Goal: Information Seeking & Learning: Learn about a topic

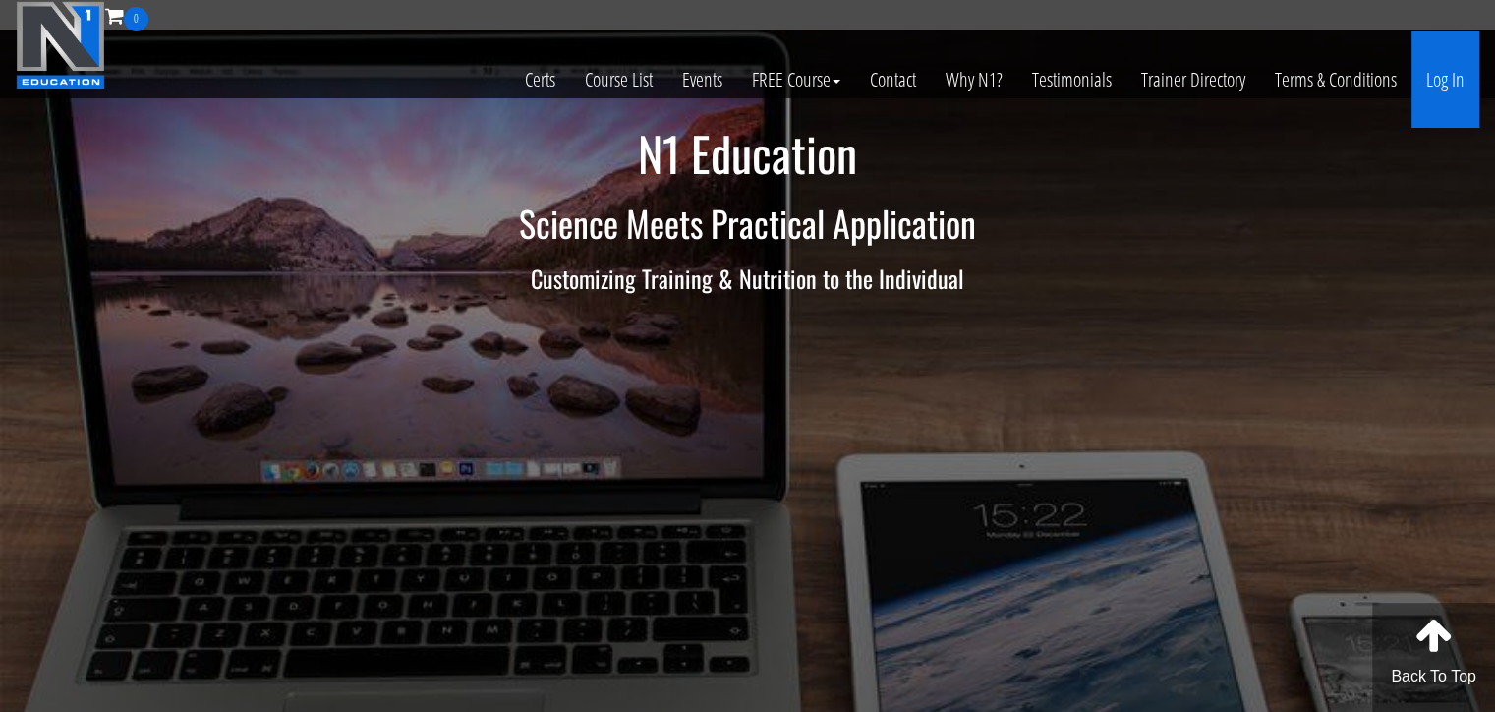
click at [1443, 68] on link "Log In" at bounding box center [1446, 79] width 68 height 96
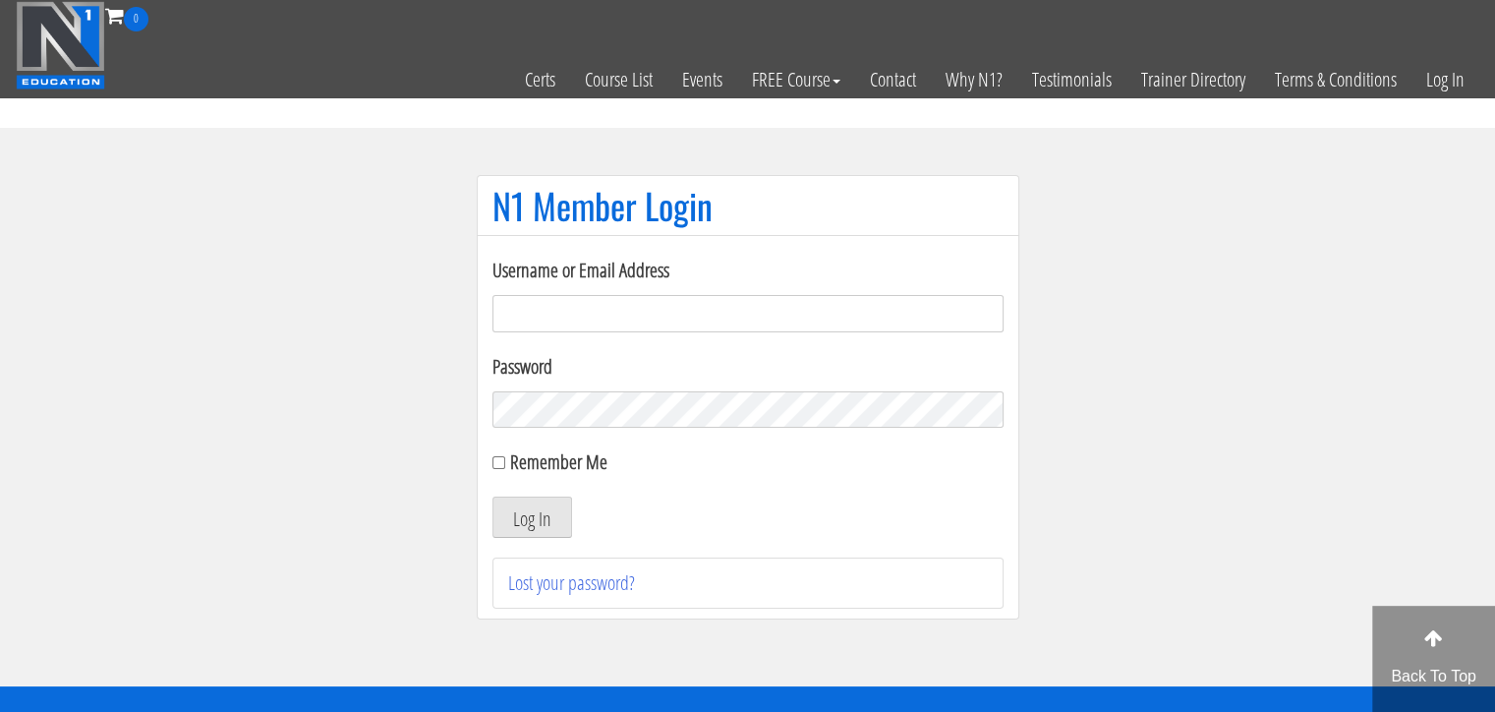
click at [658, 318] on input "Username or Email Address" at bounding box center [748, 313] width 511 height 37
type input "[EMAIL_ADDRESS][DOMAIN_NAME]"
click at [548, 524] on button "Log In" at bounding box center [533, 516] width 80 height 41
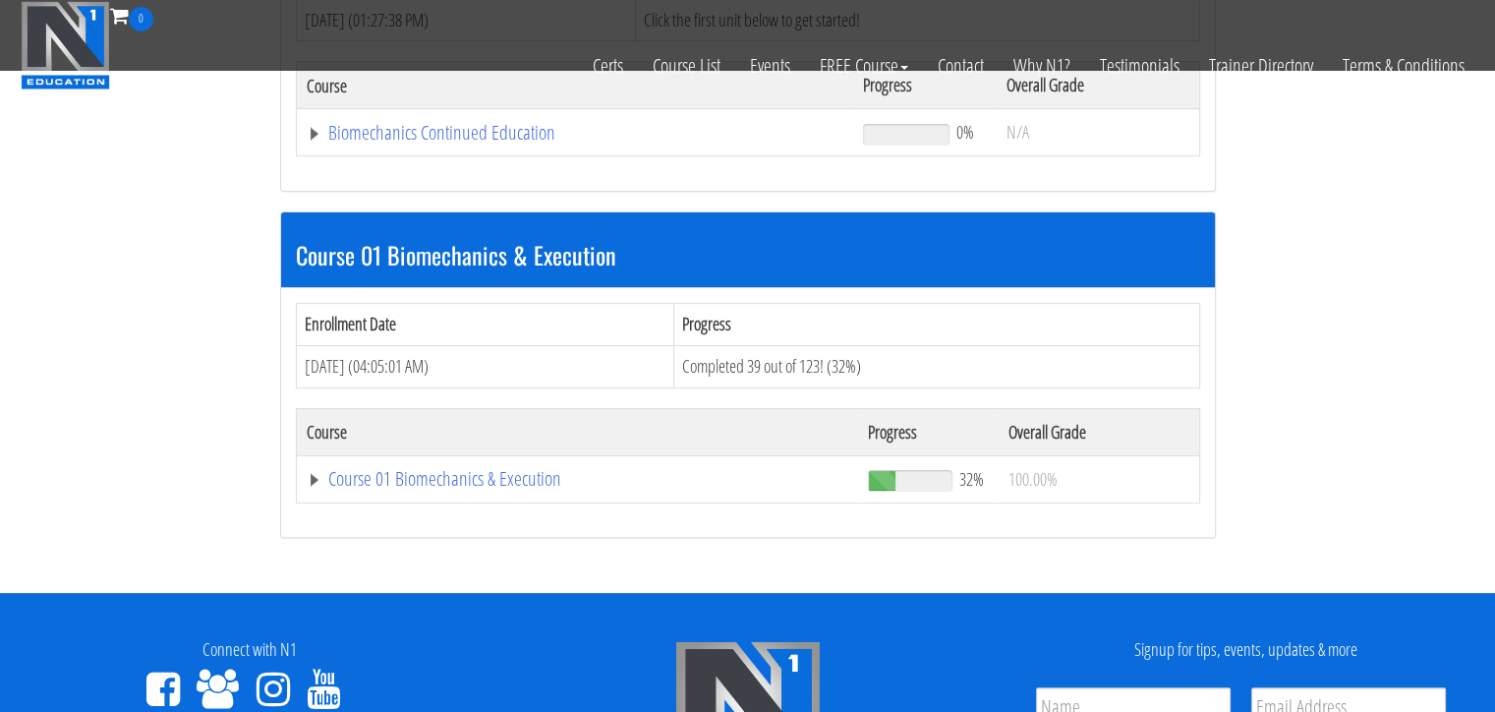
scroll to position [622, 0]
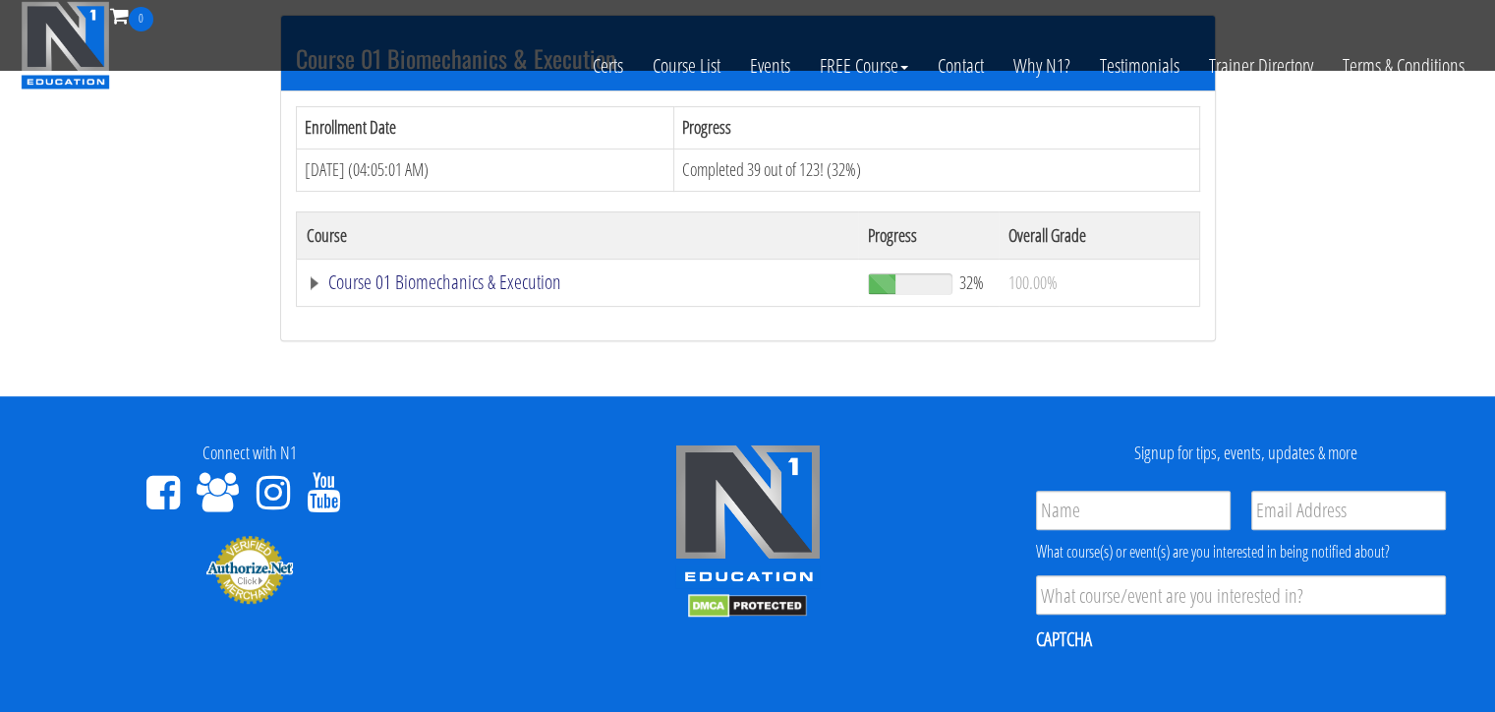
click at [429, 286] on link "Course 01 Biomechanics & Execution" at bounding box center [578, 282] width 543 height 20
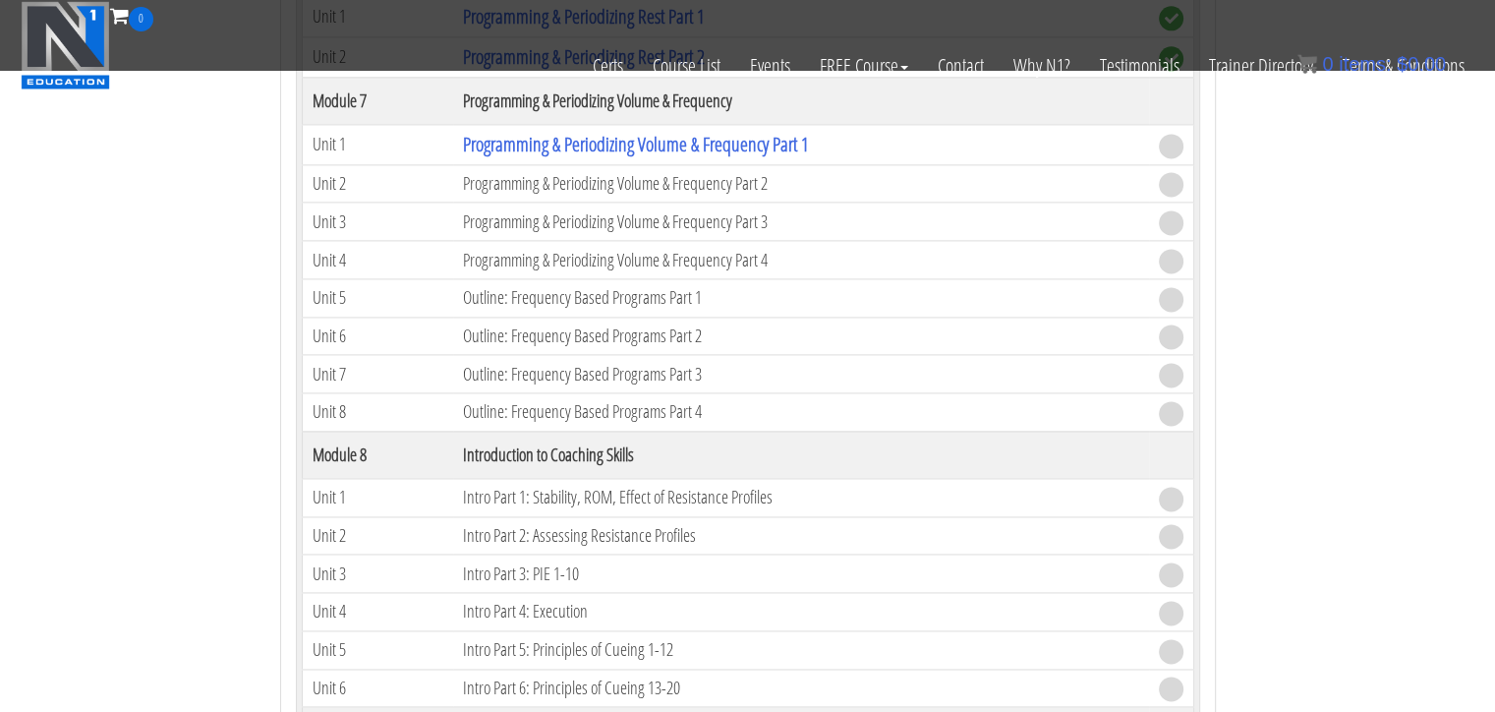
scroll to position [2621, 0]
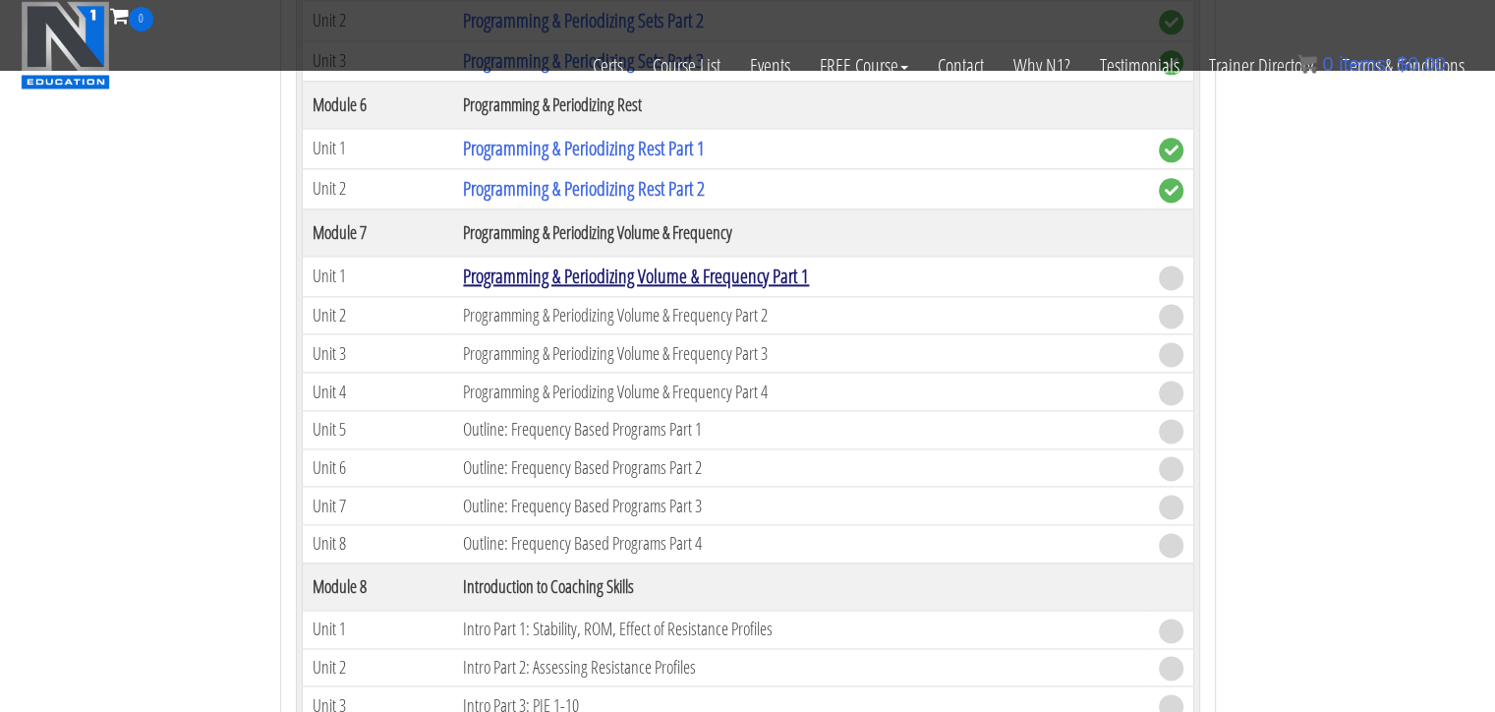
click at [665, 264] on link "Programming & Periodizing Volume & Frequency Part 1" at bounding box center [636, 275] width 346 height 27
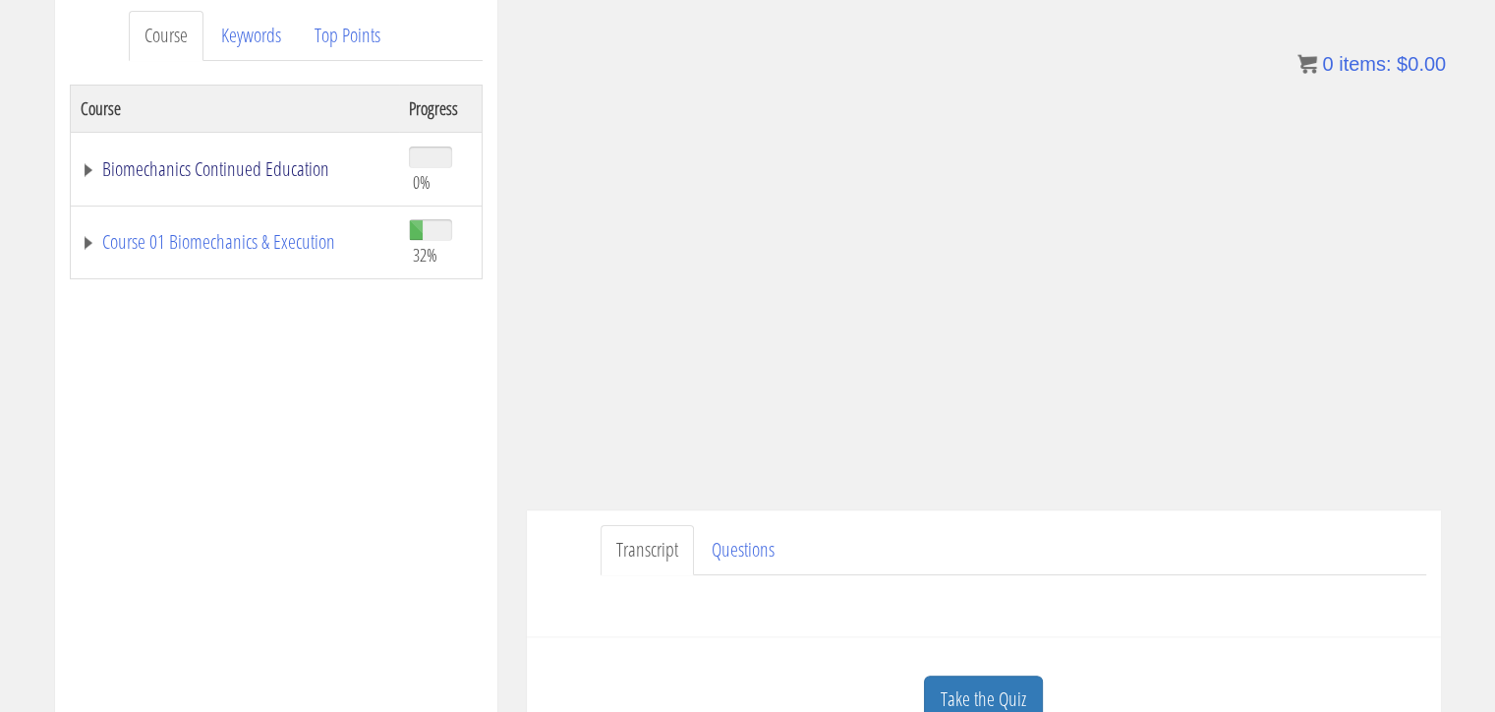
click at [120, 173] on link "Biomechanics Continued Education" at bounding box center [235, 169] width 309 height 20
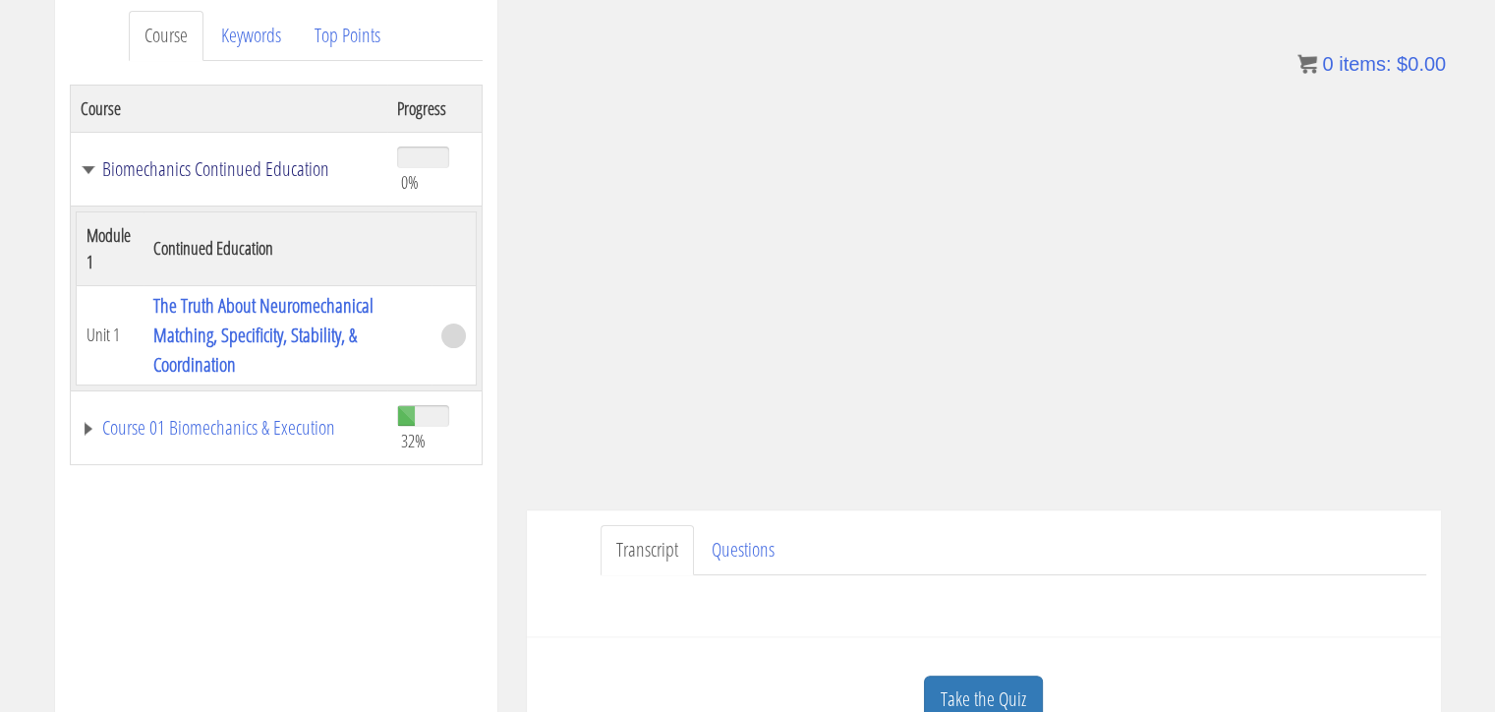
click at [249, 170] on link "Biomechanics Continued Education" at bounding box center [230, 169] width 298 height 20
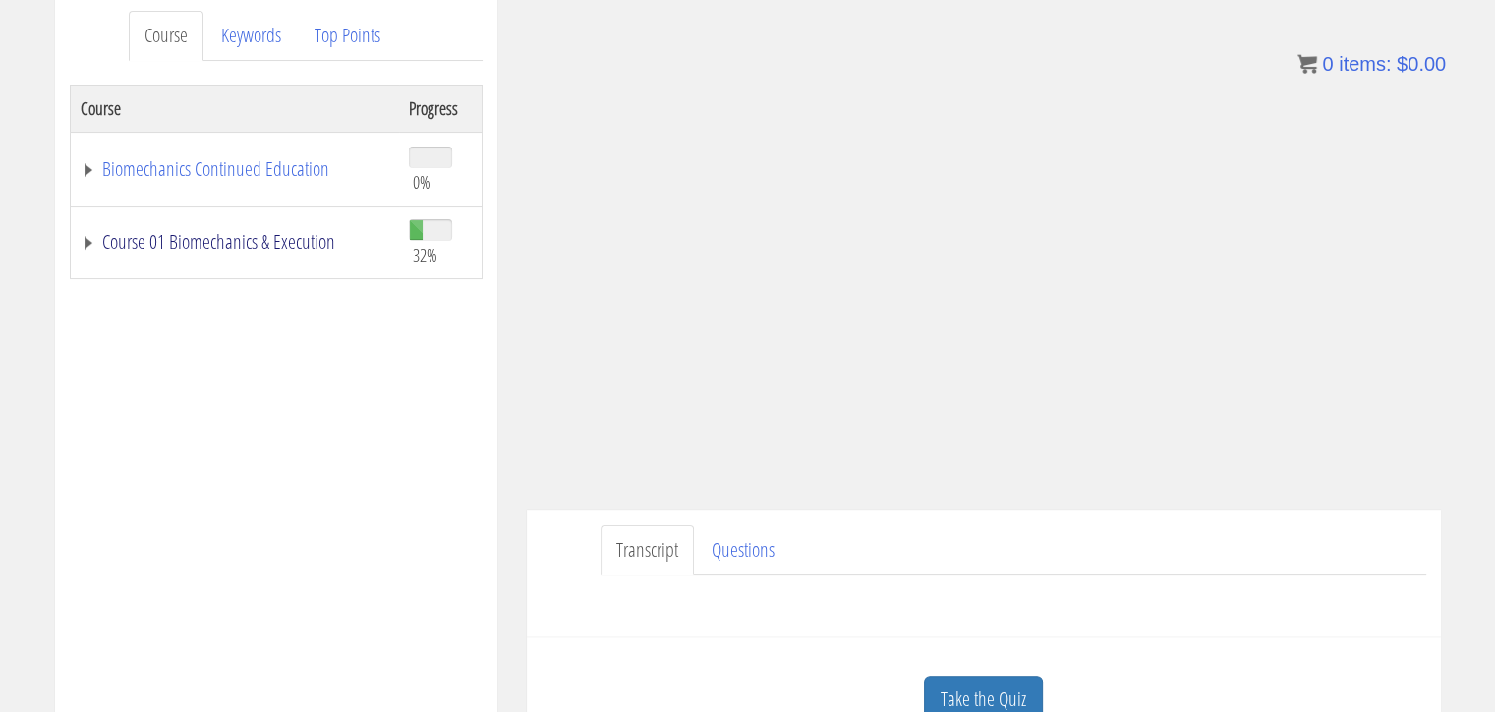
click at [264, 249] on link "Course 01 Biomechanics & Execution" at bounding box center [235, 242] width 309 height 20
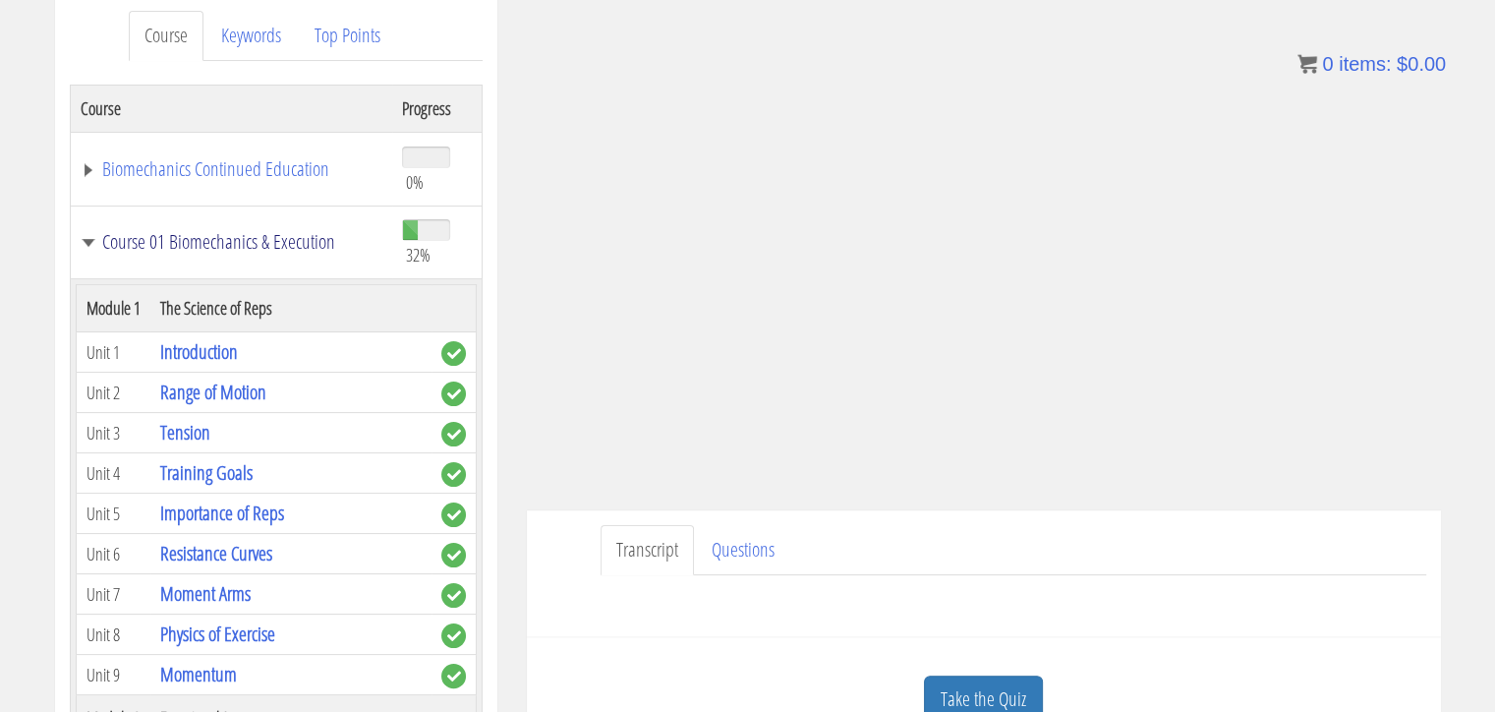
click at [93, 235] on link "Course 01 Biomechanics & Execution" at bounding box center [232, 242] width 303 height 20
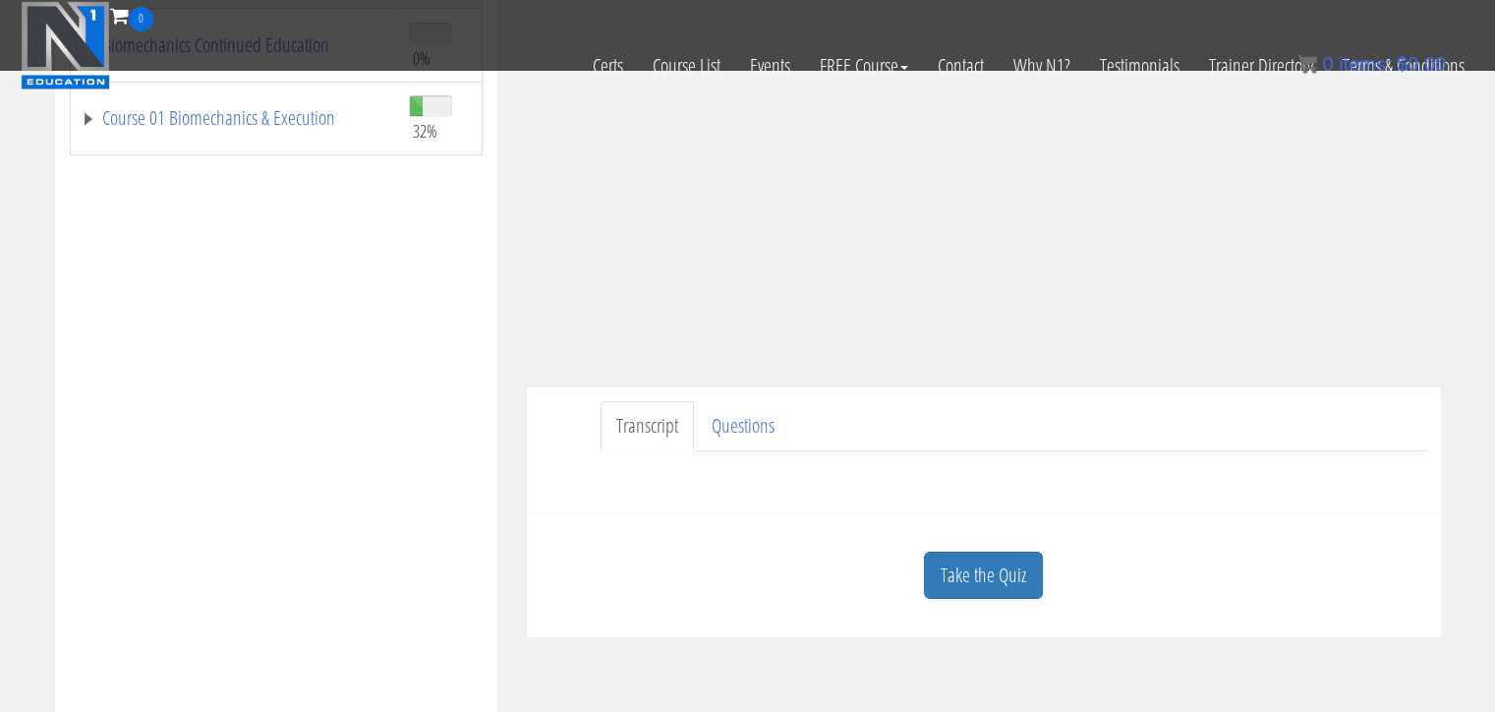
scroll to position [426, 0]
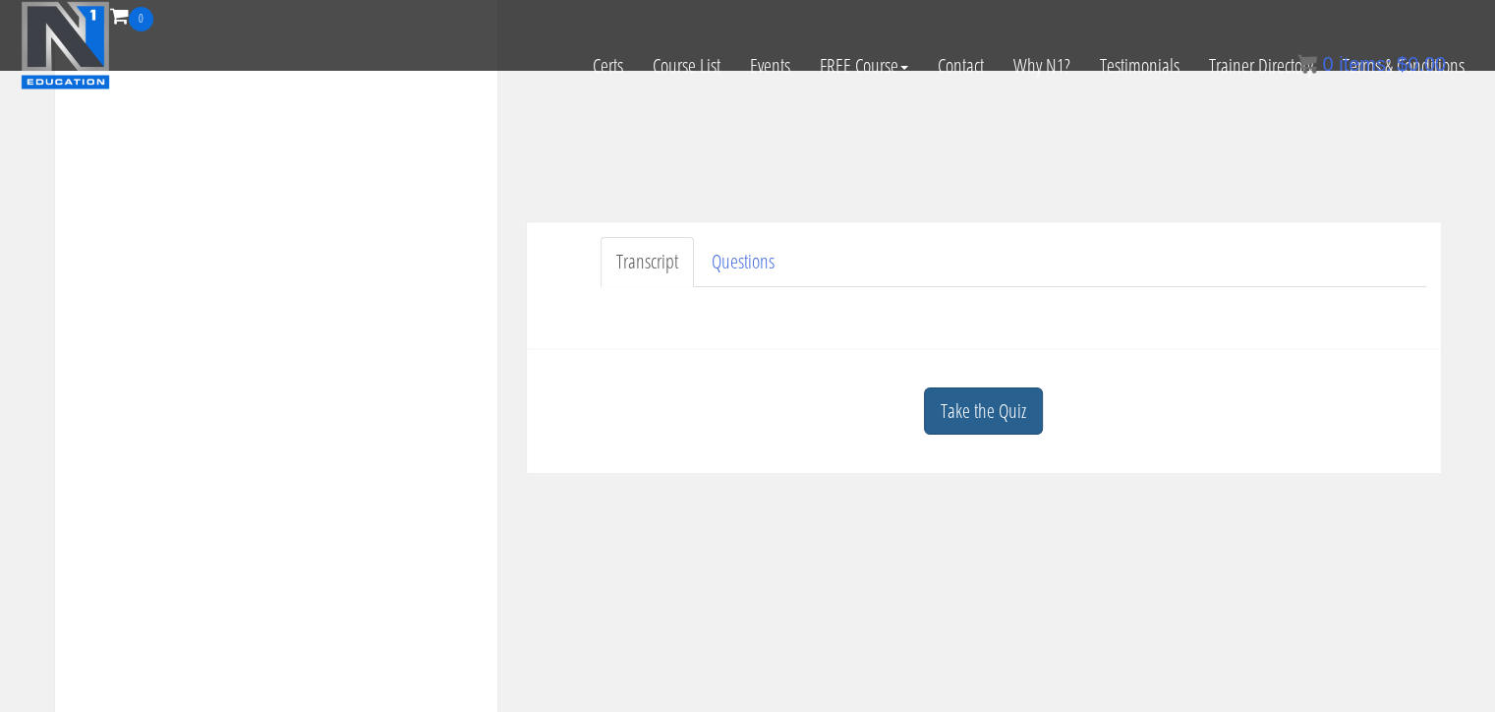
click at [984, 417] on link "Take the Quiz" at bounding box center [983, 411] width 119 height 48
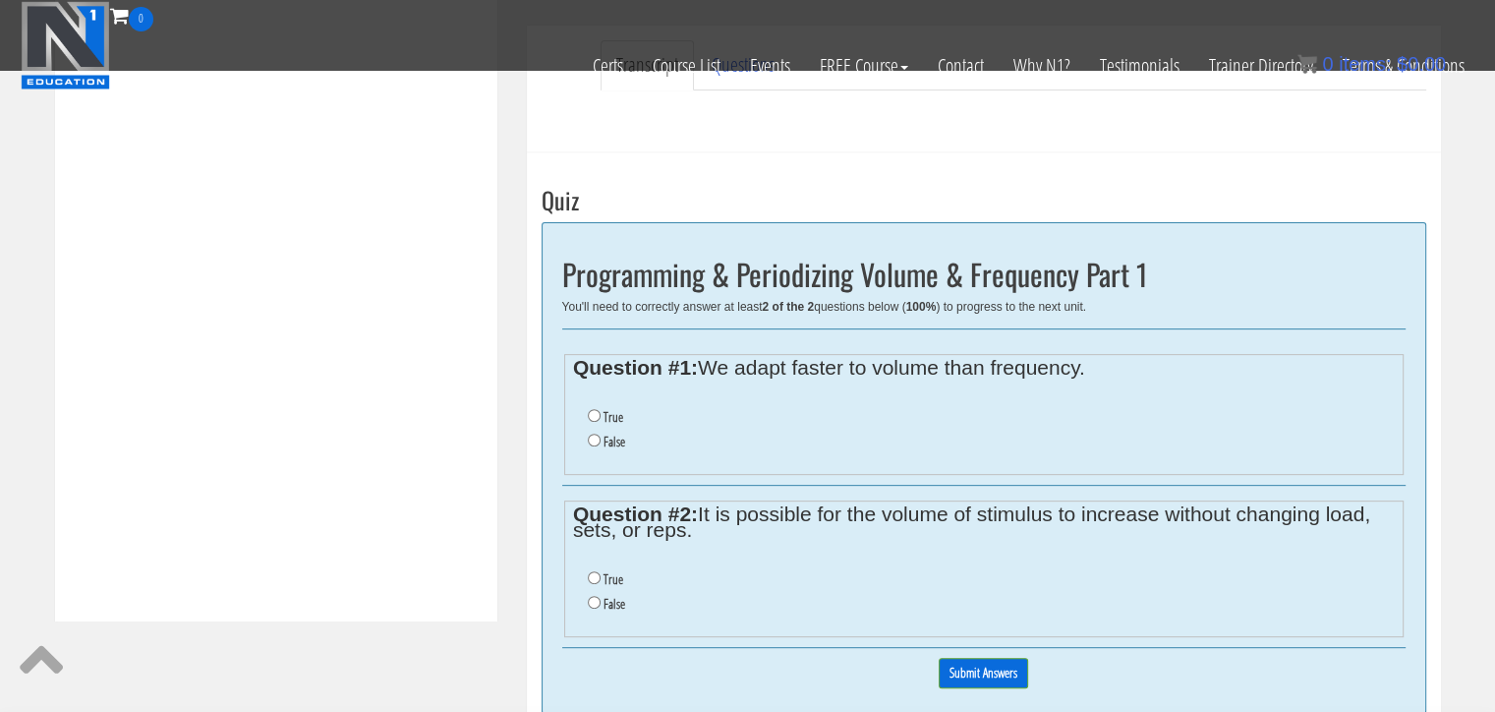
scroll to position [688, 0]
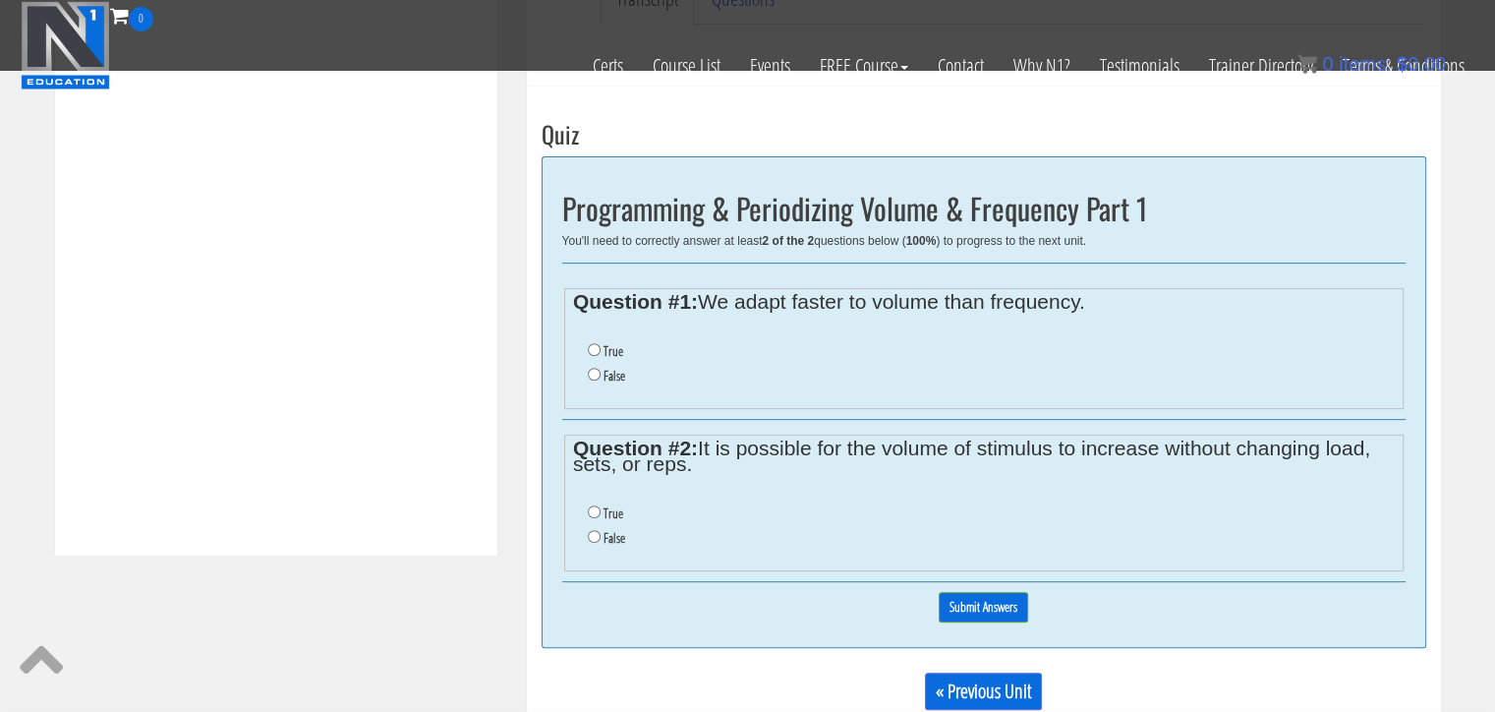
click at [590, 340] on li "True" at bounding box center [991, 351] width 806 height 25
click at [592, 347] on input "True" at bounding box center [594, 349] width 13 height 13
radio input "true"
click at [599, 517] on li "True" at bounding box center [991, 513] width 806 height 25
click at [594, 510] on input "True" at bounding box center [594, 511] width 13 height 13
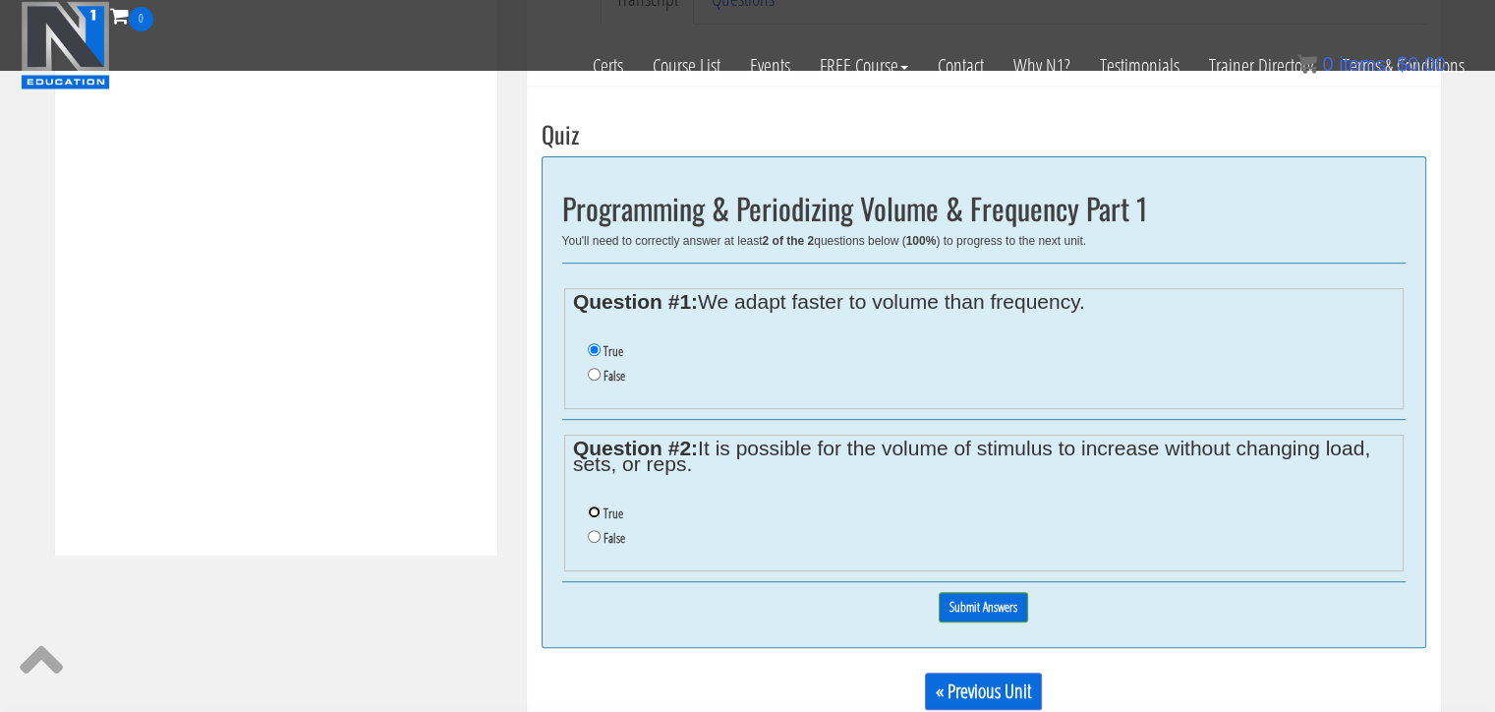
radio input "true"
click at [977, 598] on input "Submit Answers" at bounding box center [983, 607] width 89 height 30
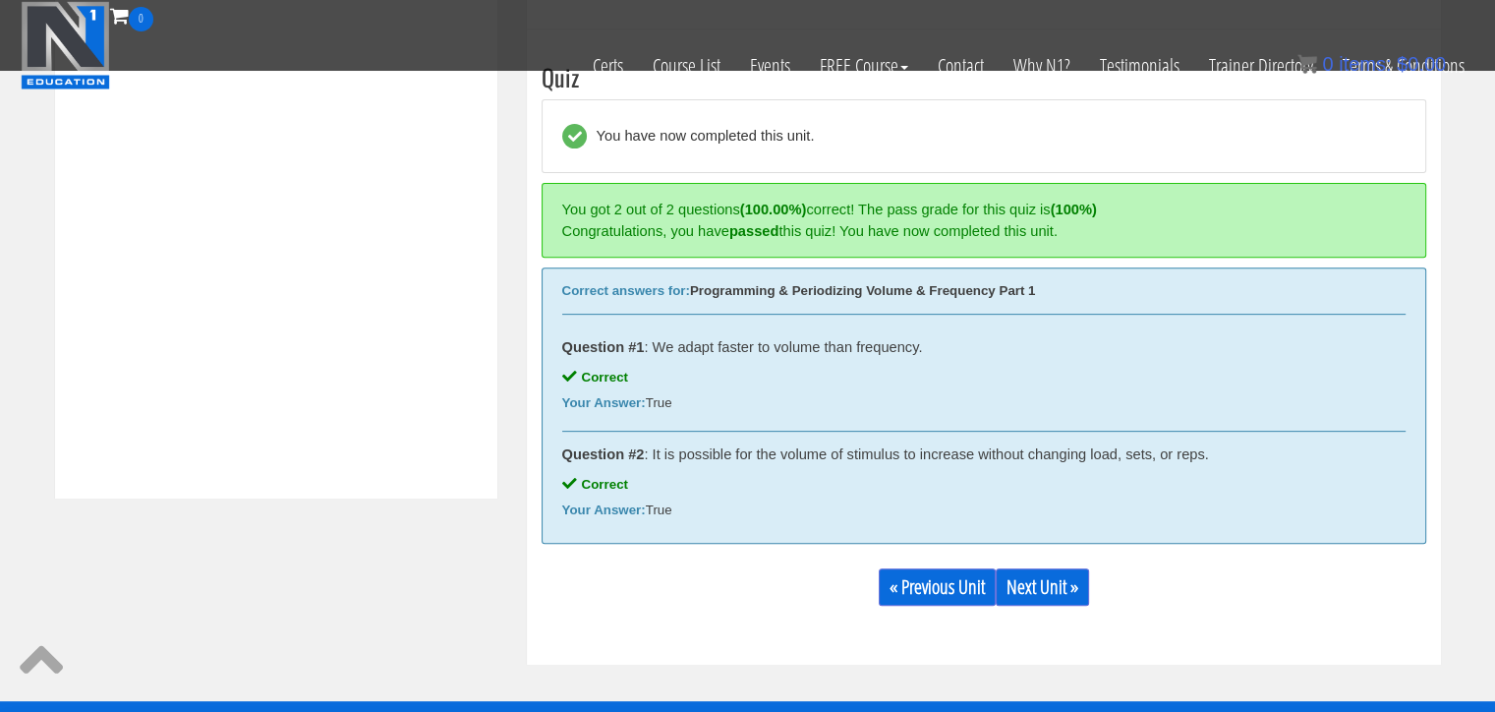
scroll to position [843, 0]
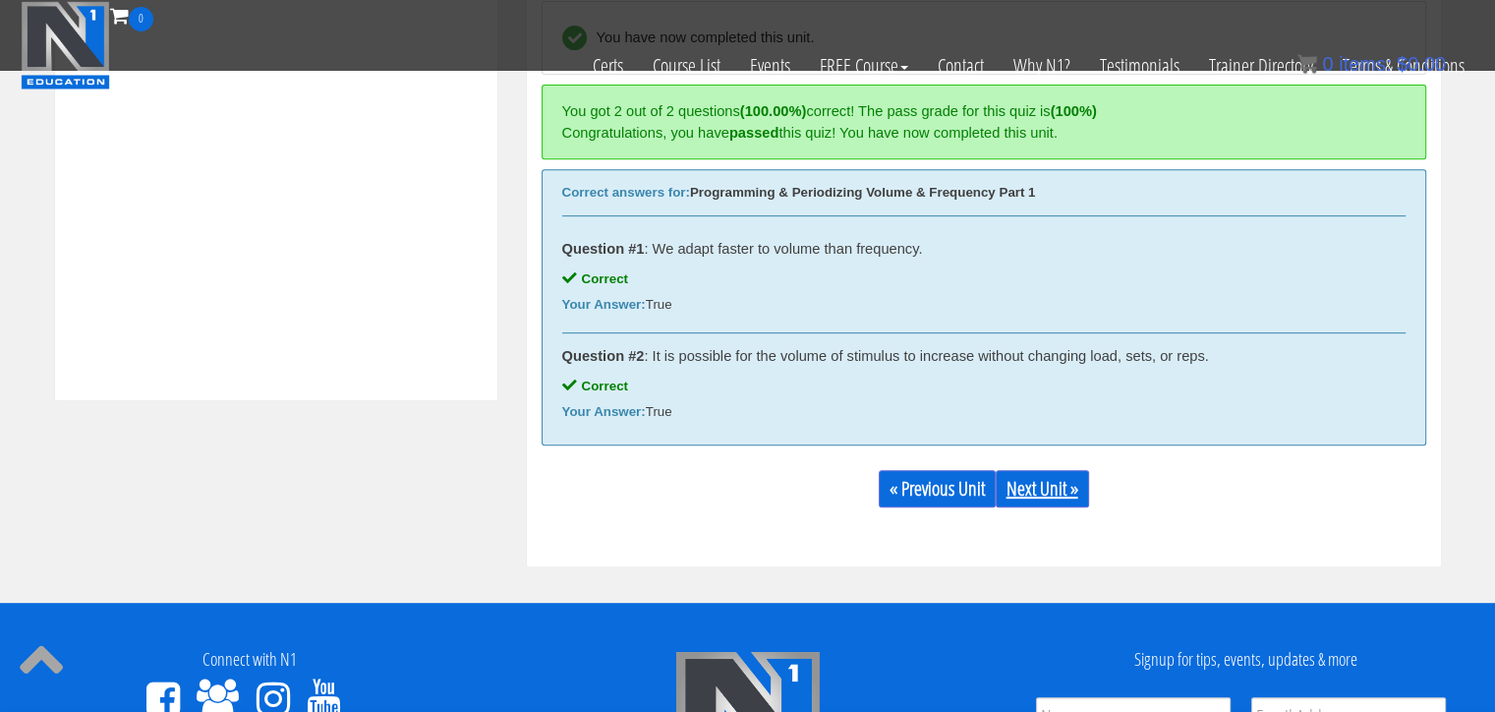
click at [1072, 493] on link "Next Unit »" at bounding box center [1042, 488] width 93 height 37
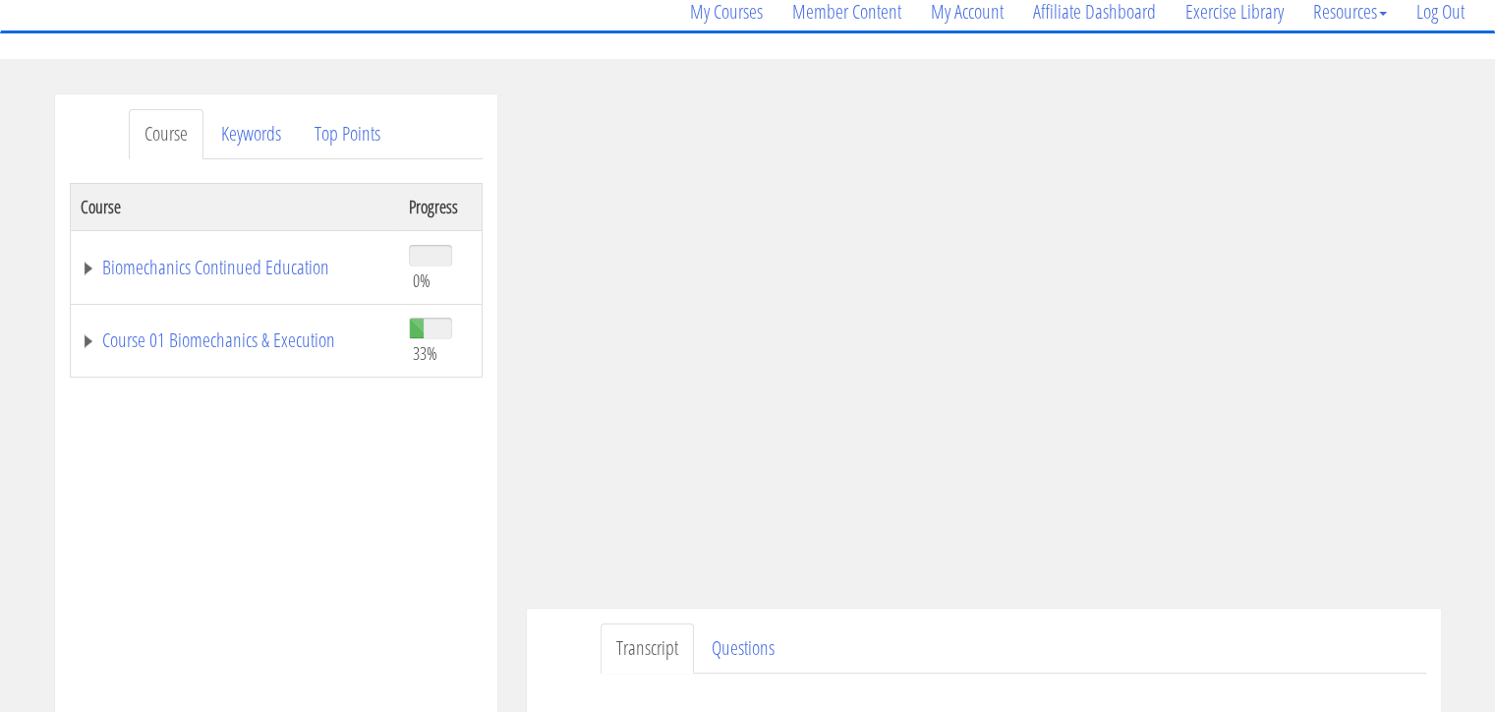
scroll to position [295, 0]
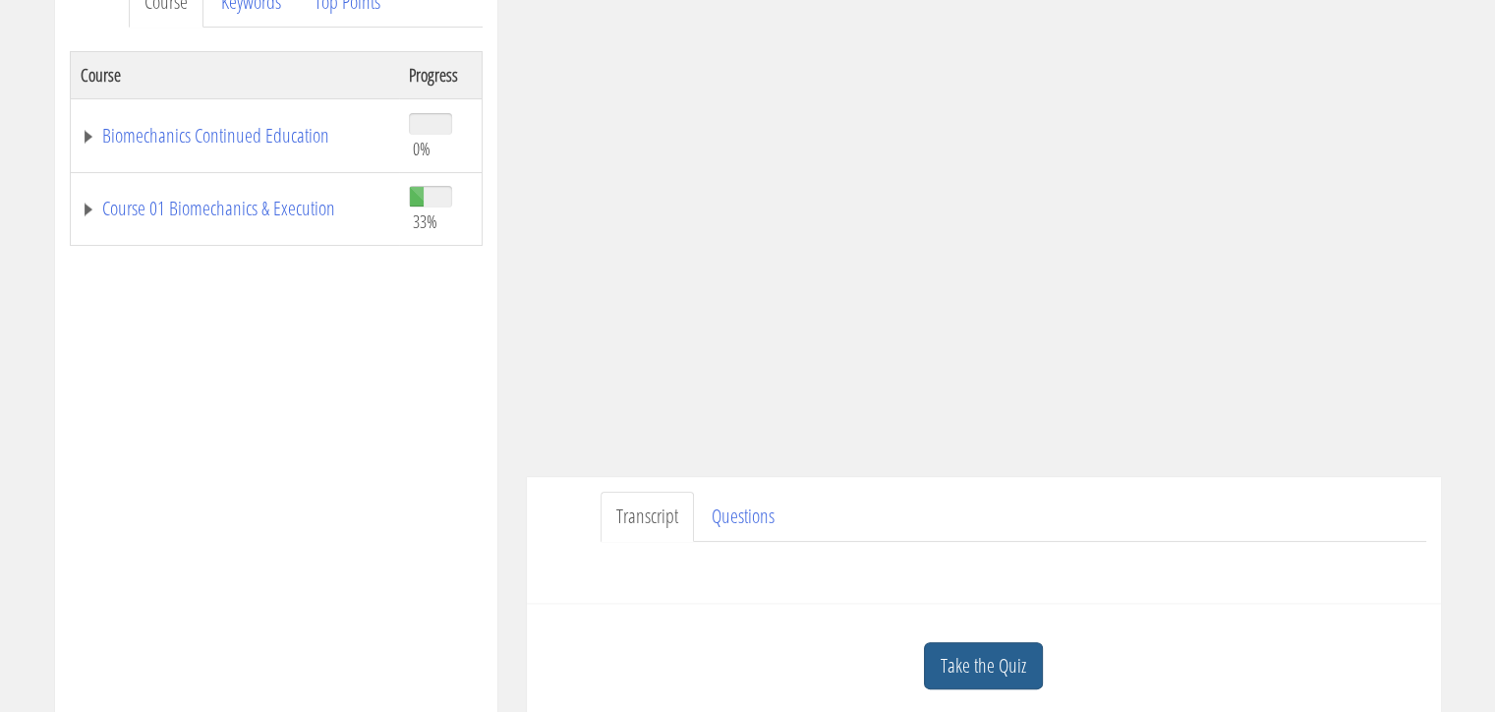
click at [1024, 652] on link "Take the Quiz" at bounding box center [983, 666] width 119 height 48
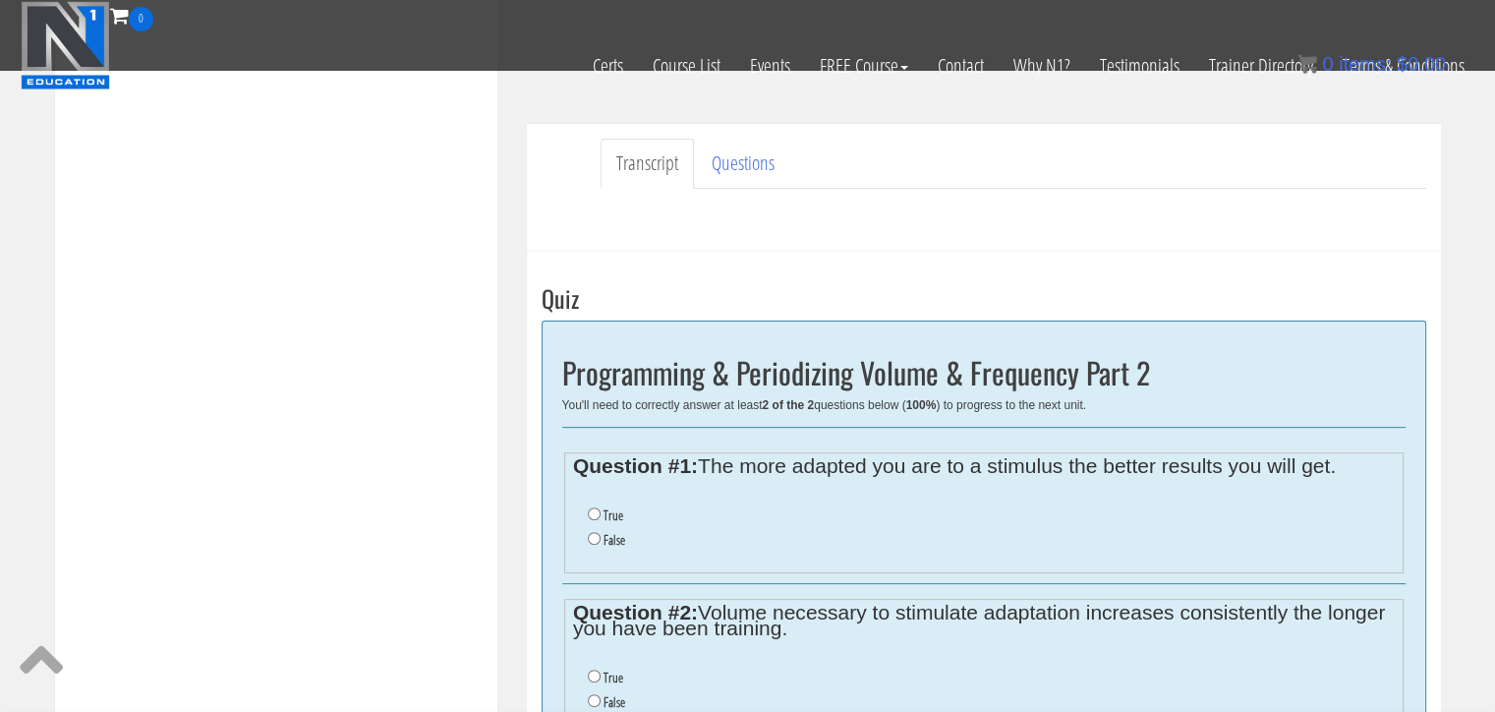
scroll to position [622, 0]
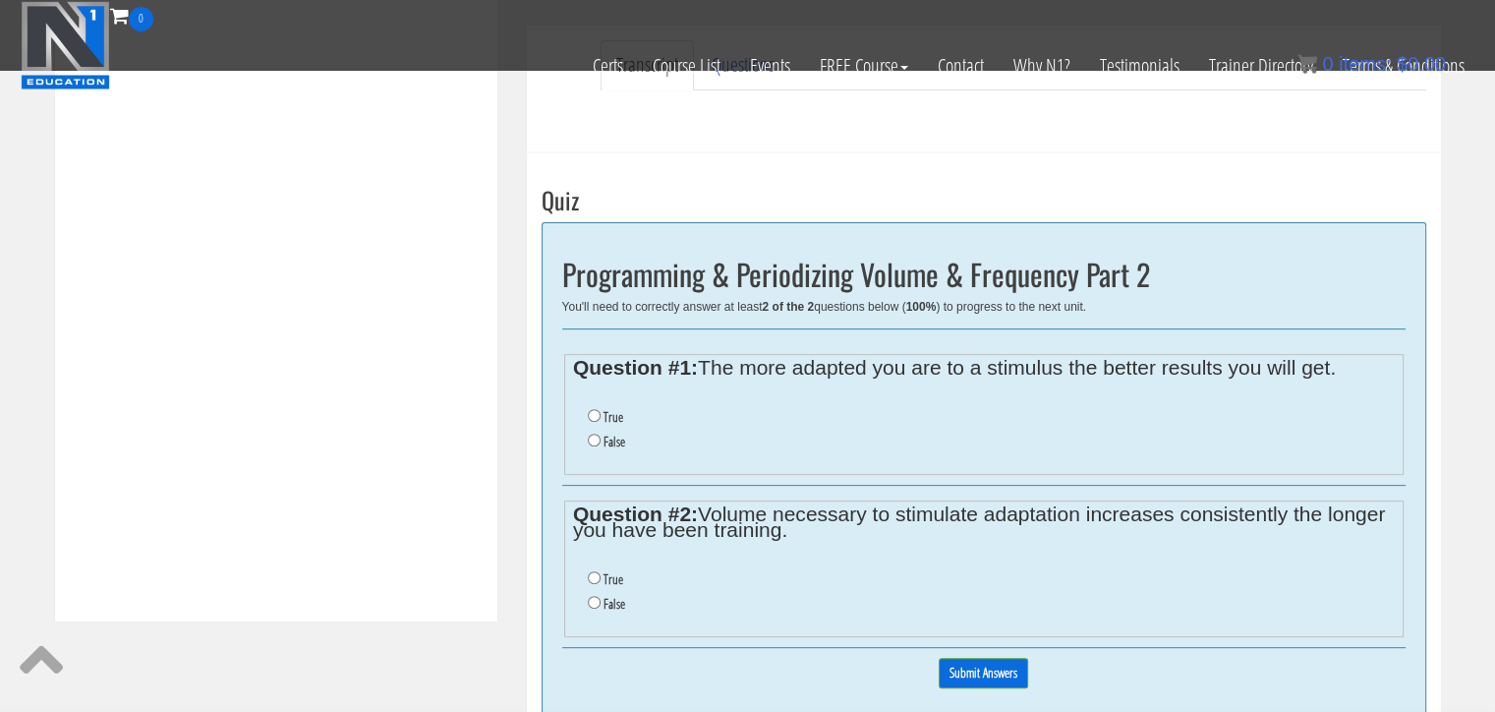
click at [608, 414] on label "True" at bounding box center [614, 417] width 20 height 16
click at [601, 414] on input "True" at bounding box center [594, 415] width 13 height 13
radio input "true"
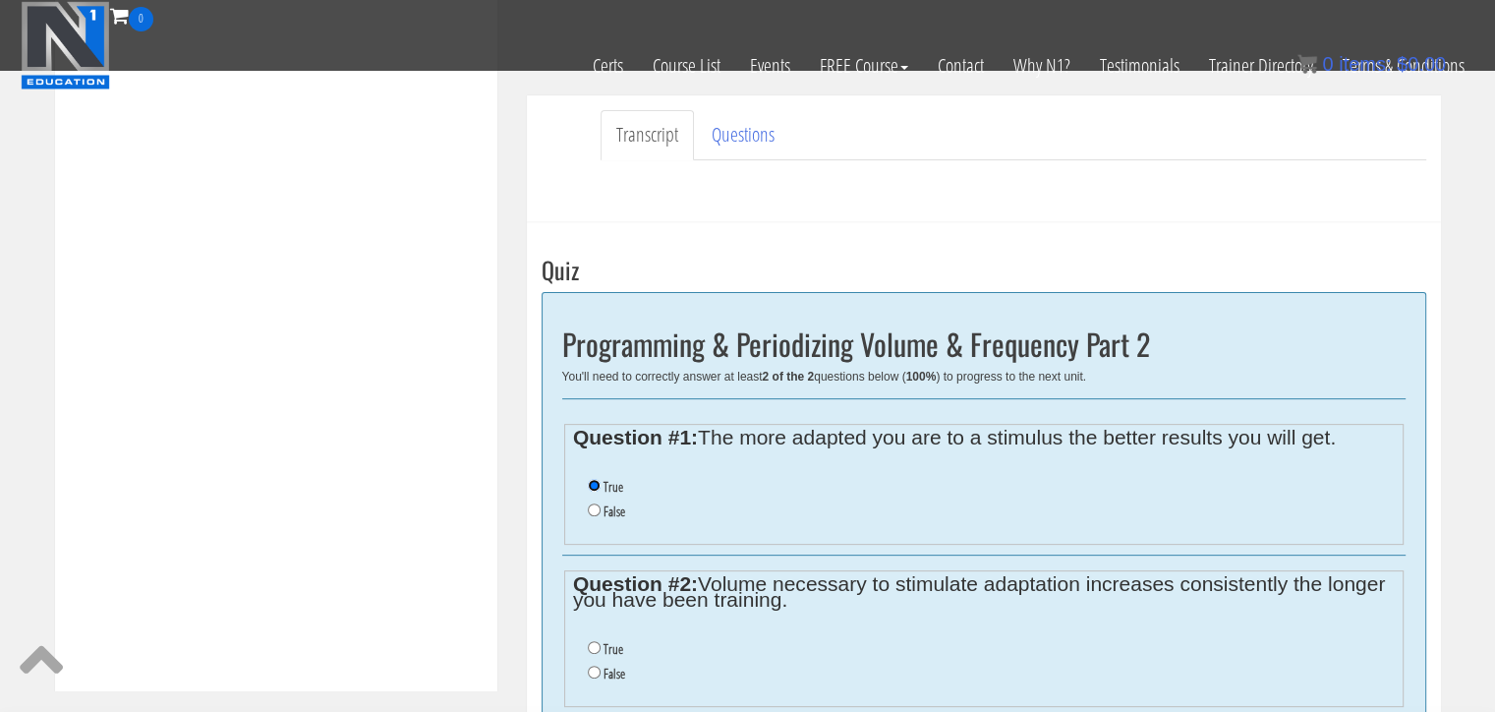
scroll to position [617, 0]
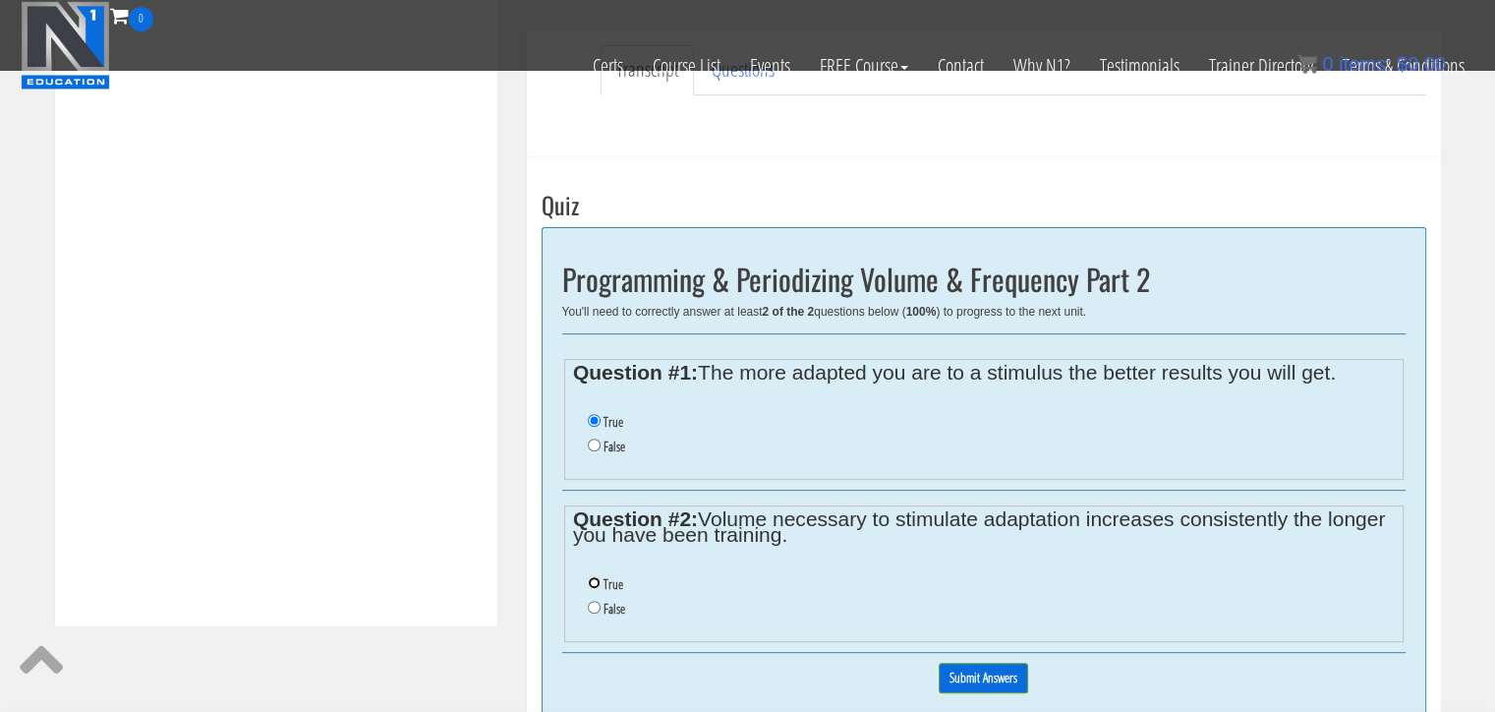
click at [589, 582] on input "True" at bounding box center [594, 582] width 13 height 13
radio input "true"
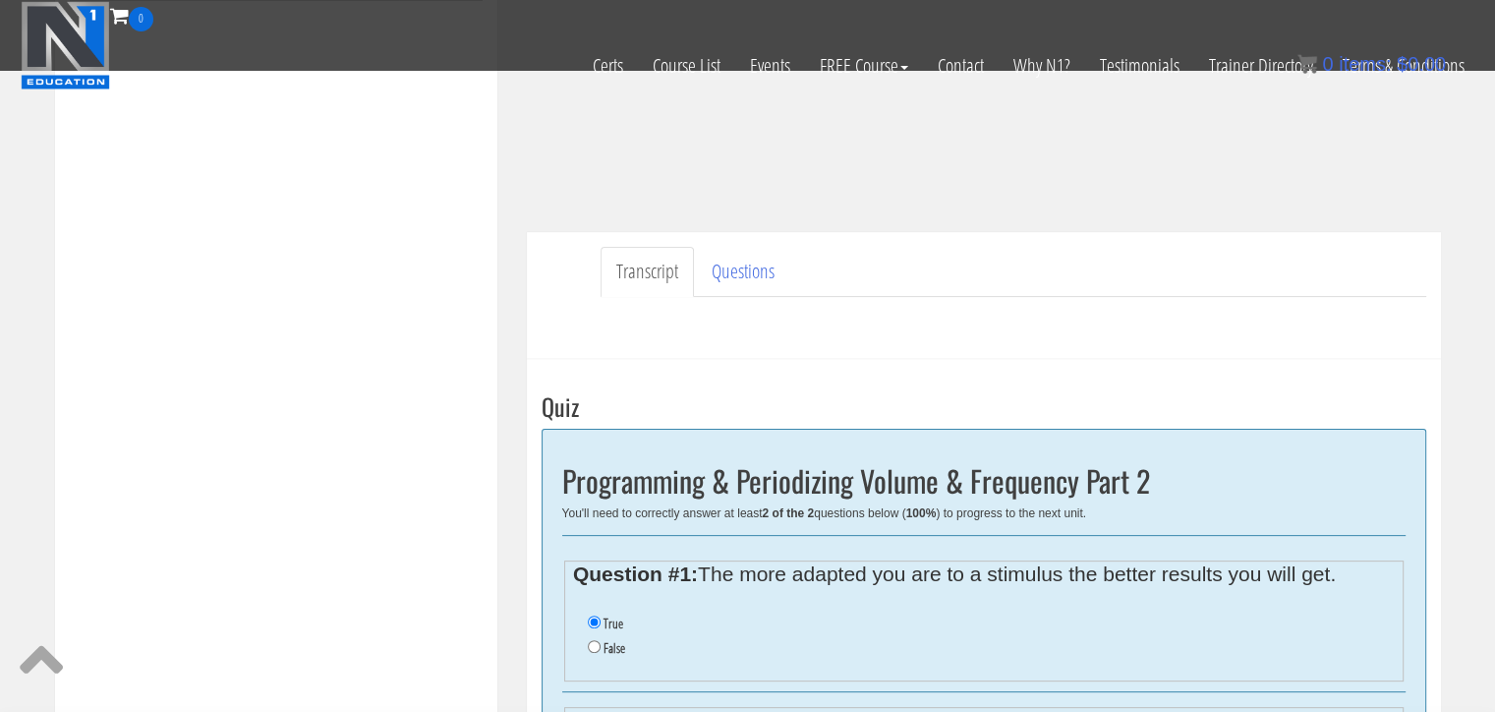
scroll to position [514, 0]
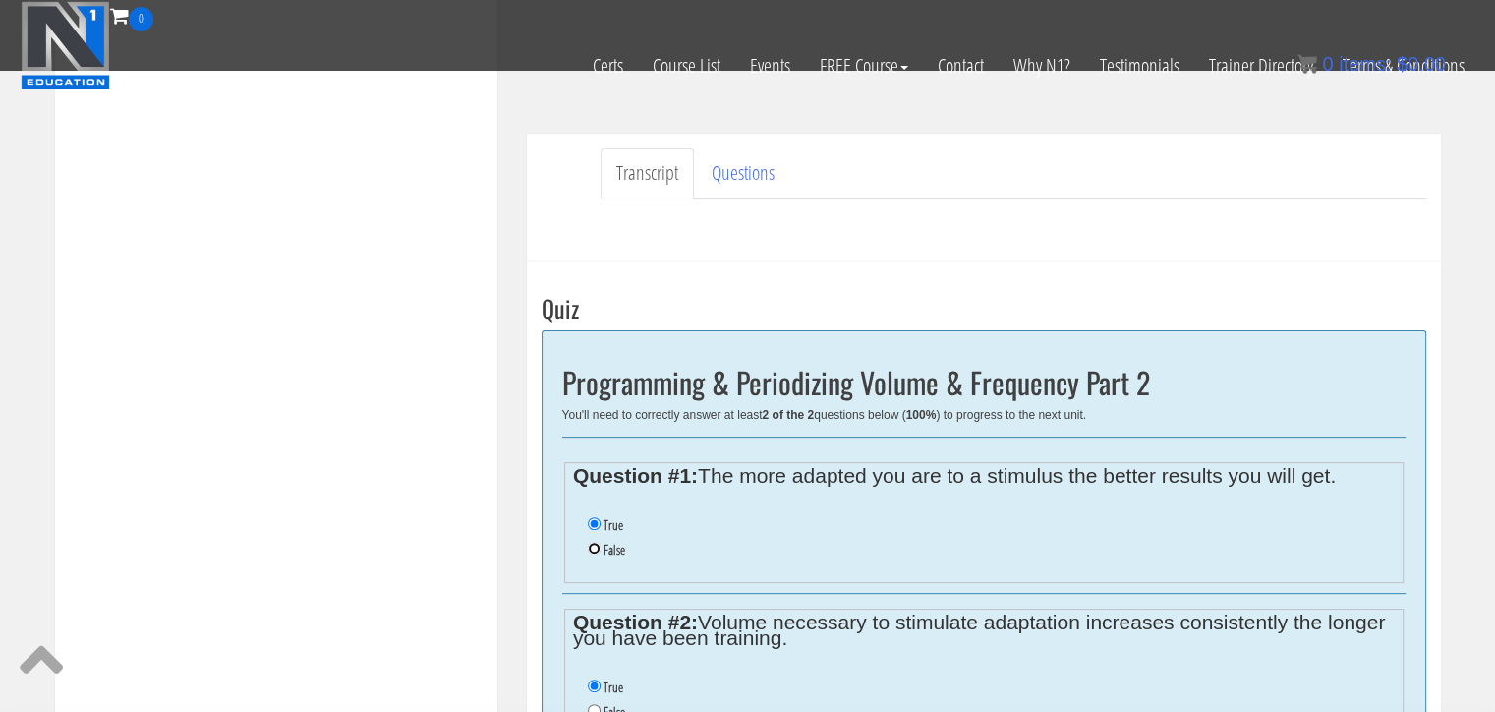
click at [599, 544] on input "False" at bounding box center [594, 548] width 13 height 13
radio input "true"
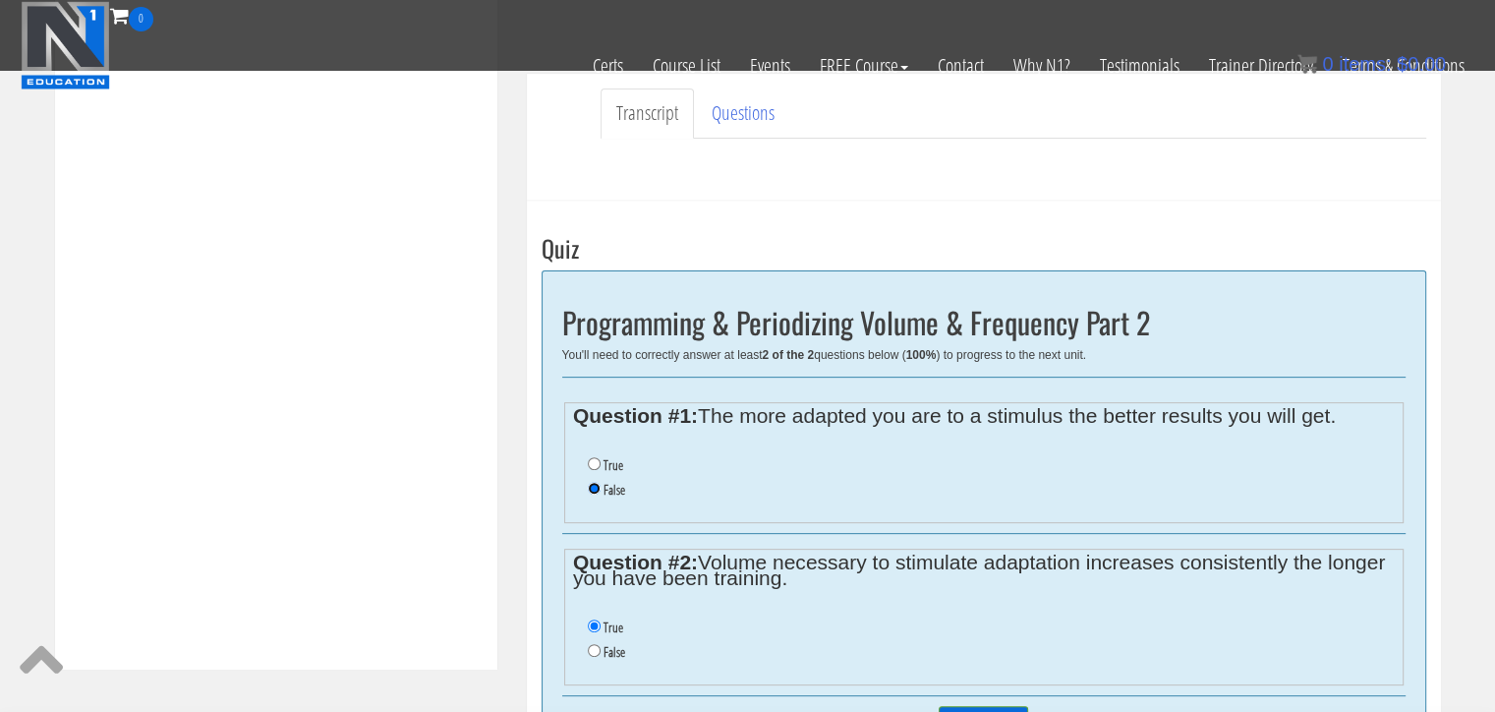
scroll to position [706, 0]
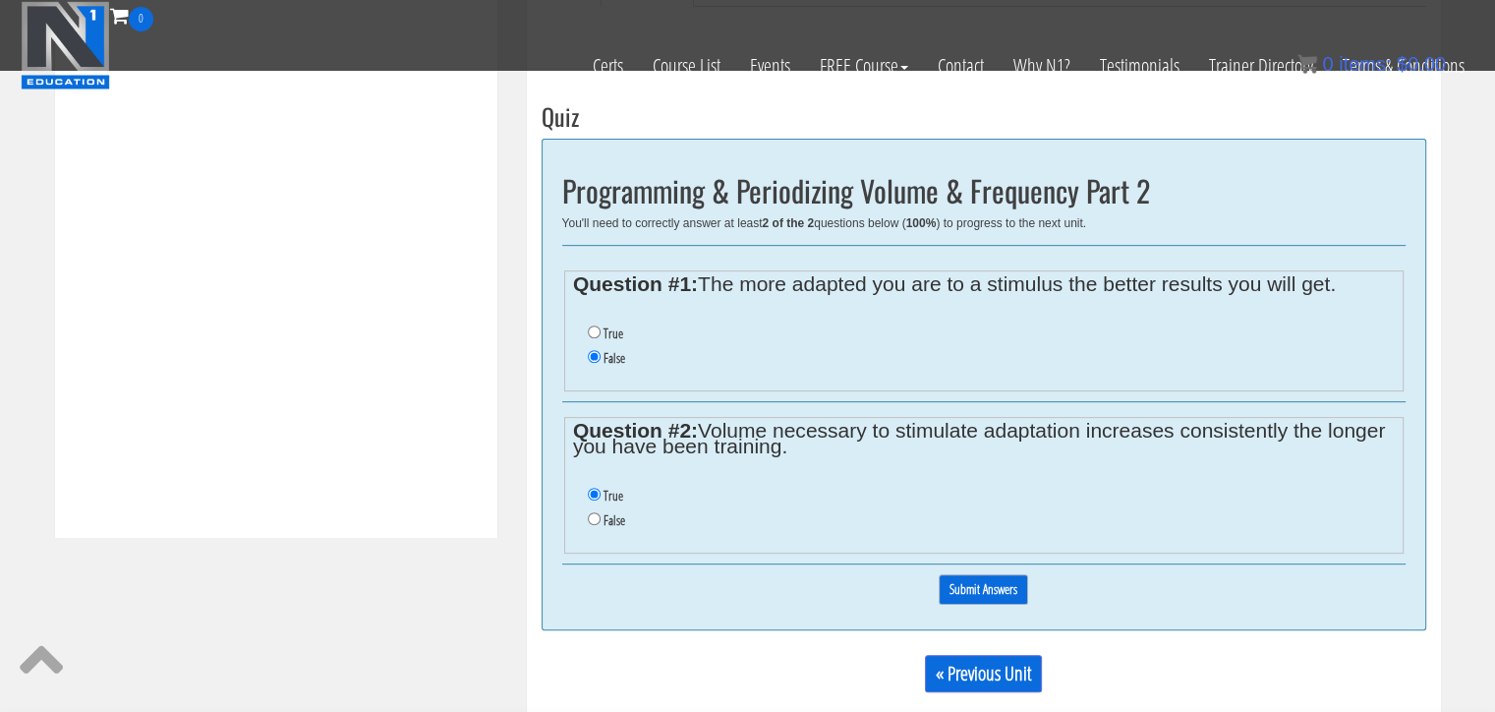
click at [995, 587] on input "Submit Answers" at bounding box center [983, 589] width 89 height 30
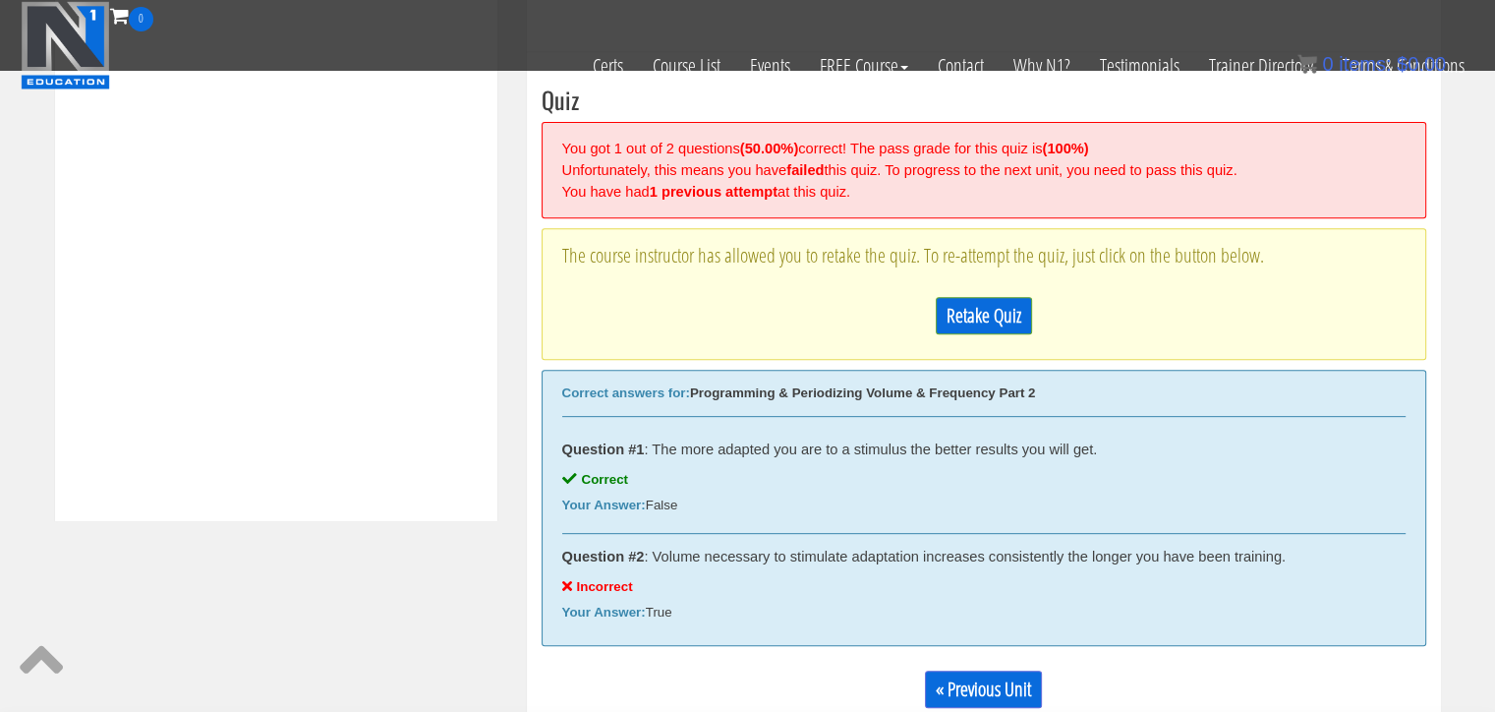
scroll to position [745, 0]
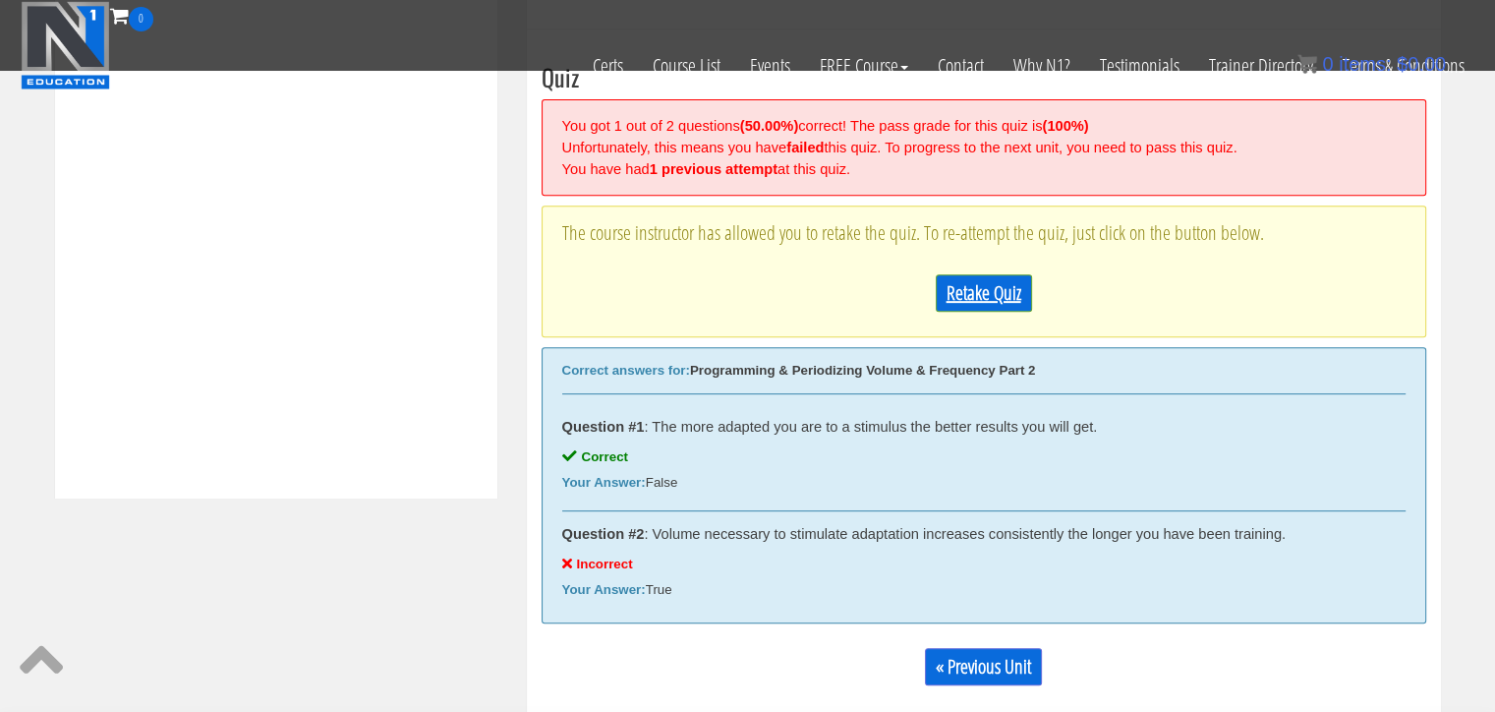
click at [1017, 291] on link "Retake Quiz" at bounding box center [984, 292] width 96 height 37
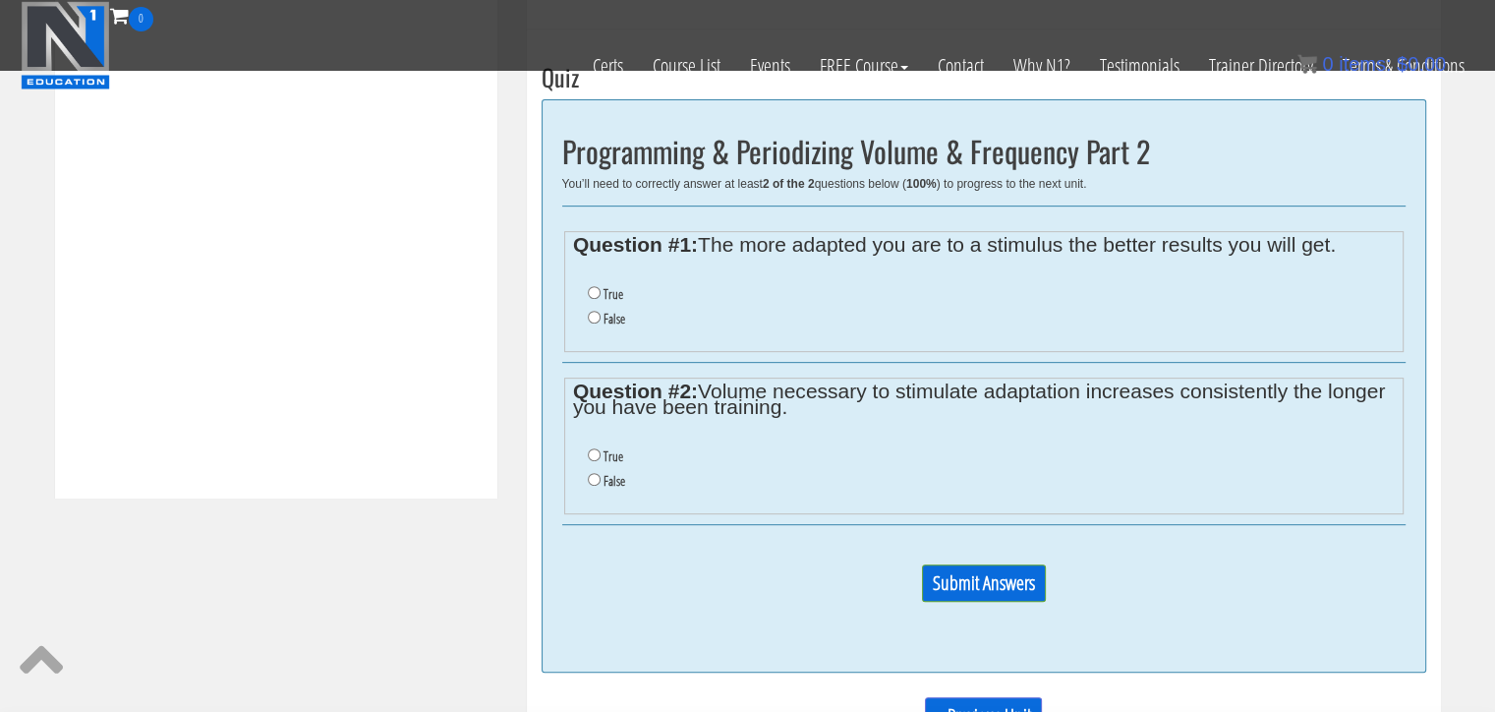
click at [605, 315] on label "False" at bounding box center [615, 319] width 22 height 16
click at [601, 315] on input "False" at bounding box center [594, 317] width 13 height 13
radio input "true"
click at [616, 480] on label "False" at bounding box center [615, 481] width 22 height 16
click at [601, 480] on input "False" at bounding box center [594, 479] width 13 height 13
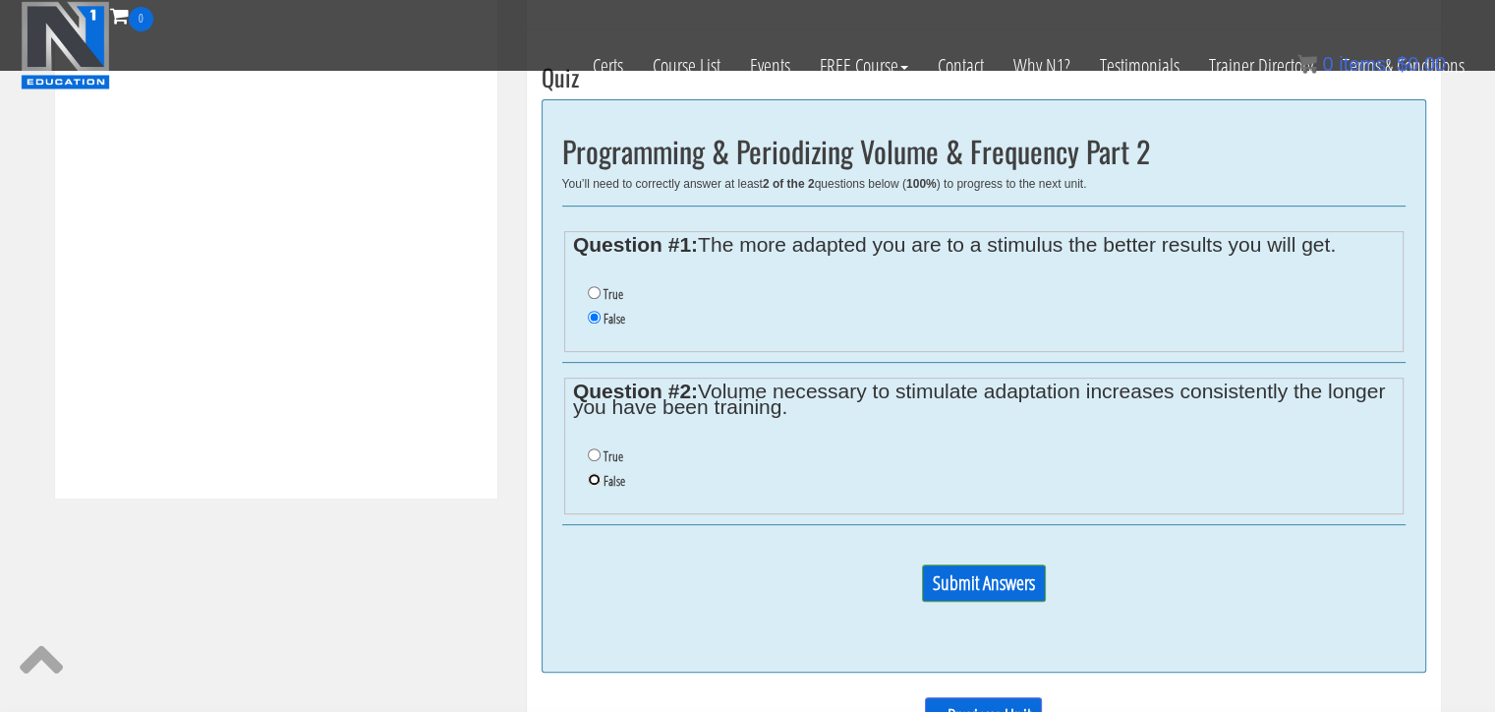
radio input "true"
click at [1022, 598] on input "Submit Answers" at bounding box center [984, 582] width 124 height 37
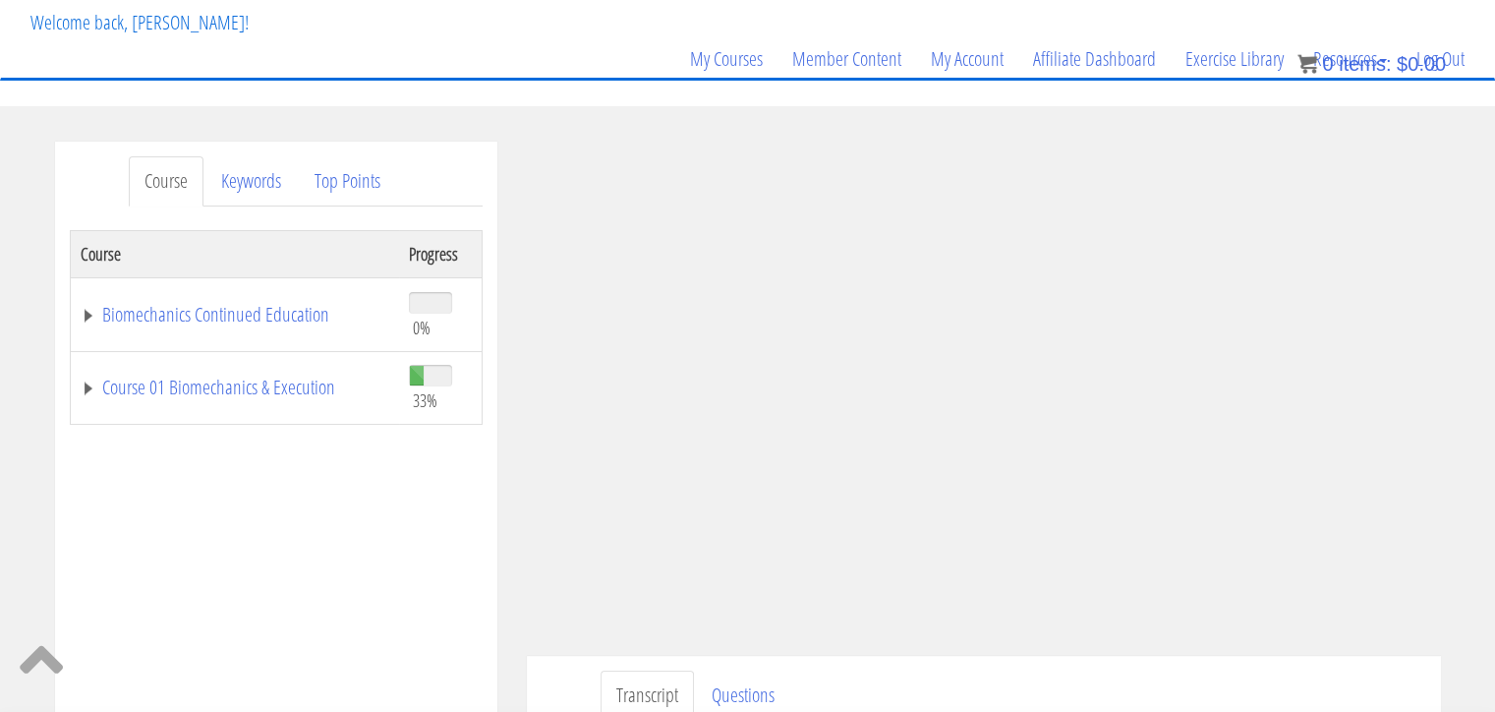
scroll to position [214, 0]
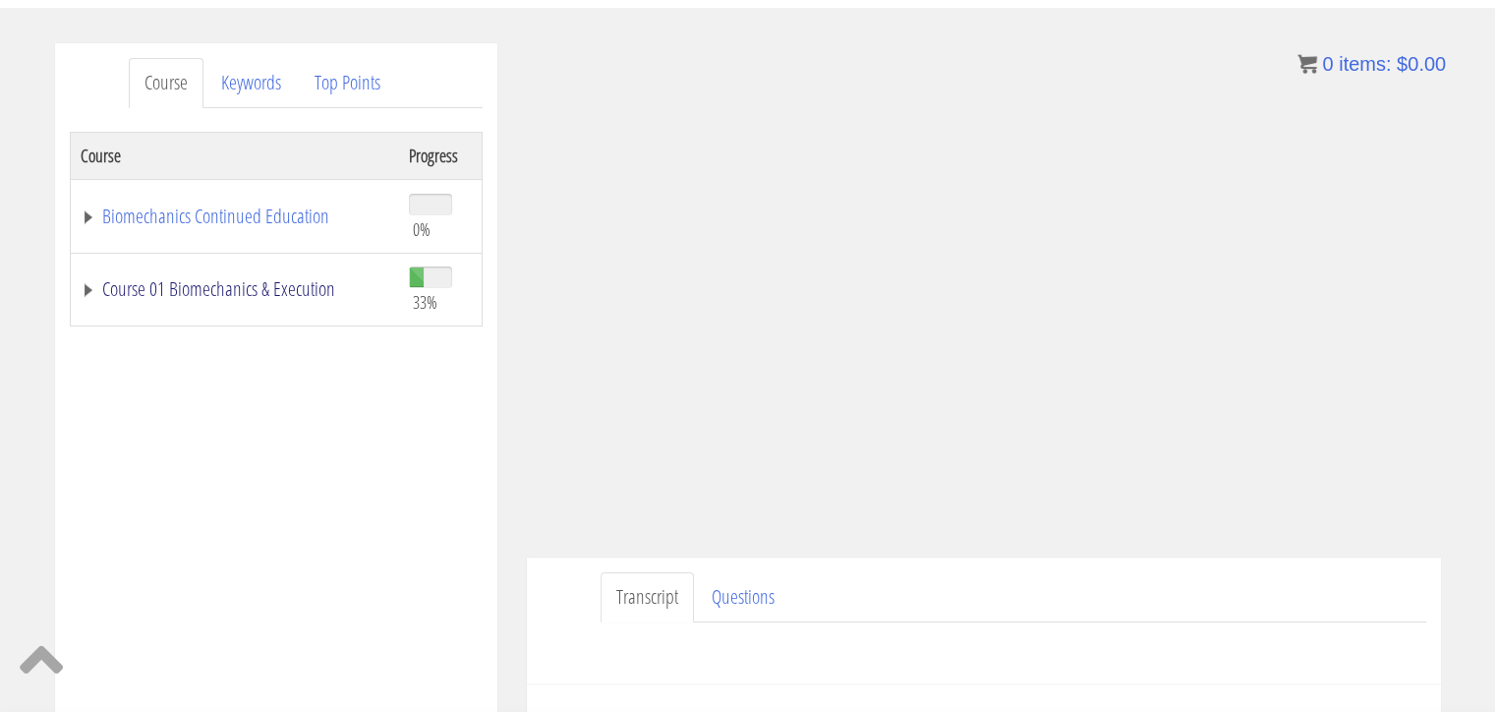
click at [92, 288] on link "Course 01 Biomechanics & Execution" at bounding box center [235, 289] width 309 height 20
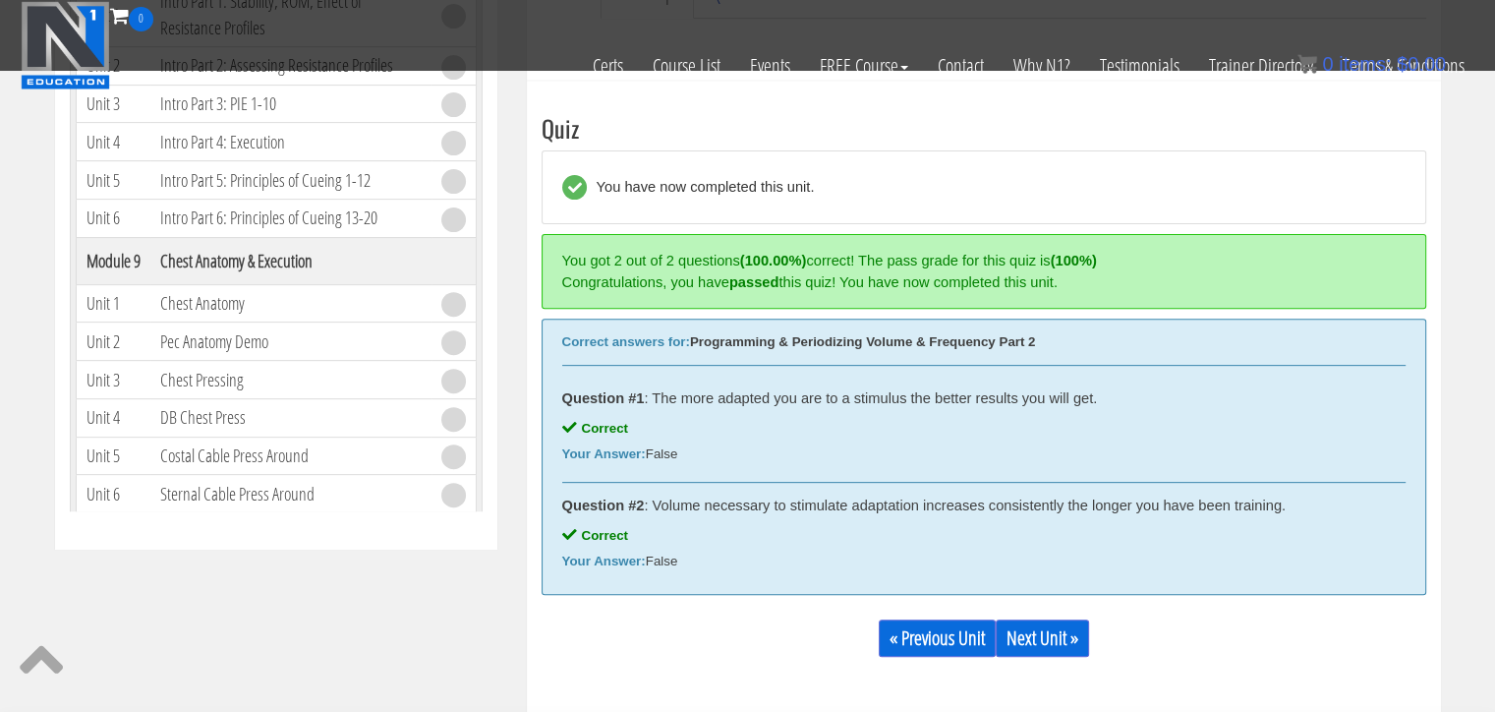
scroll to position [826, 0]
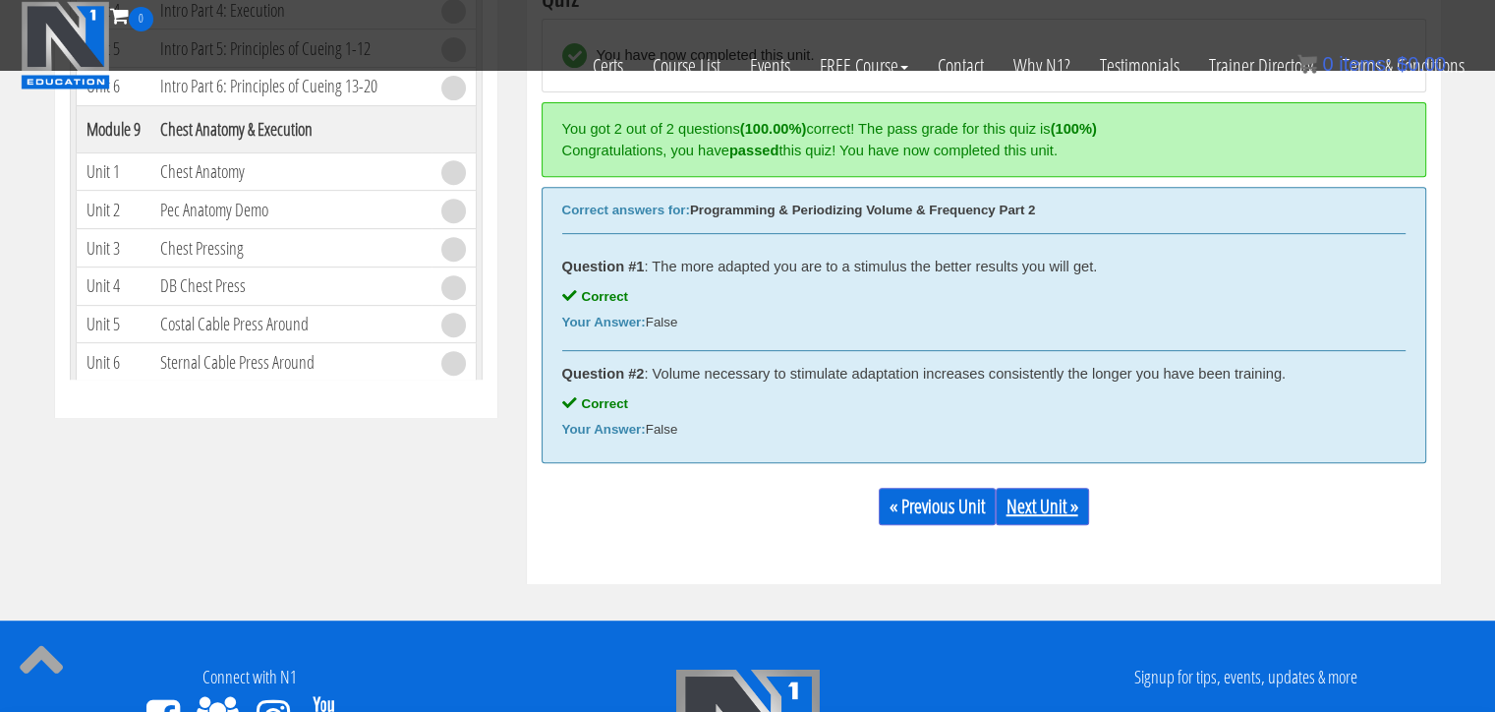
click at [1070, 510] on link "Next Unit »" at bounding box center [1042, 506] width 93 height 37
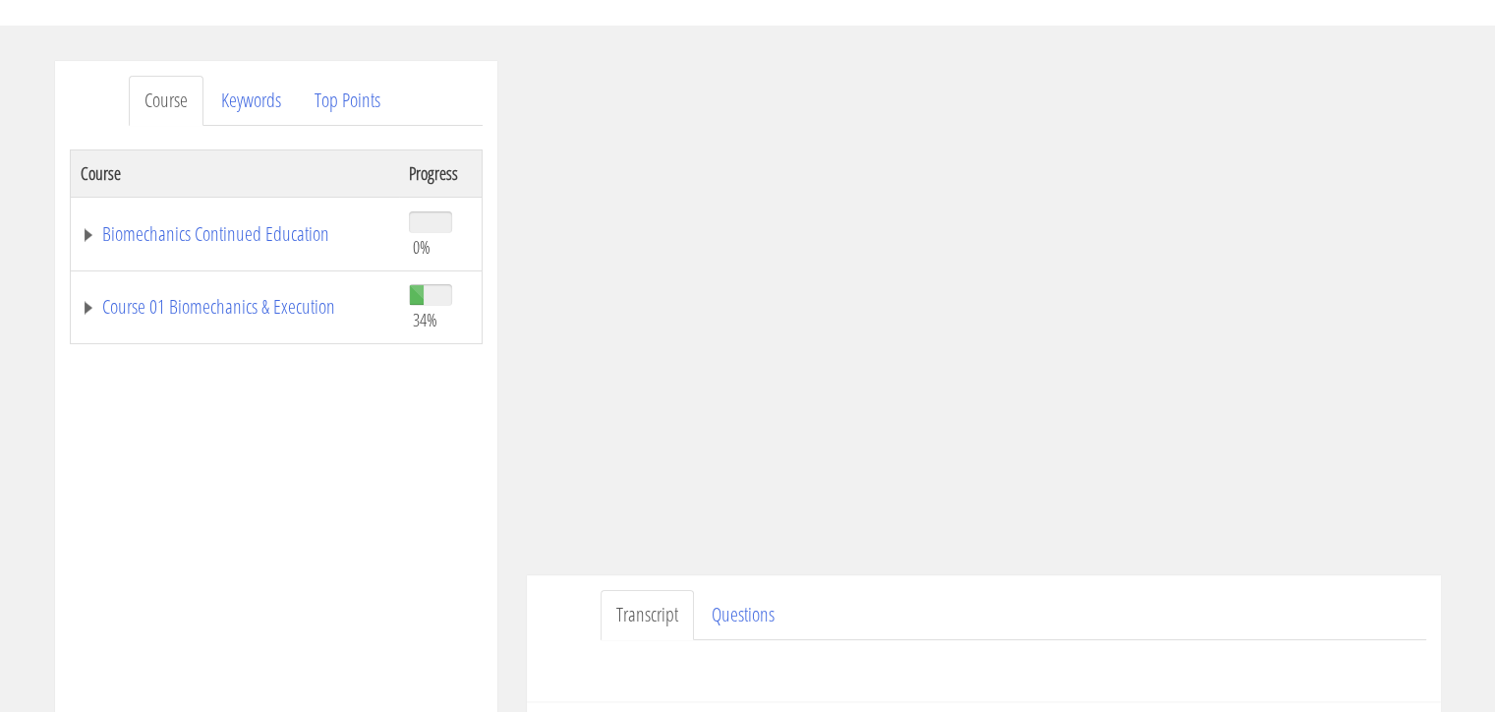
scroll to position [327, 0]
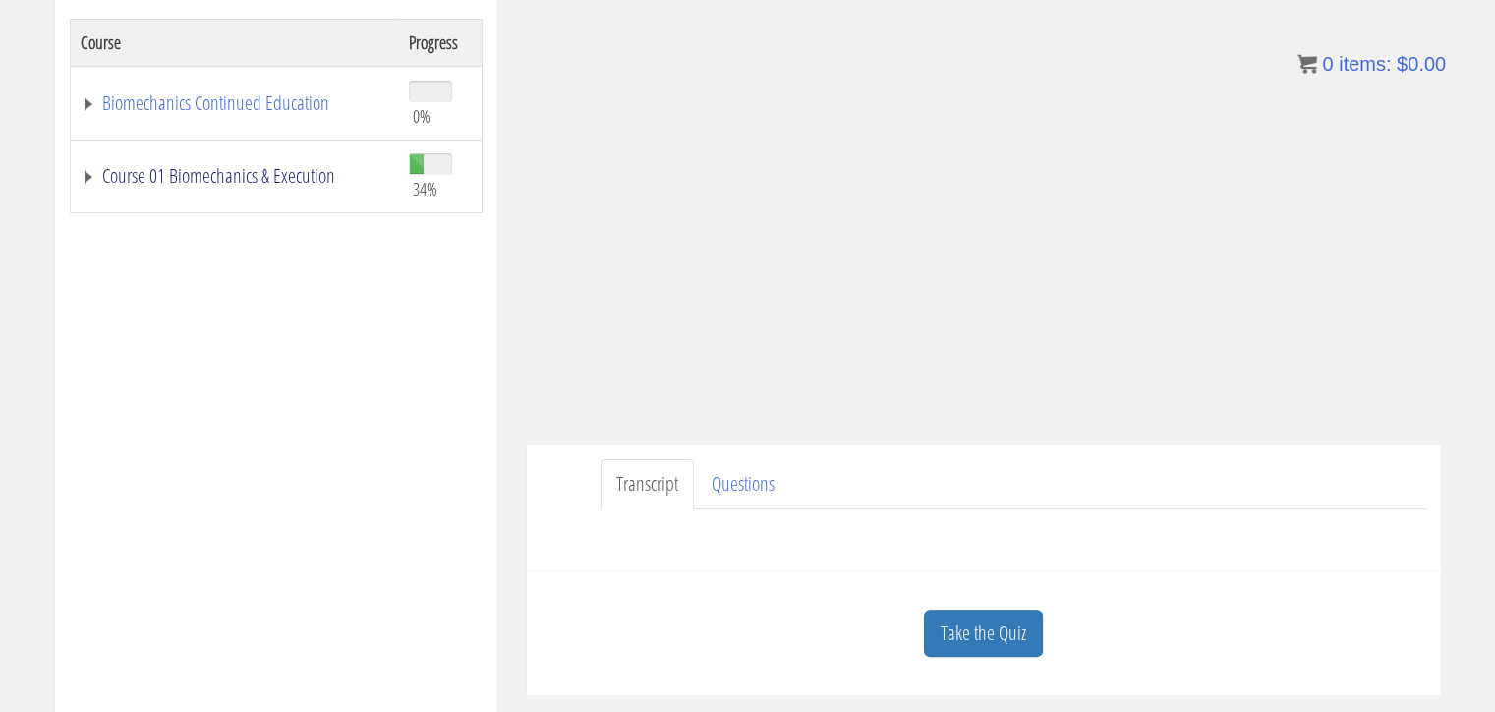
click at [189, 182] on link "Course 01 Biomechanics & Execution" at bounding box center [235, 176] width 309 height 20
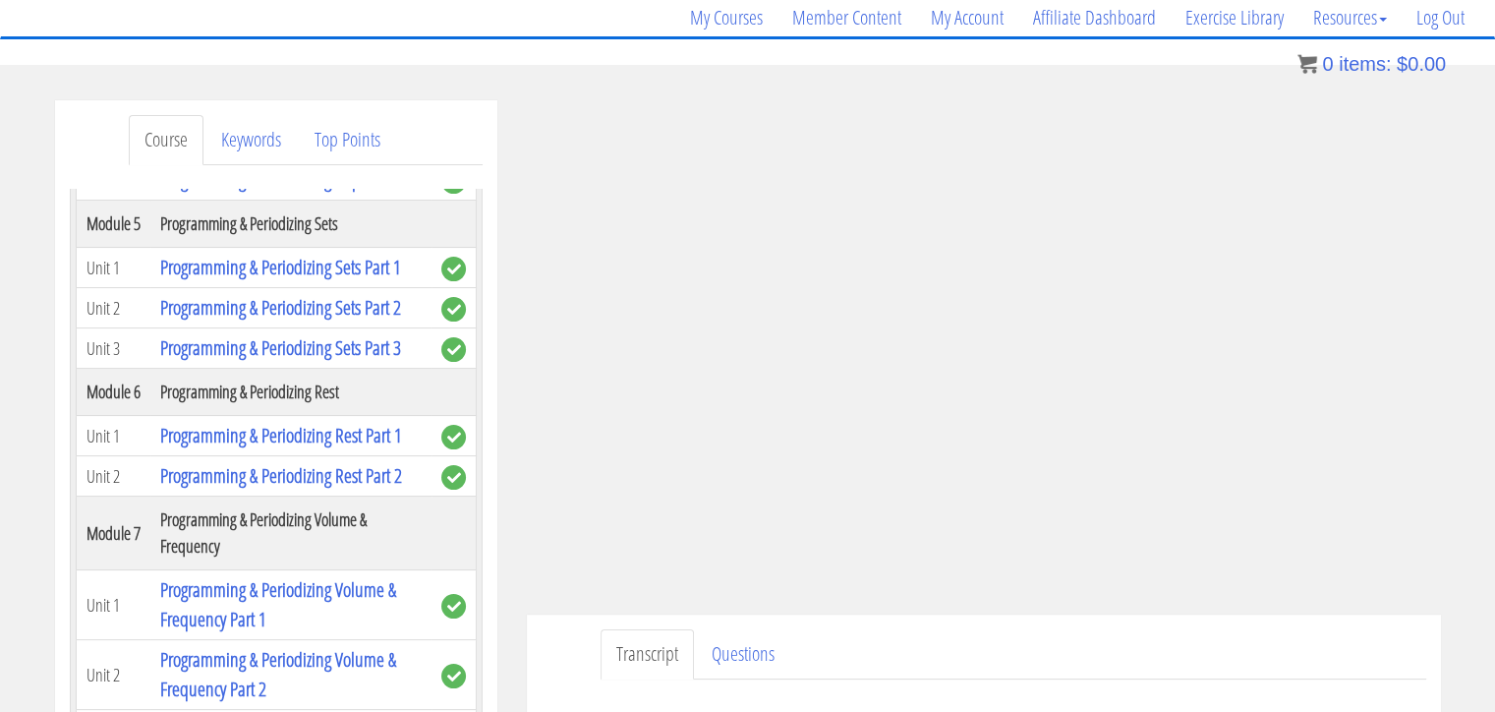
scroll to position [256, 0]
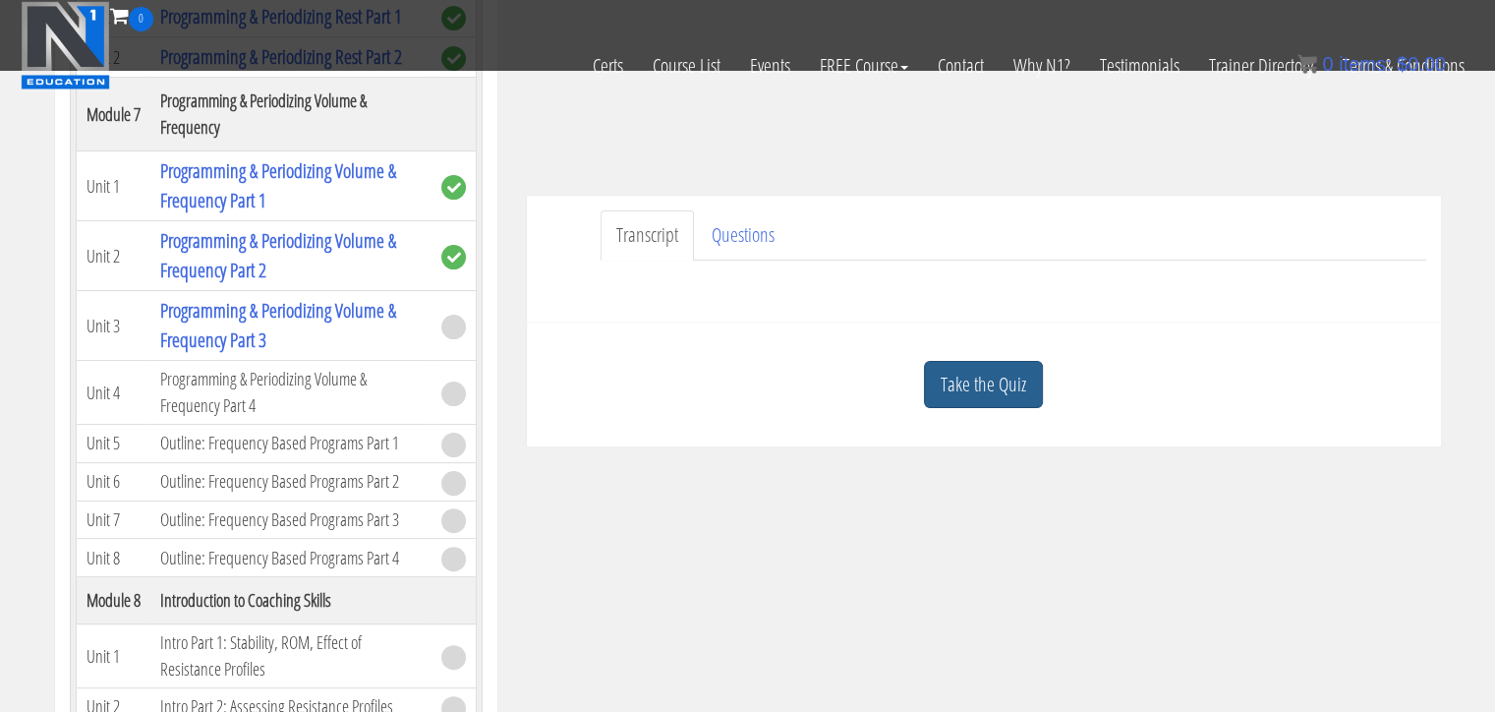
click at [996, 366] on link "Take the Quiz" at bounding box center [983, 385] width 119 height 48
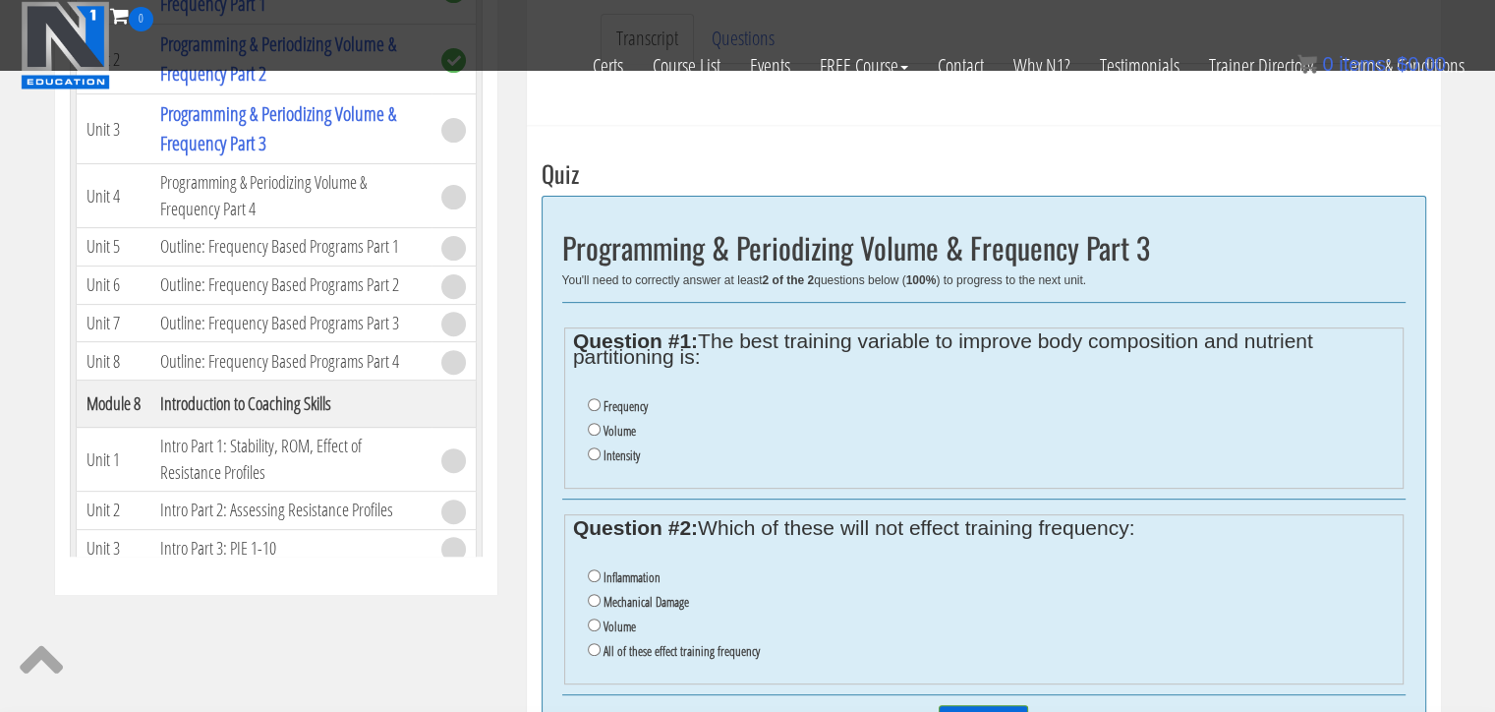
scroll to position [681, 0]
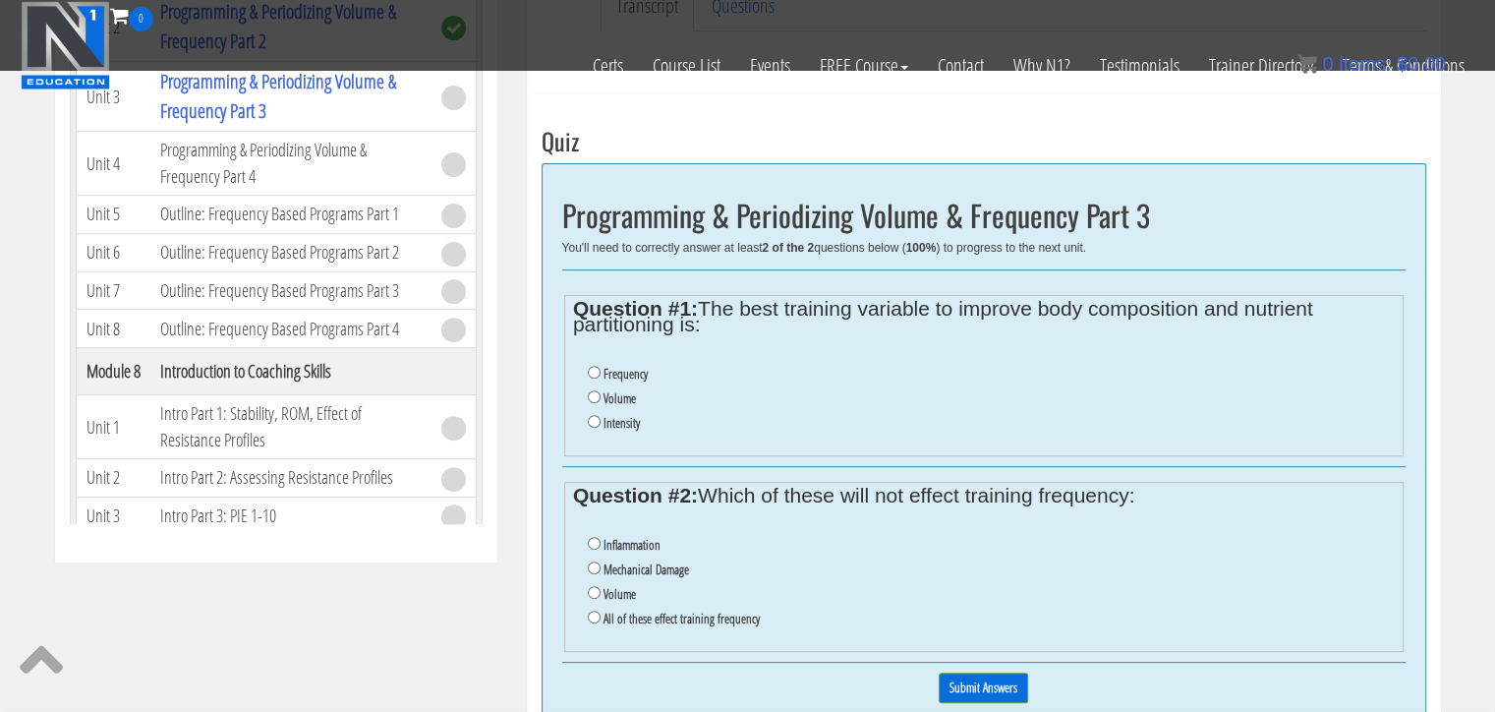
click at [607, 367] on label "Frequency" at bounding box center [626, 374] width 44 height 16
click at [601, 367] on input "Frequency" at bounding box center [594, 372] width 13 height 13
radio input "true"
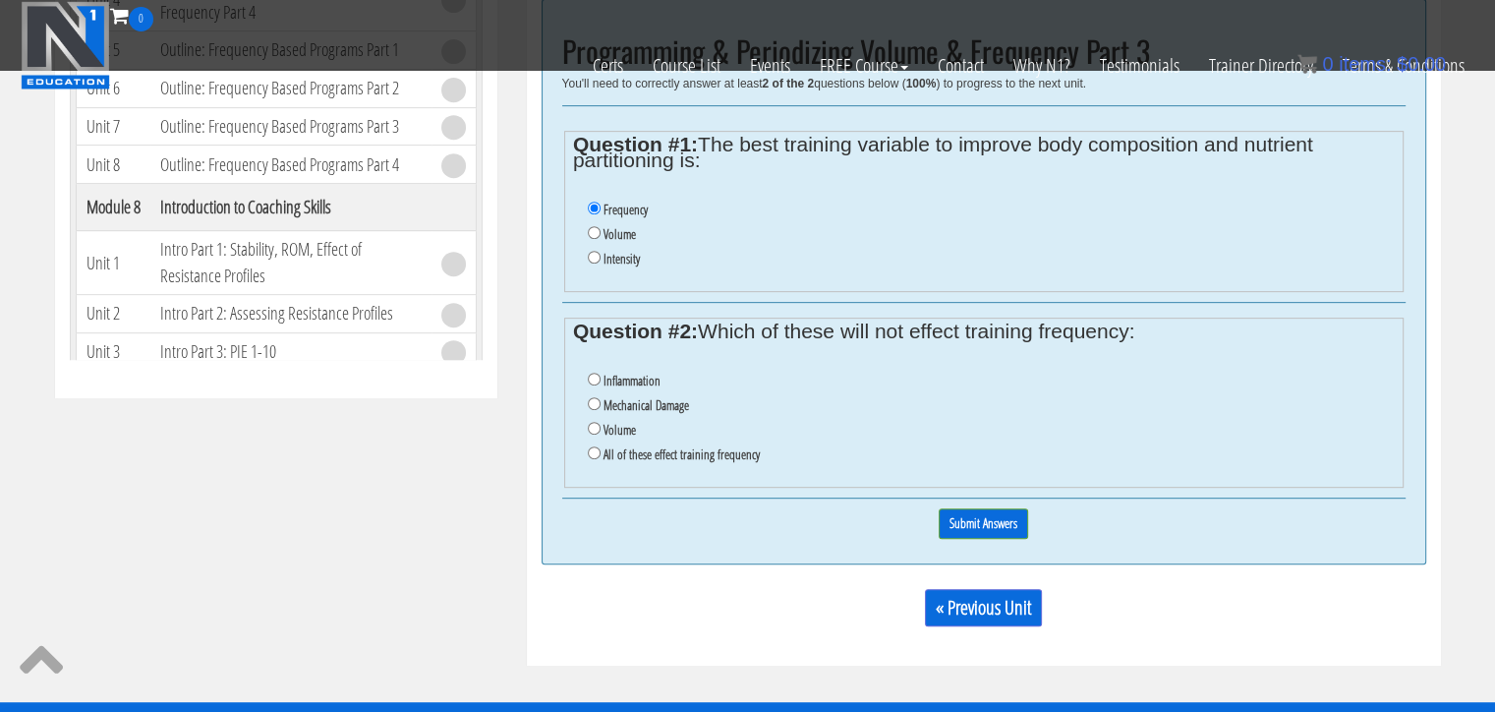
click at [610, 453] on label "All of these effect training frequency" at bounding box center [682, 454] width 156 height 16
click at [601, 453] on input "All of these effect training frequency" at bounding box center [594, 452] width 13 height 13
radio input "true"
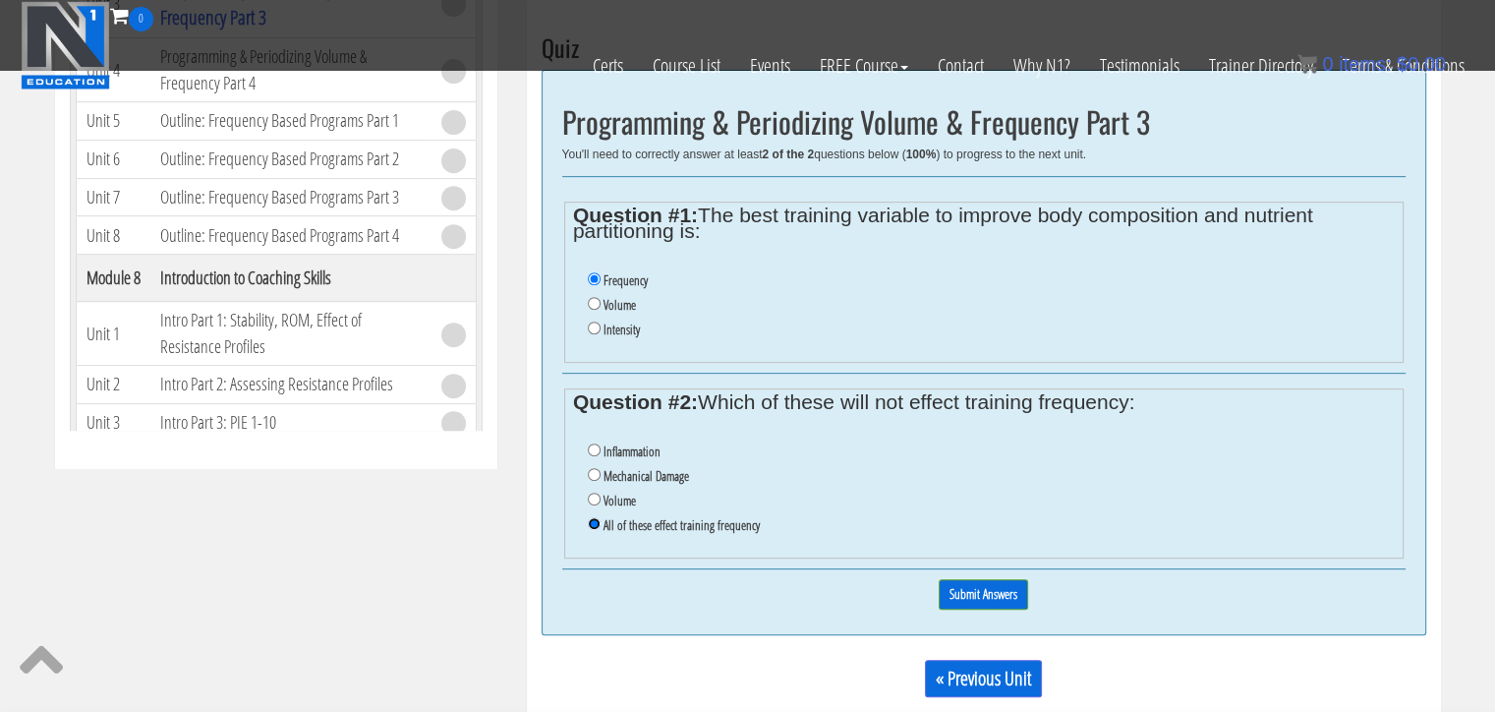
scroll to position [840, 0]
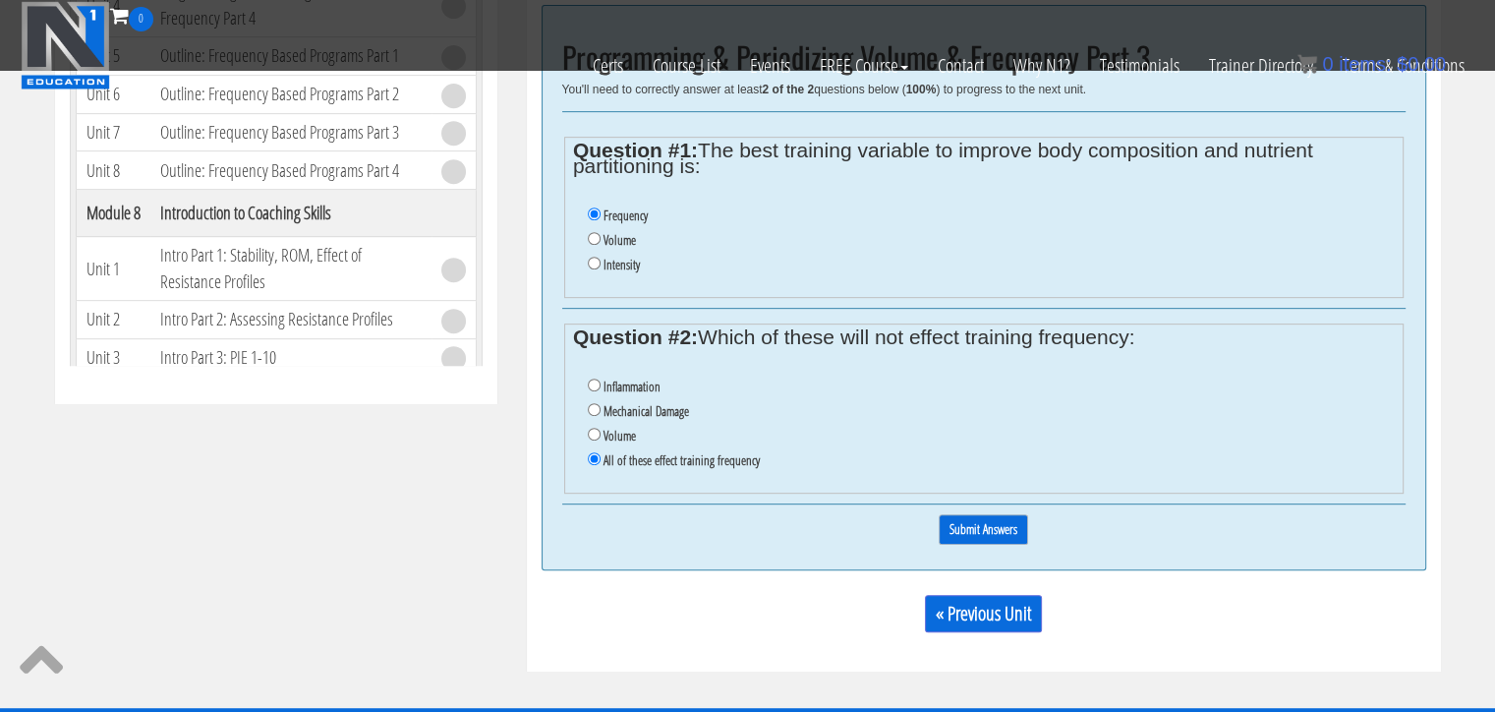
click at [1016, 526] on input "Submit Answers" at bounding box center [983, 529] width 89 height 30
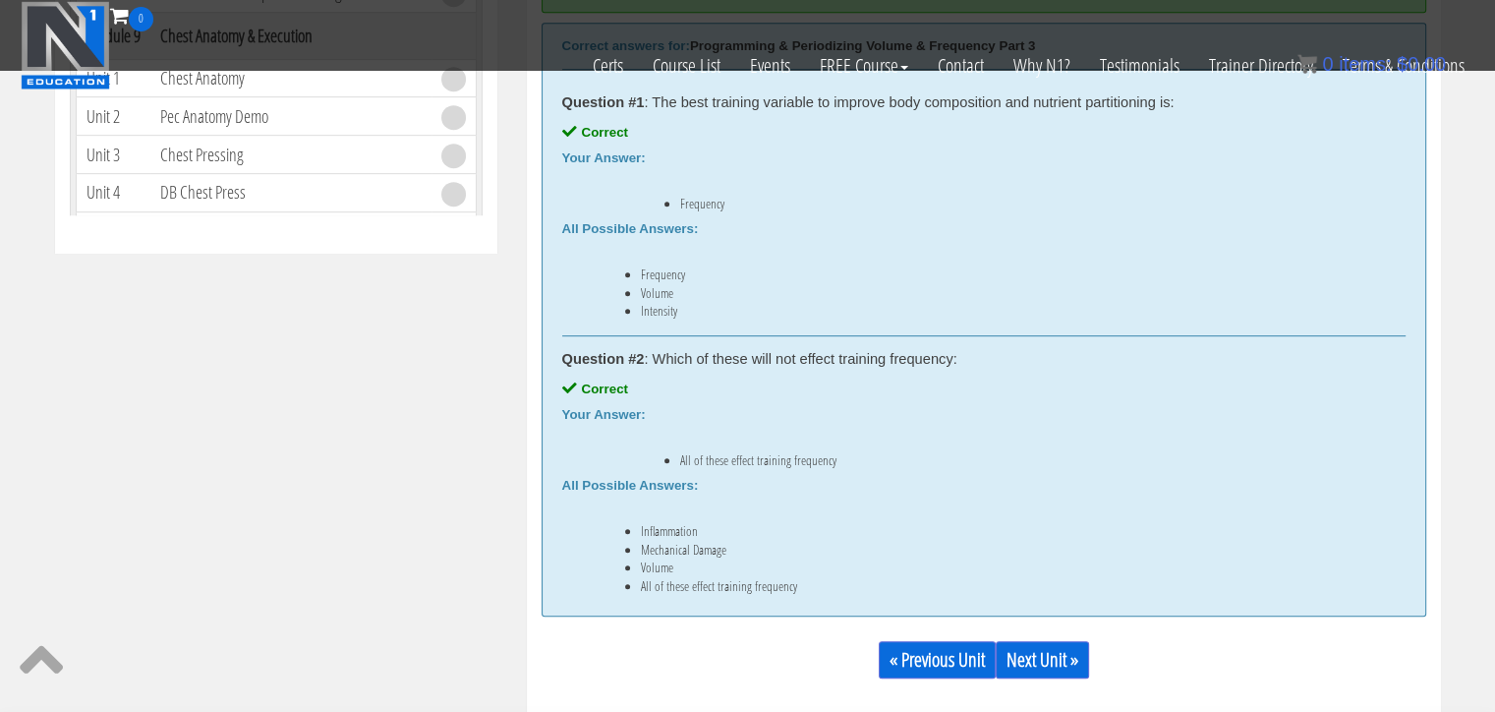
scroll to position [1121, 0]
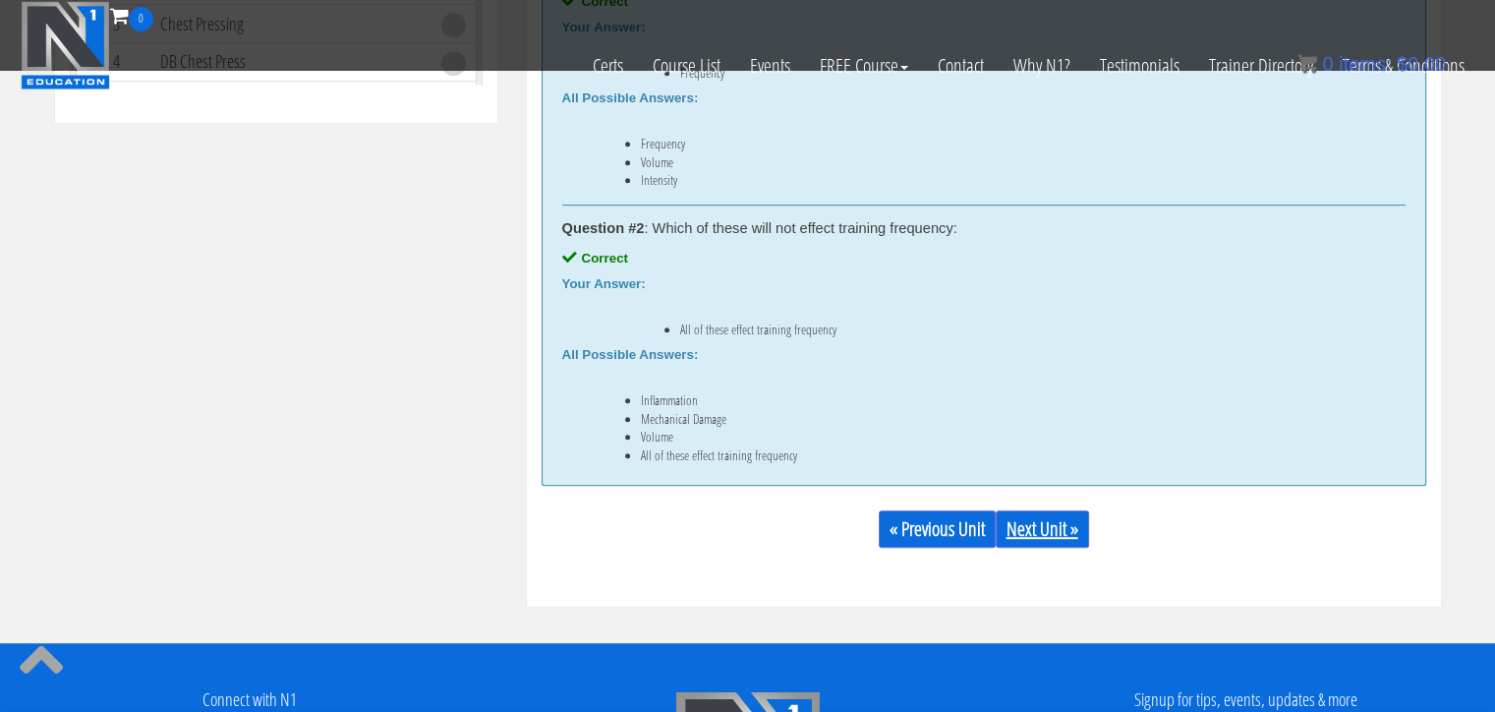
click at [1058, 530] on link "Next Unit »" at bounding box center [1042, 528] width 93 height 37
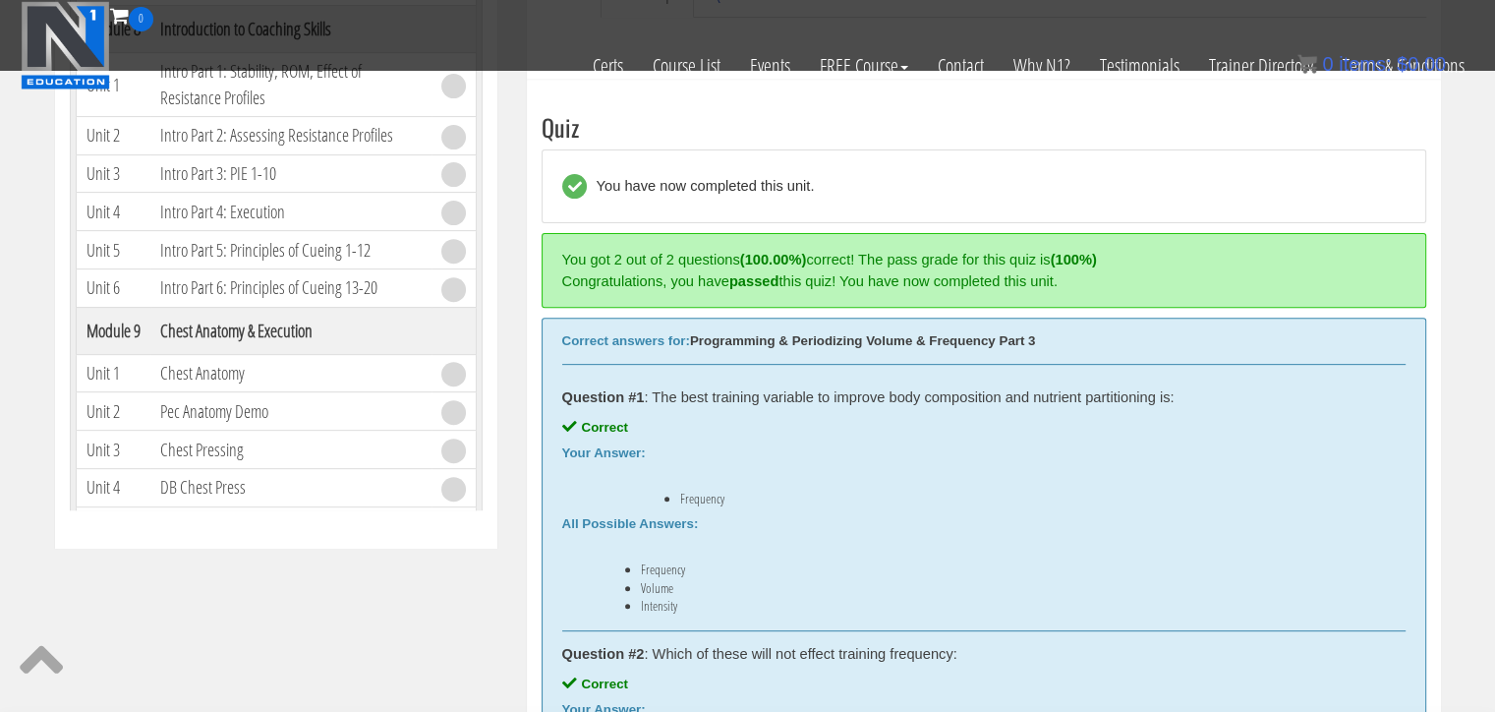
scroll to position [564, 0]
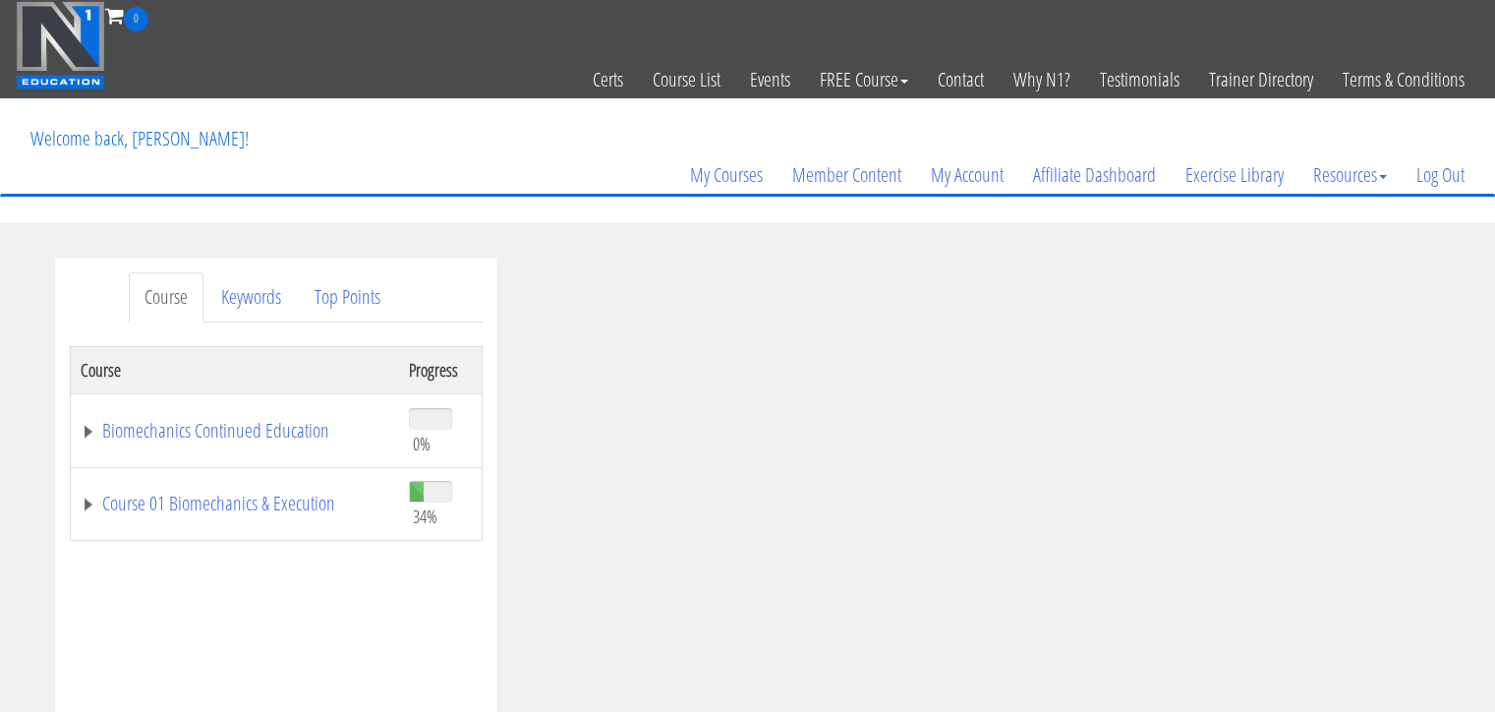
scroll to position [197, 0]
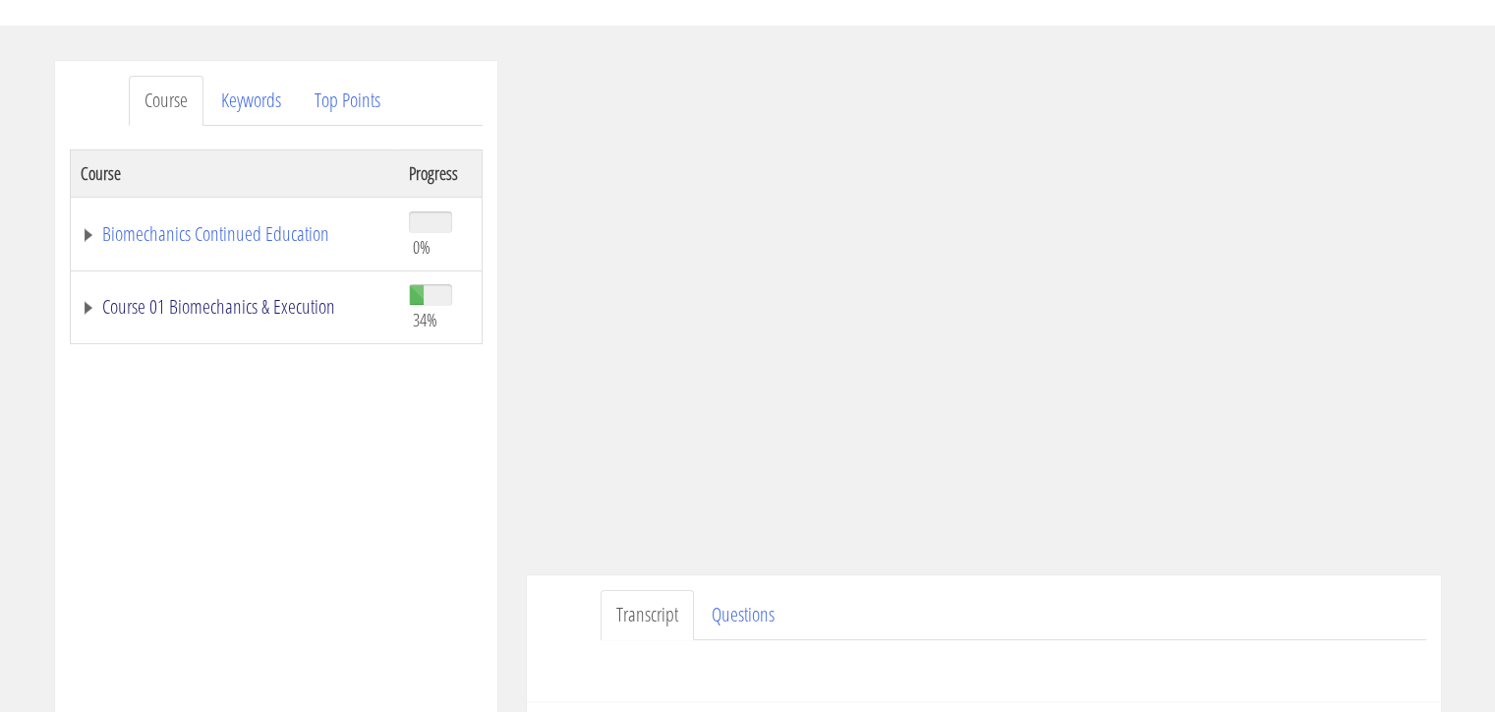
drag, startPoint x: 191, startPoint y: 301, endPoint x: 258, endPoint y: 311, distance: 67.6
click at [192, 301] on link "Course 01 Biomechanics & Execution" at bounding box center [235, 307] width 309 height 20
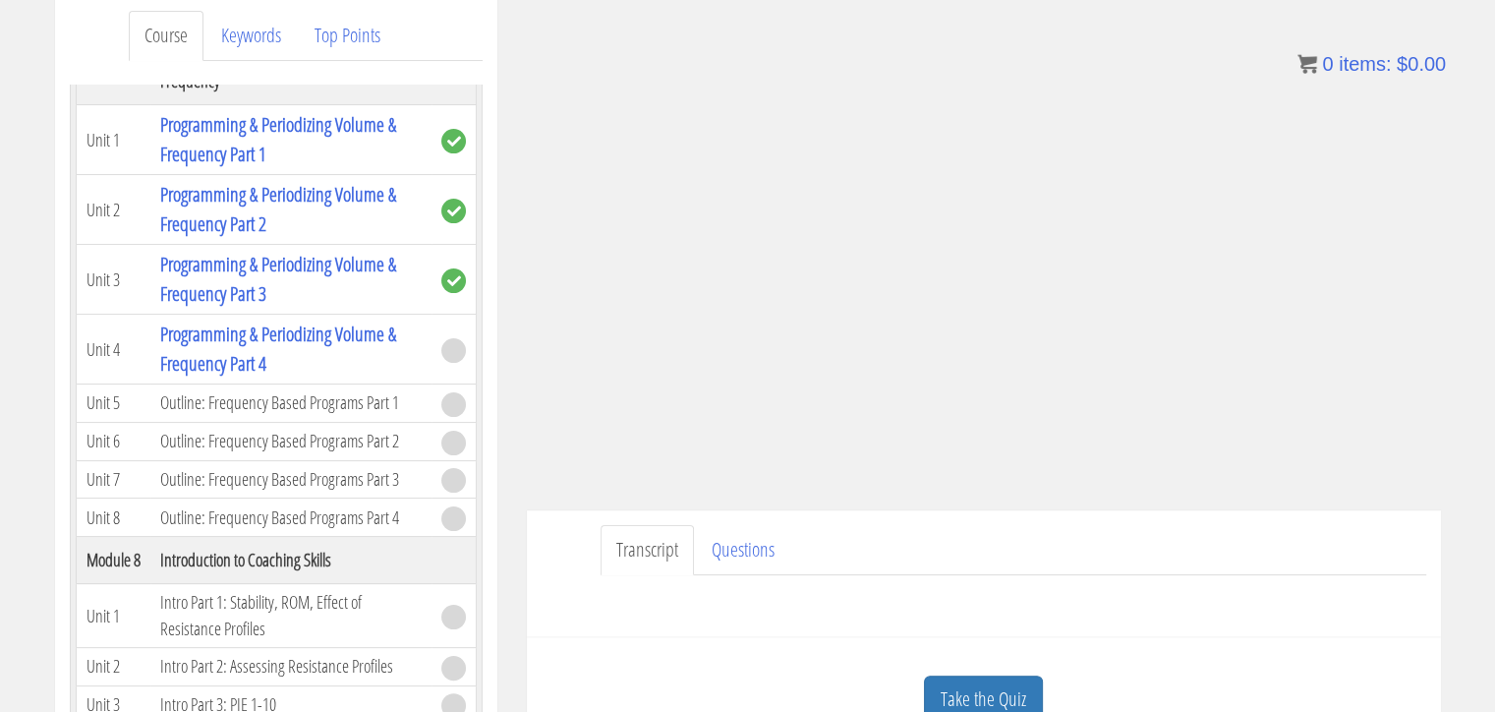
scroll to position [426, 0]
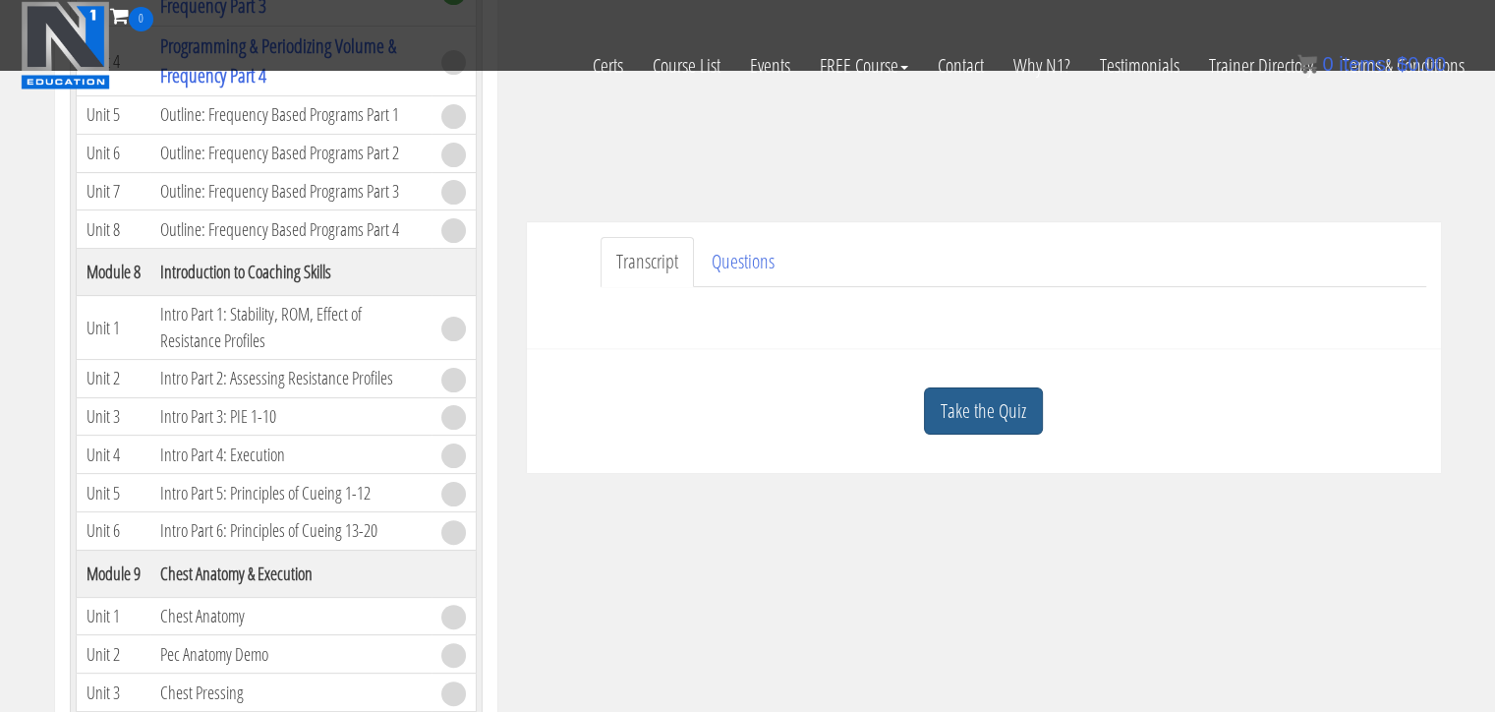
click at [963, 418] on link "Take the Quiz" at bounding box center [983, 411] width 119 height 48
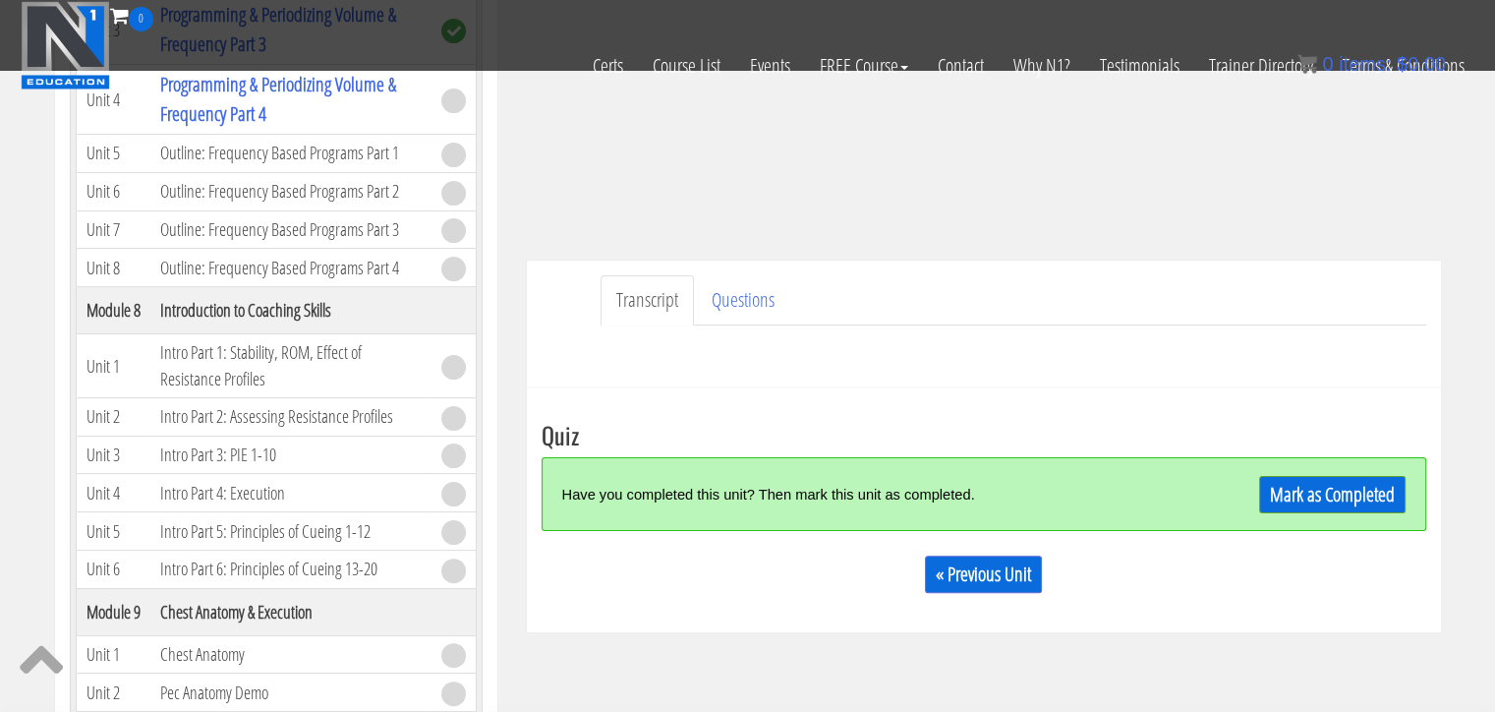
scroll to position [551, 0]
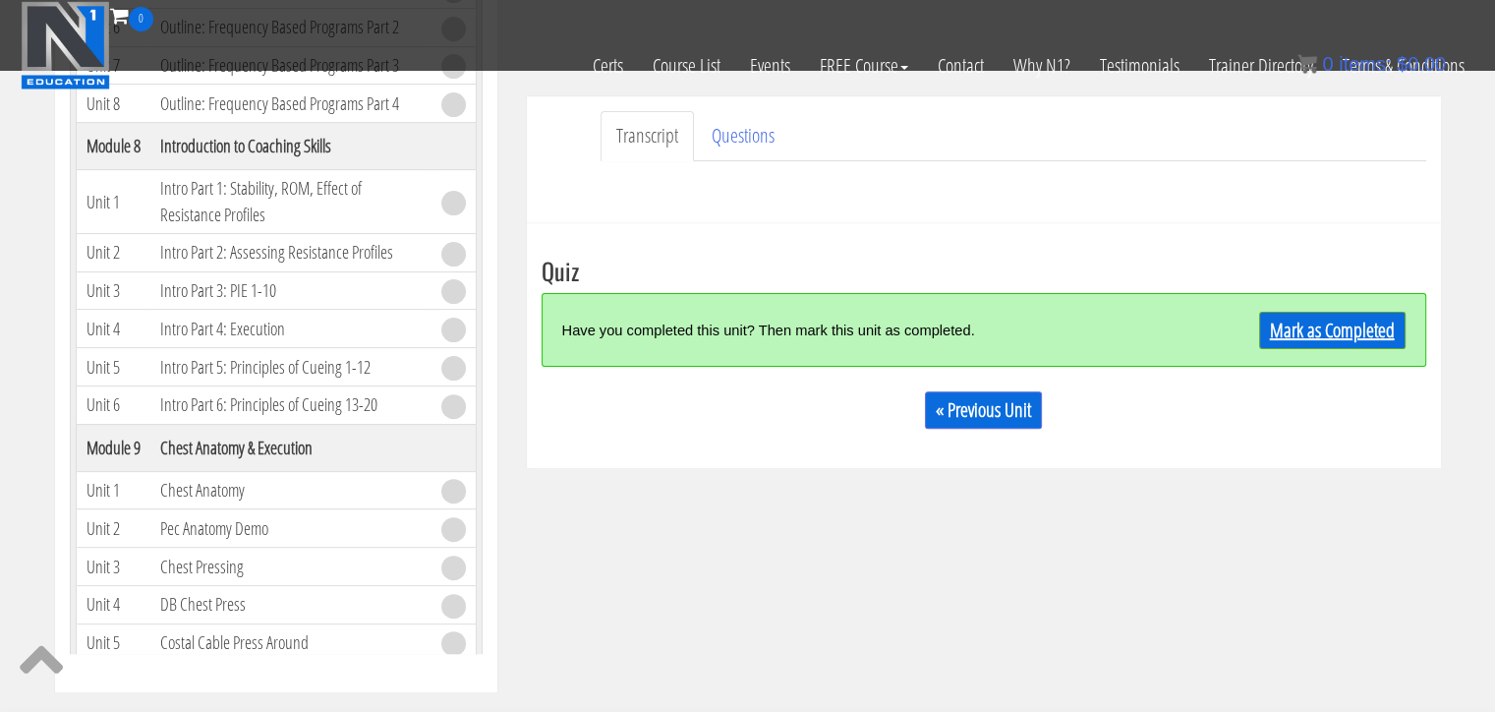
click at [1313, 335] on link "Mark as Completed" at bounding box center [1332, 330] width 146 height 37
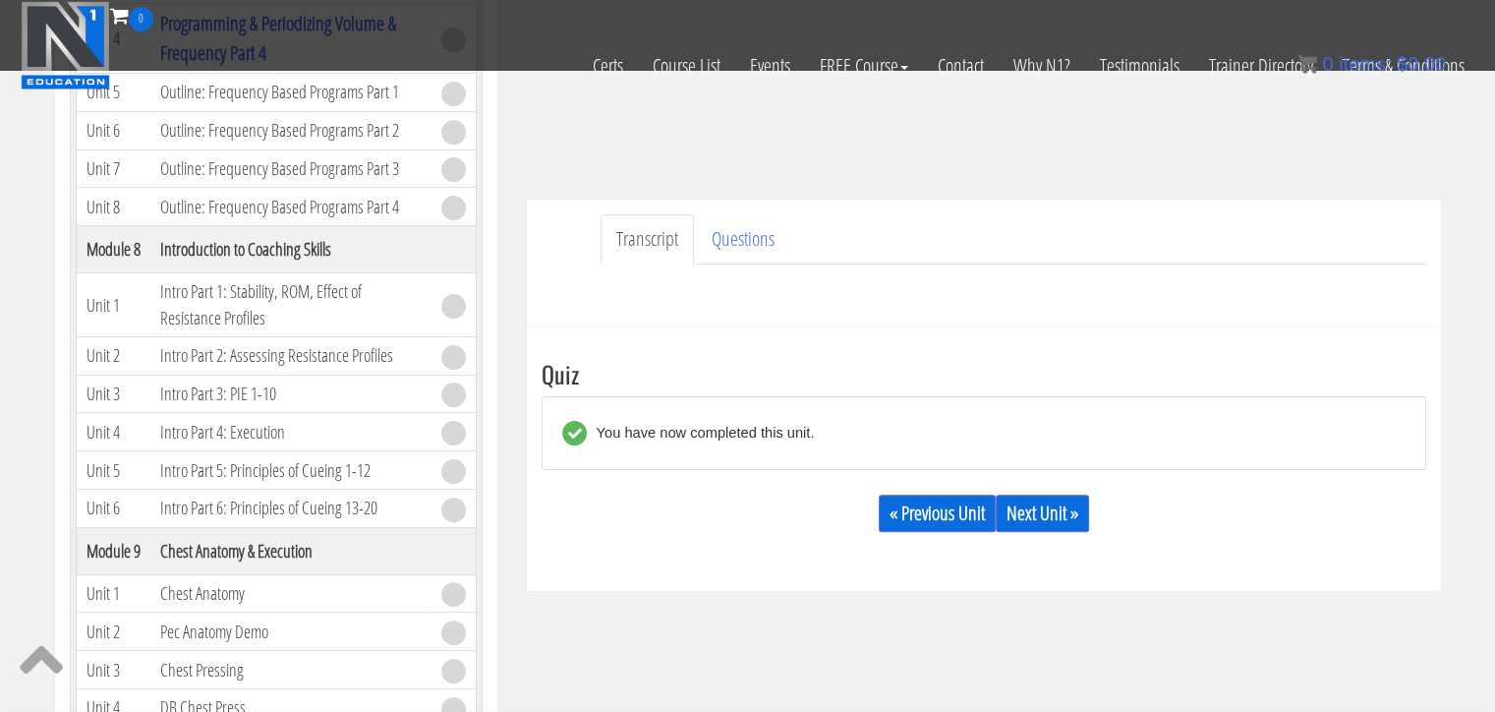
scroll to position [579, 0]
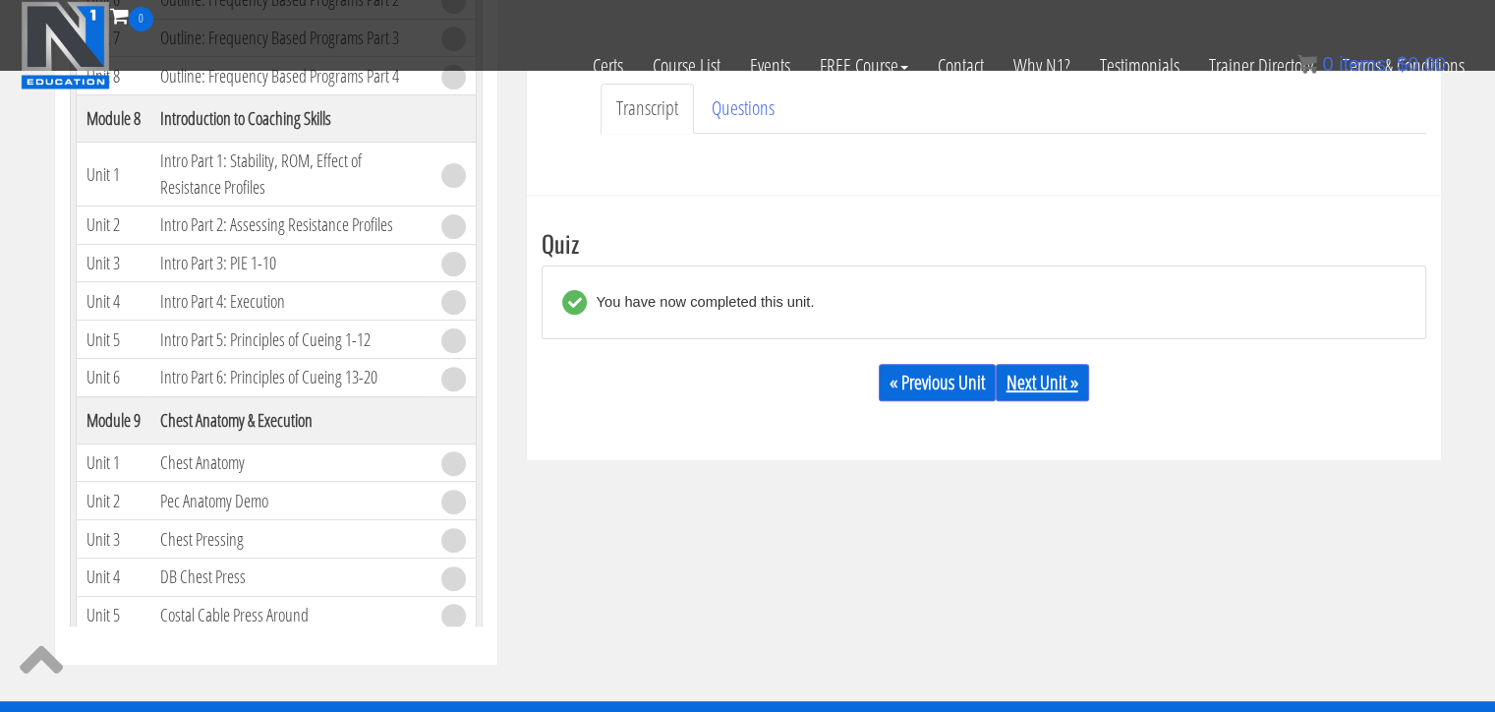
click at [1055, 388] on link "Next Unit »" at bounding box center [1042, 382] width 93 height 37
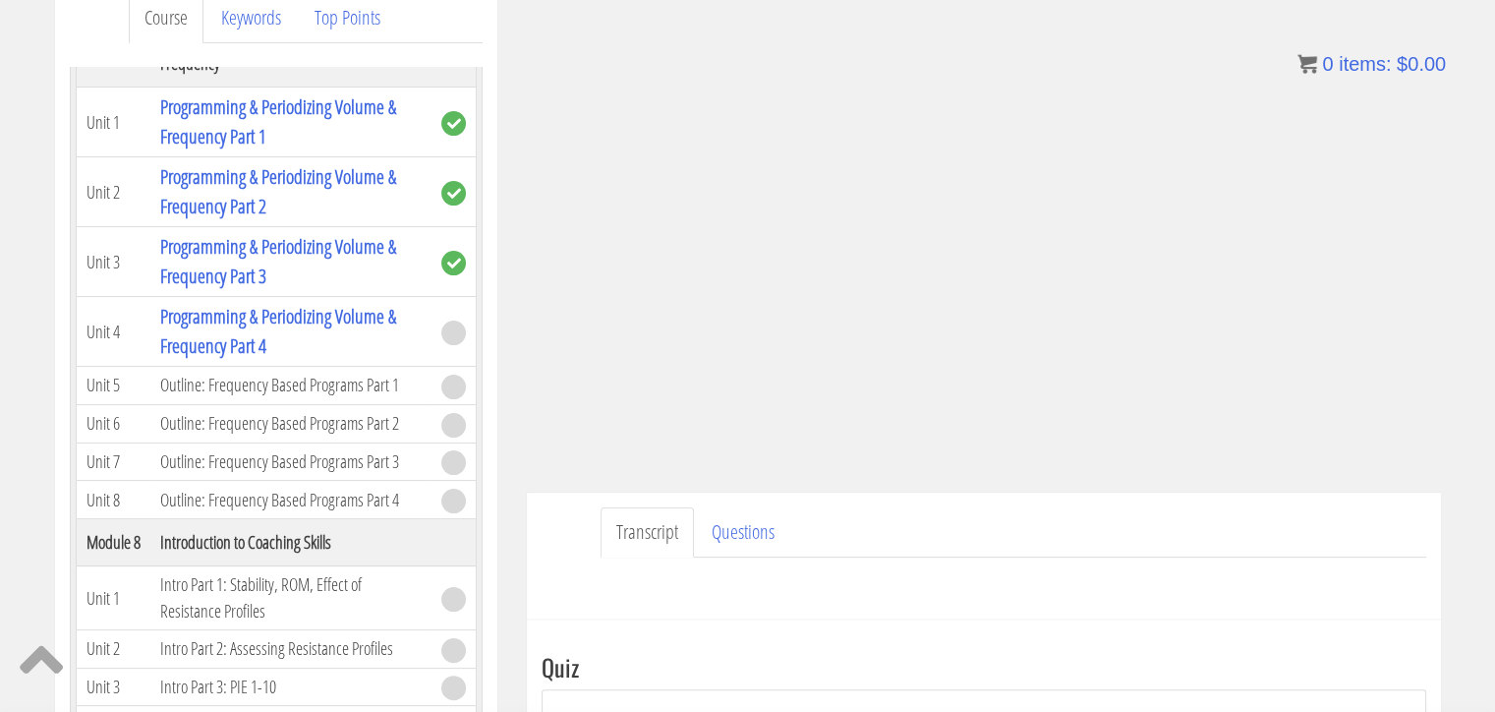
scroll to position [247, 0]
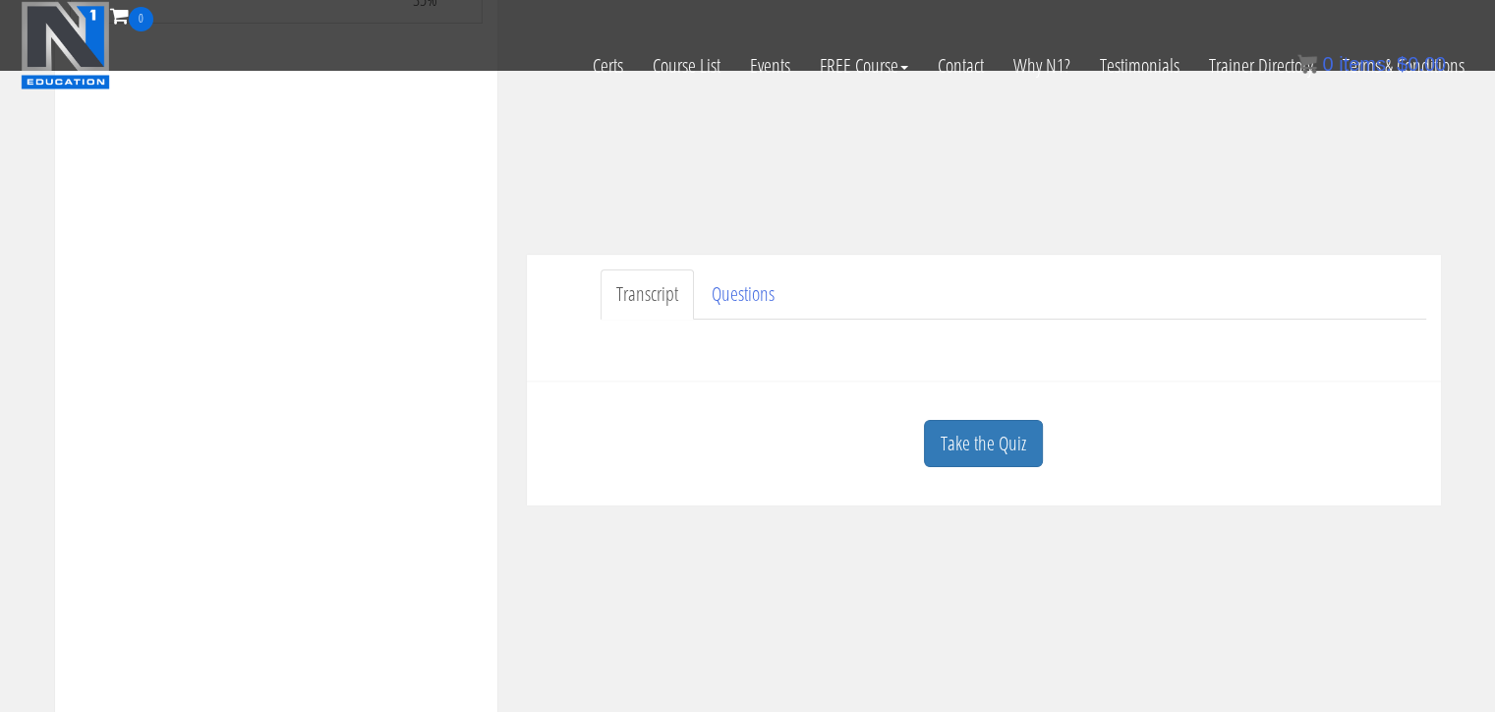
scroll to position [524, 0]
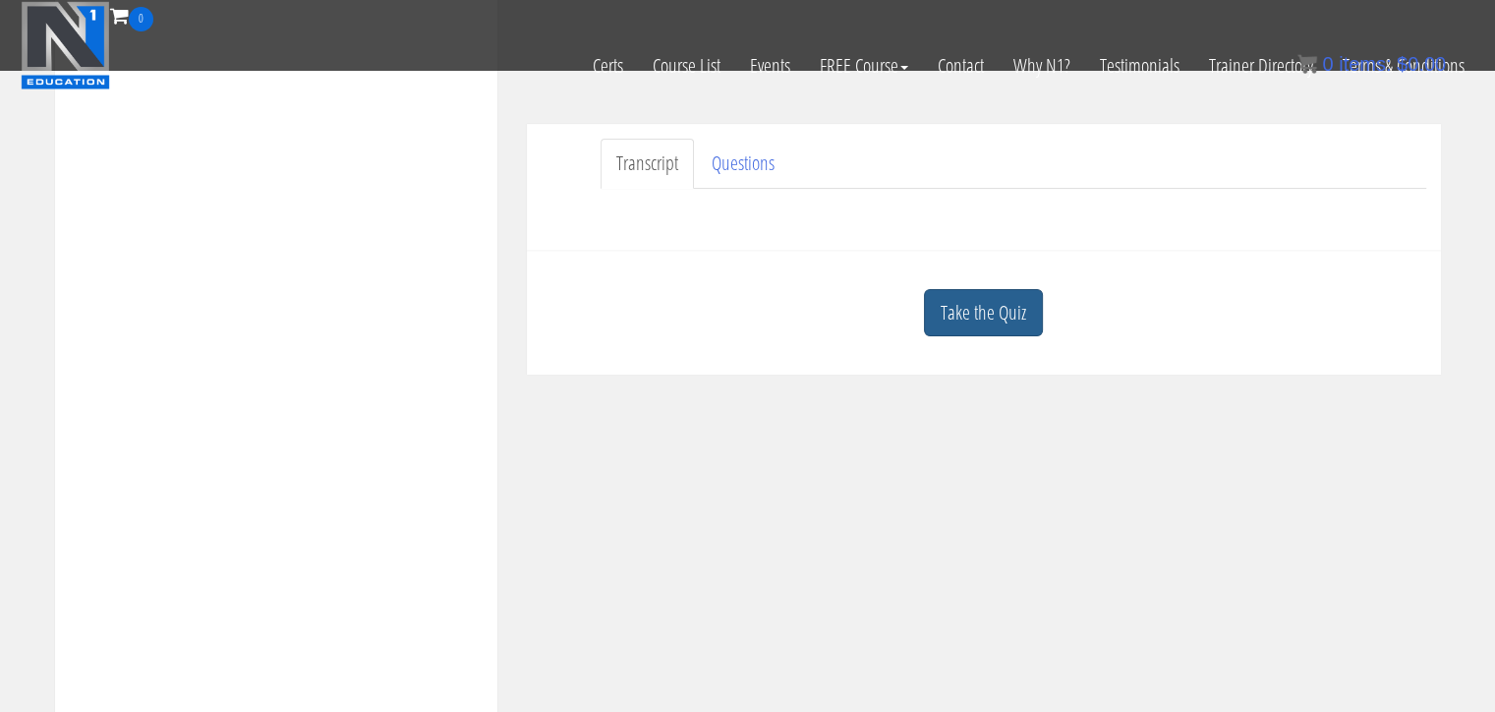
click at [1032, 322] on link "Take the Quiz" at bounding box center [983, 313] width 119 height 48
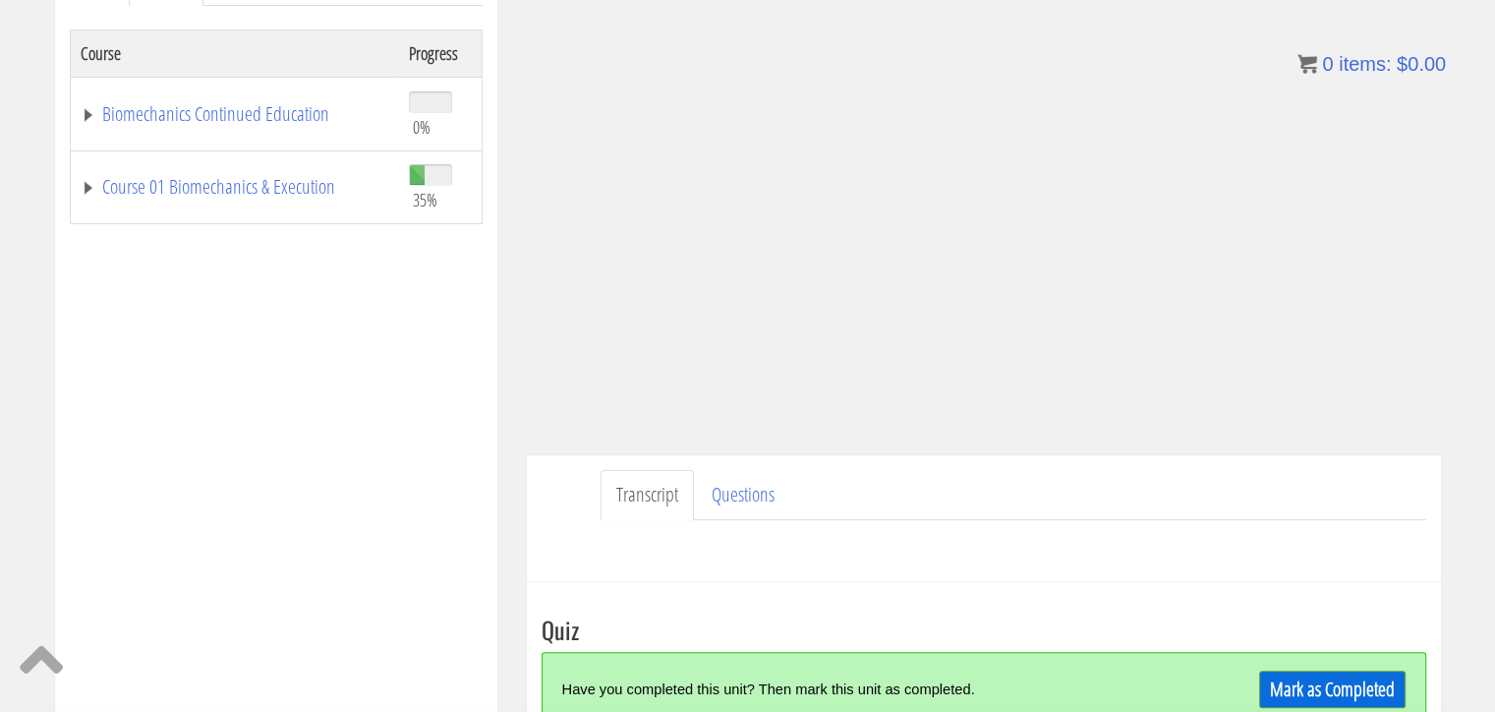
scroll to position [190, 0]
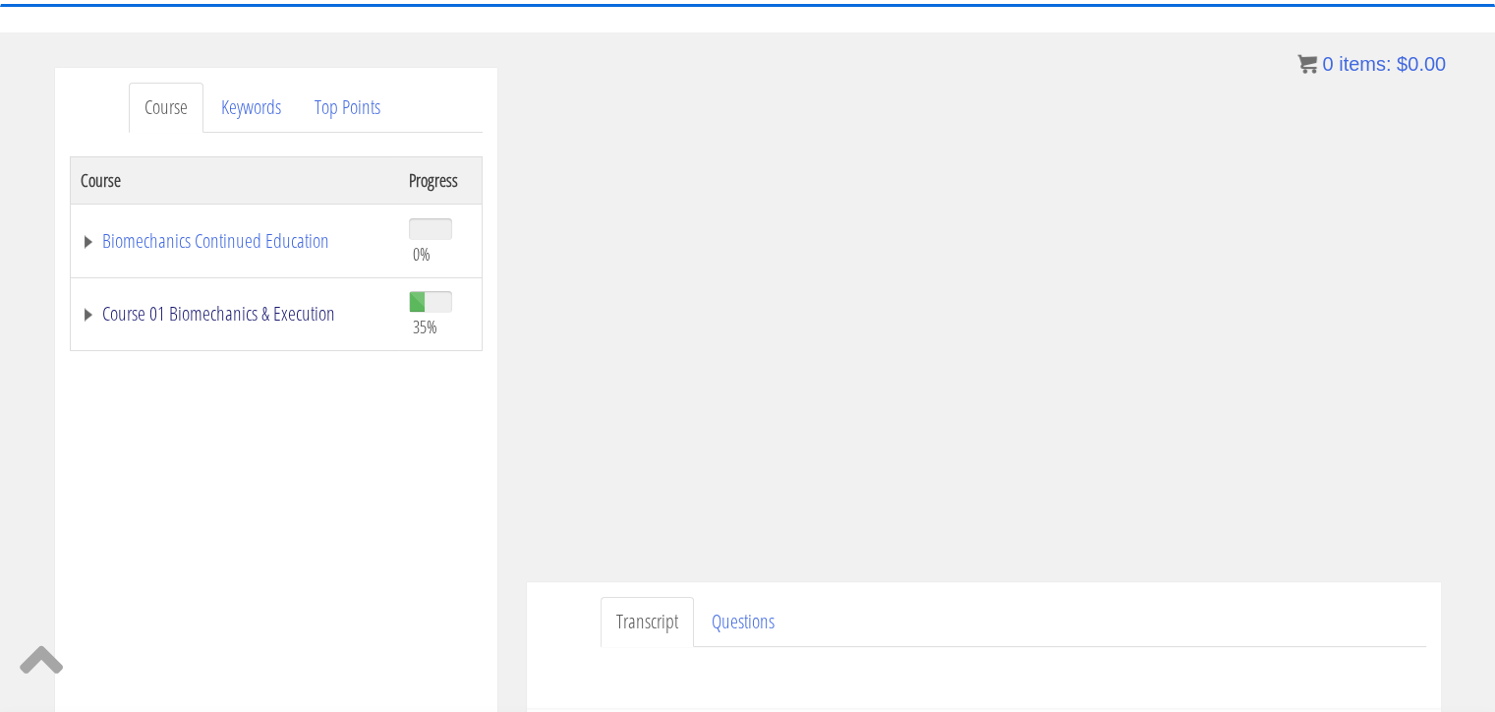
click at [140, 319] on link "Course 01 Biomechanics & Execution" at bounding box center [235, 314] width 309 height 20
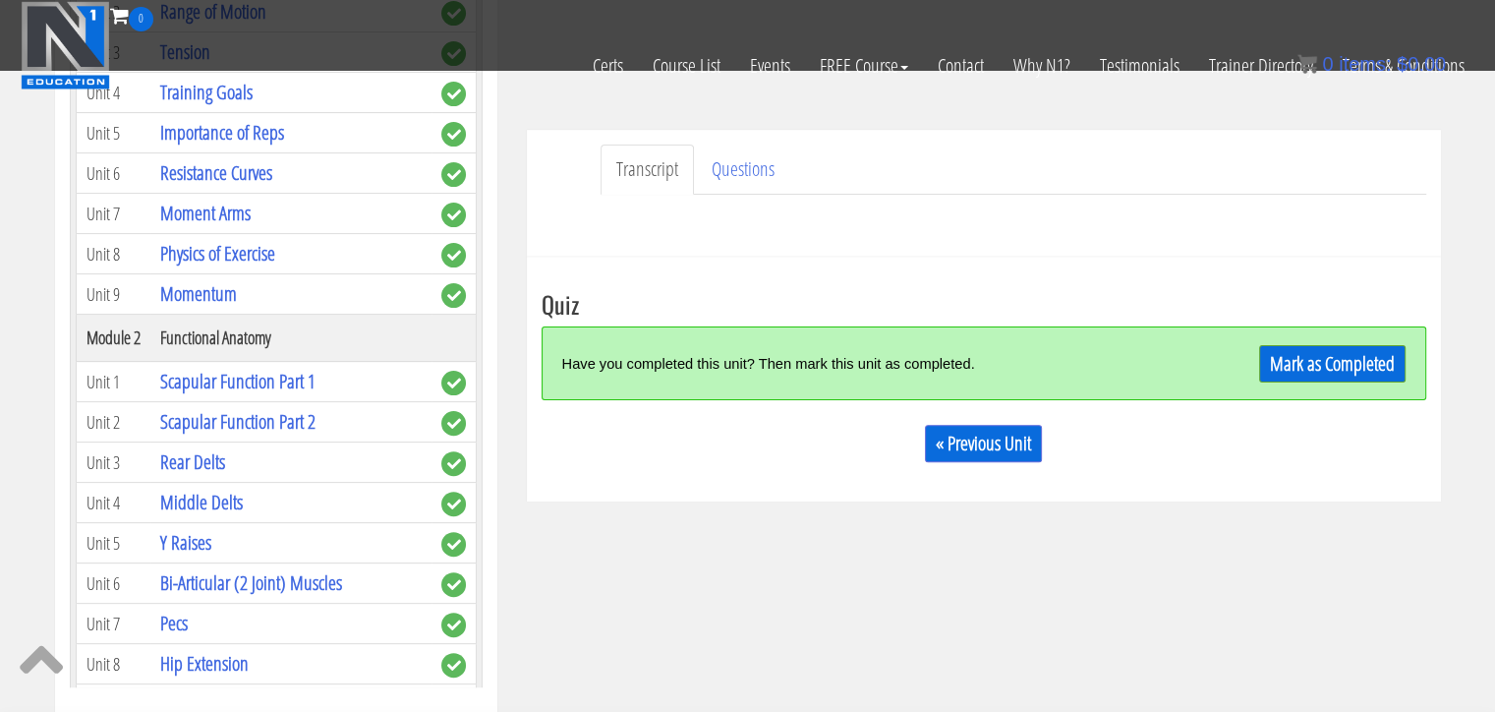
scroll to position [616, 0]
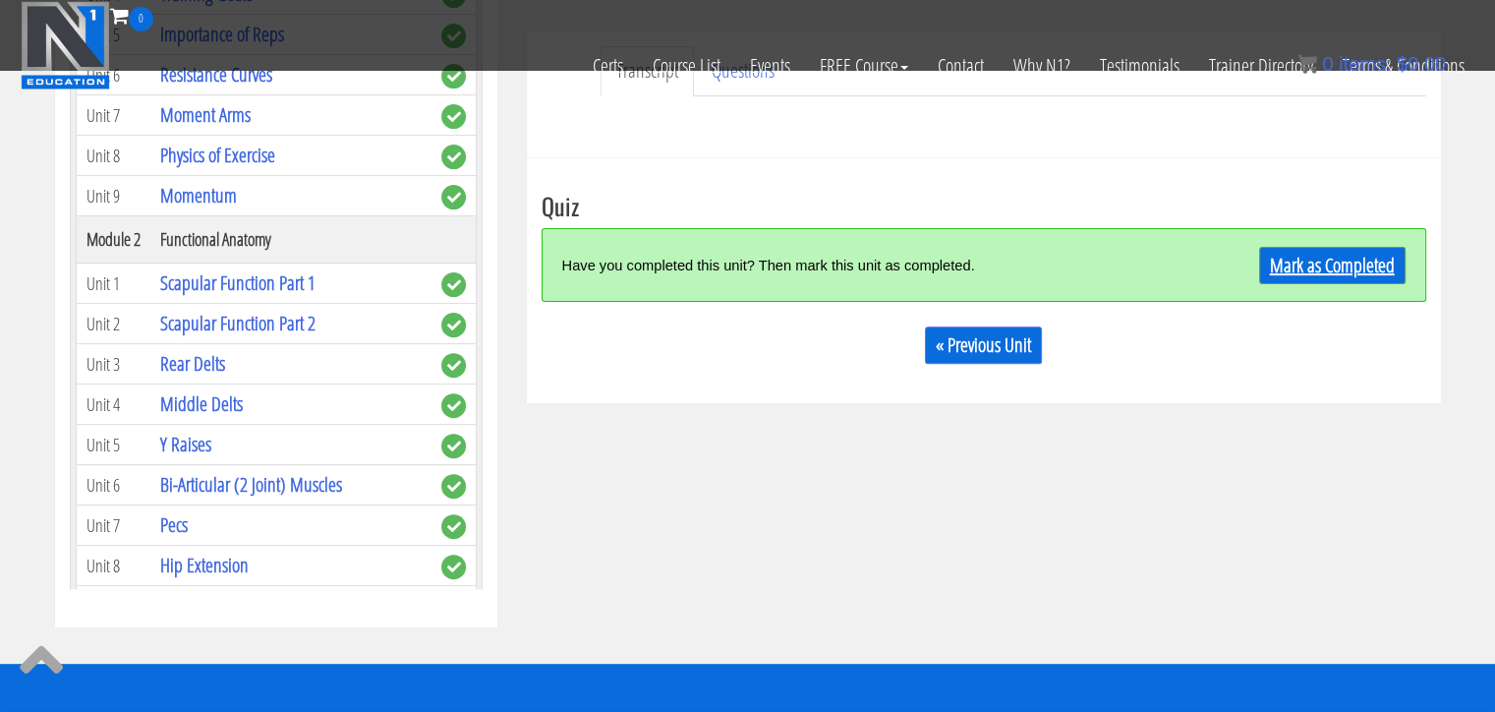
click at [1351, 272] on link "Mark as Completed" at bounding box center [1332, 265] width 146 height 37
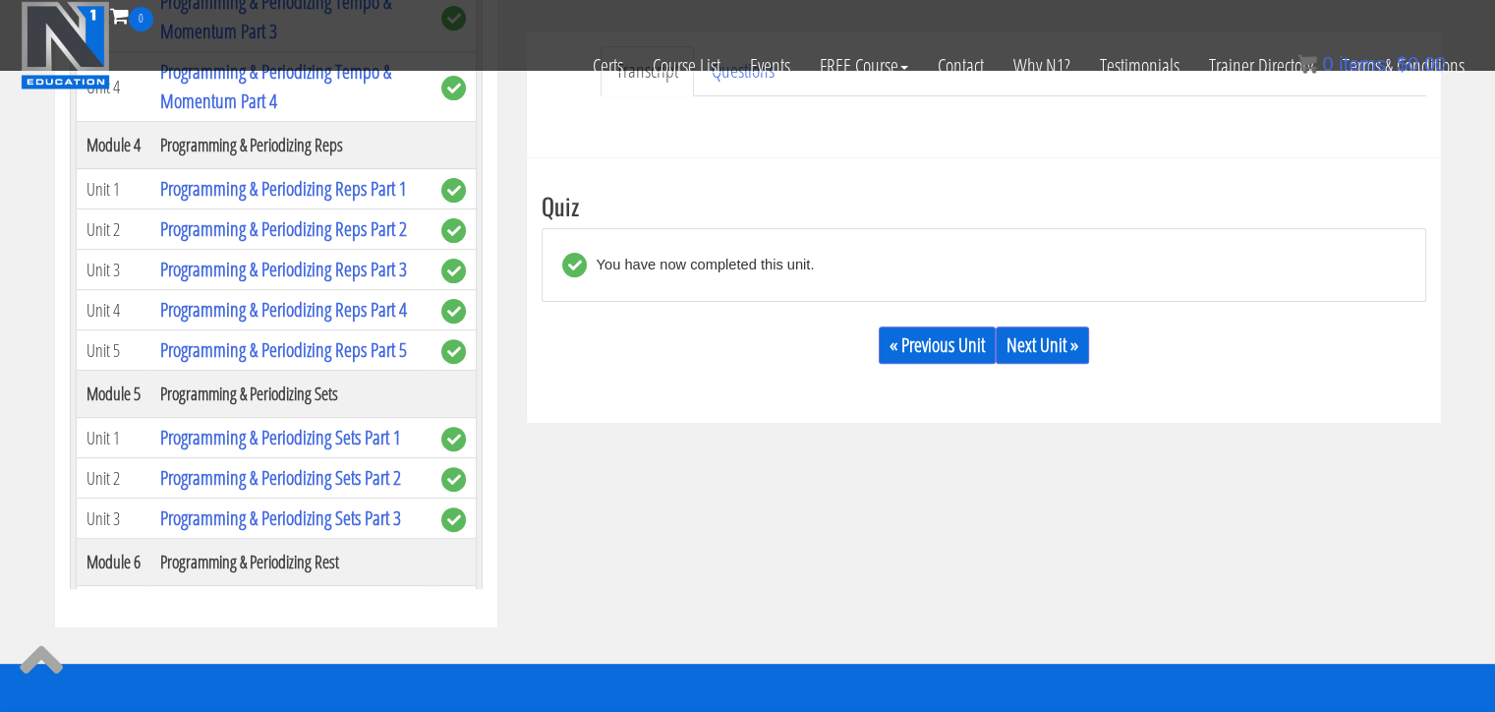
scroll to position [1015, 0]
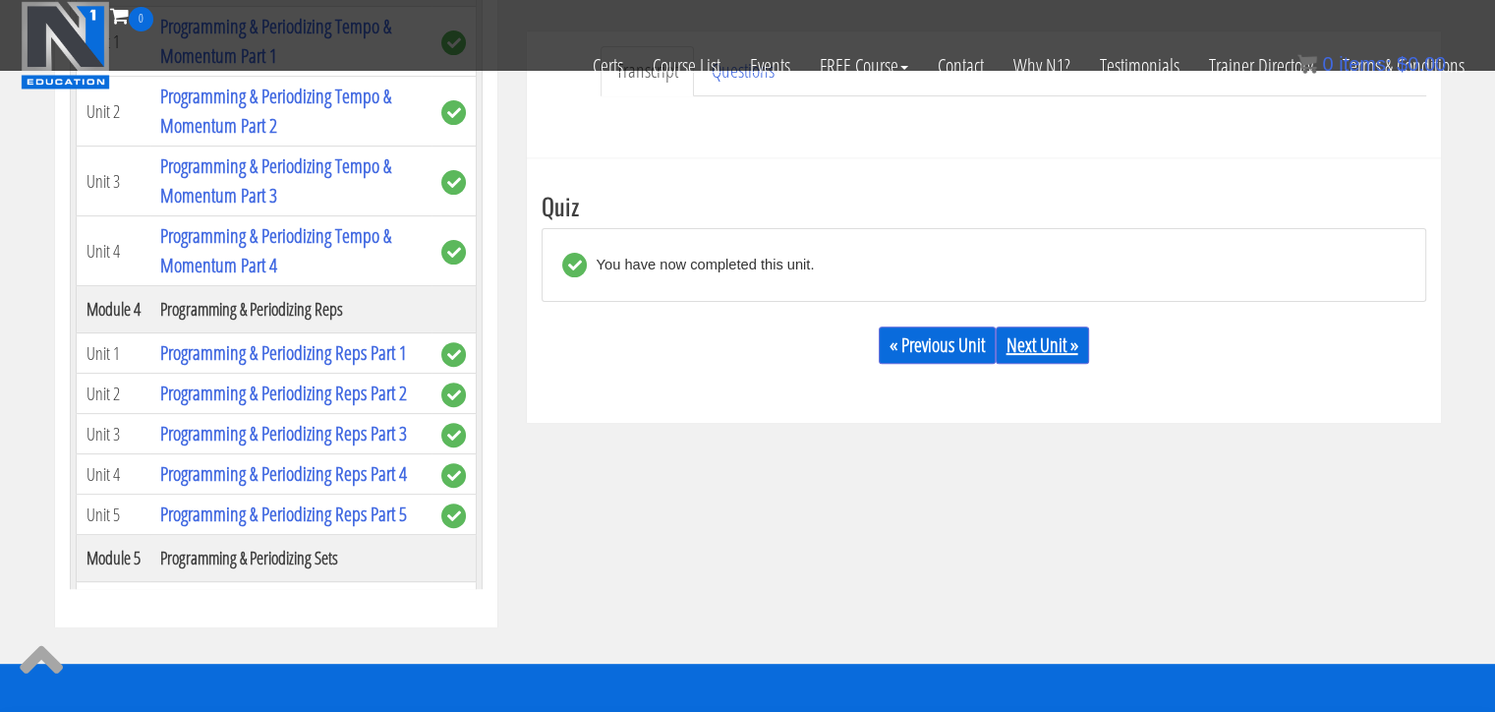
click at [1062, 349] on link "Next Unit »" at bounding box center [1042, 344] width 93 height 37
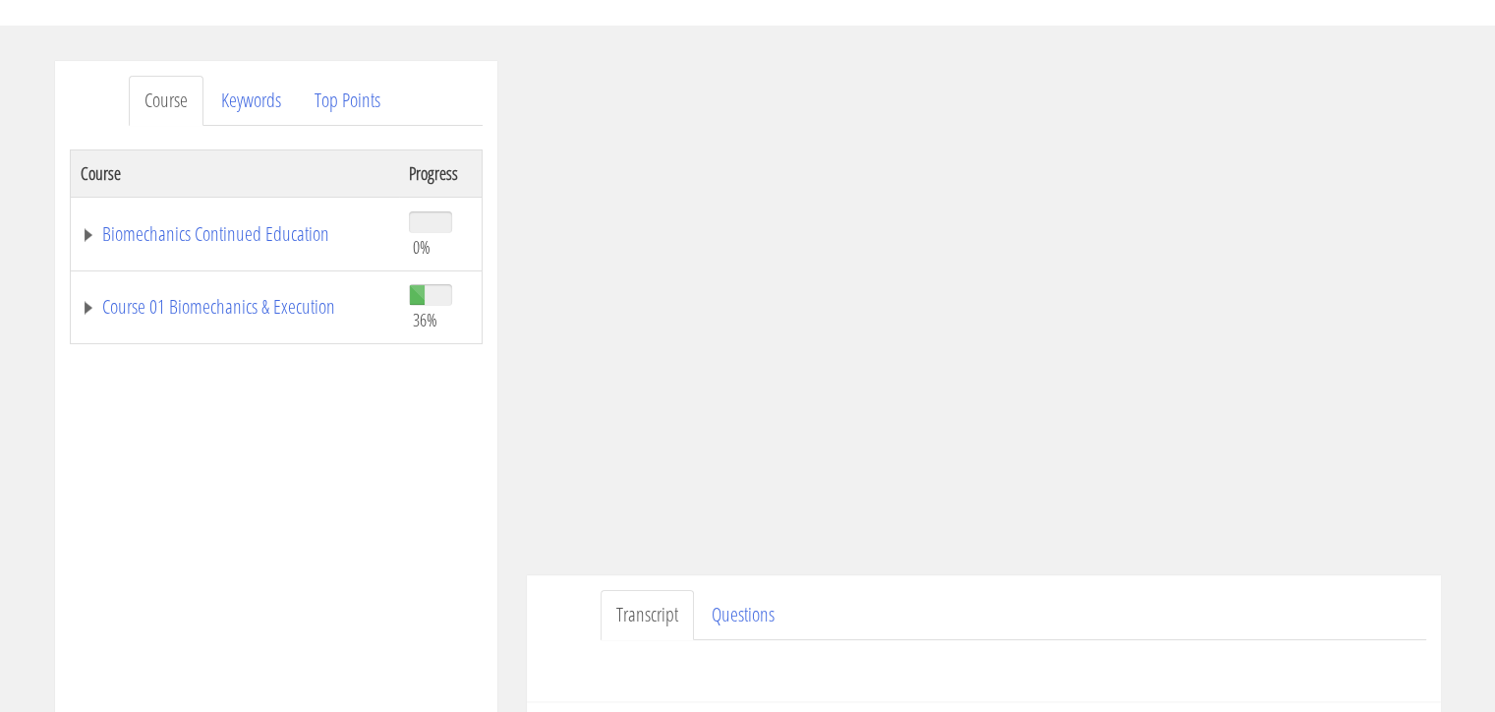
scroll to position [163, 0]
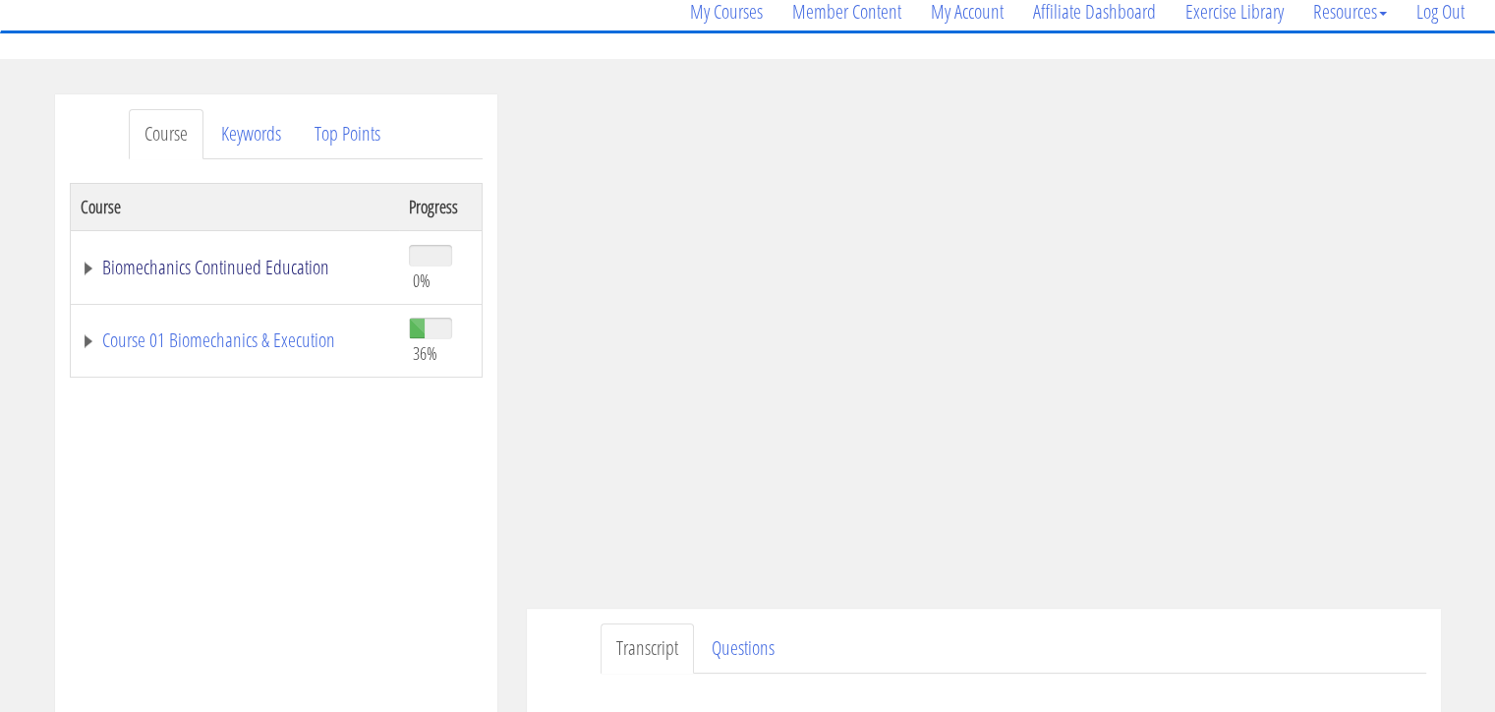
click at [282, 272] on link "Biomechanics Continued Education" at bounding box center [235, 268] width 309 height 20
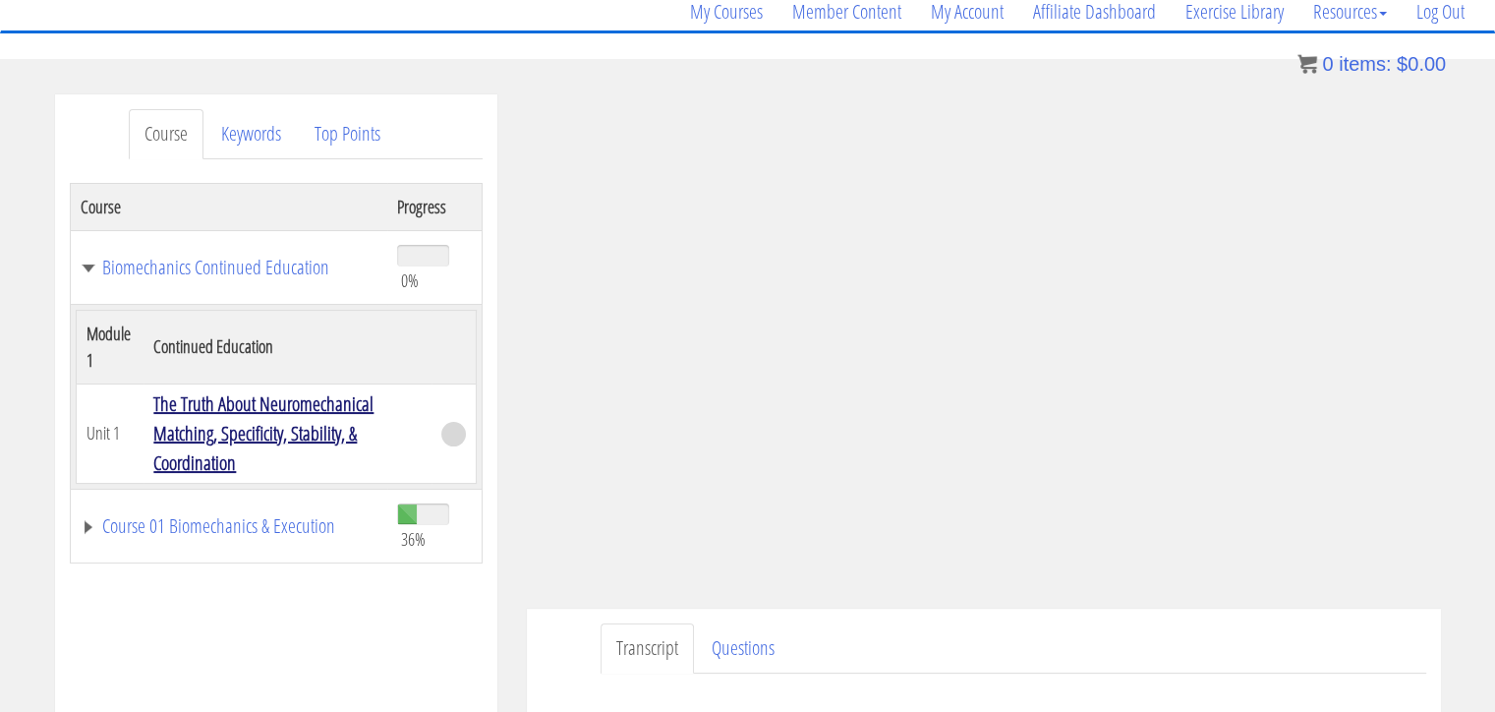
click at [341, 423] on link "The Truth About Neuromechanical Matching, Specificity, Stability, & Coordination" at bounding box center [263, 433] width 220 height 86
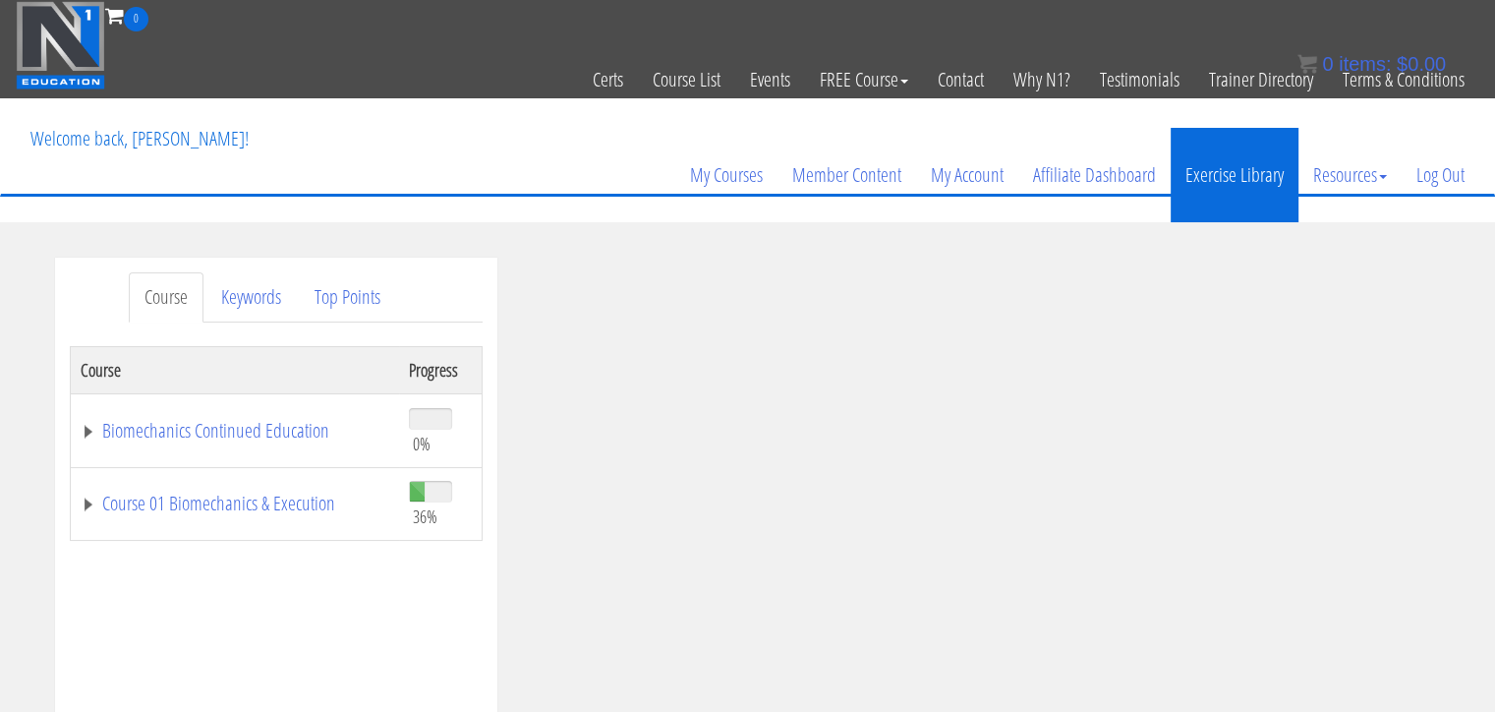
click at [1258, 180] on link "Exercise Library" at bounding box center [1235, 175] width 128 height 94
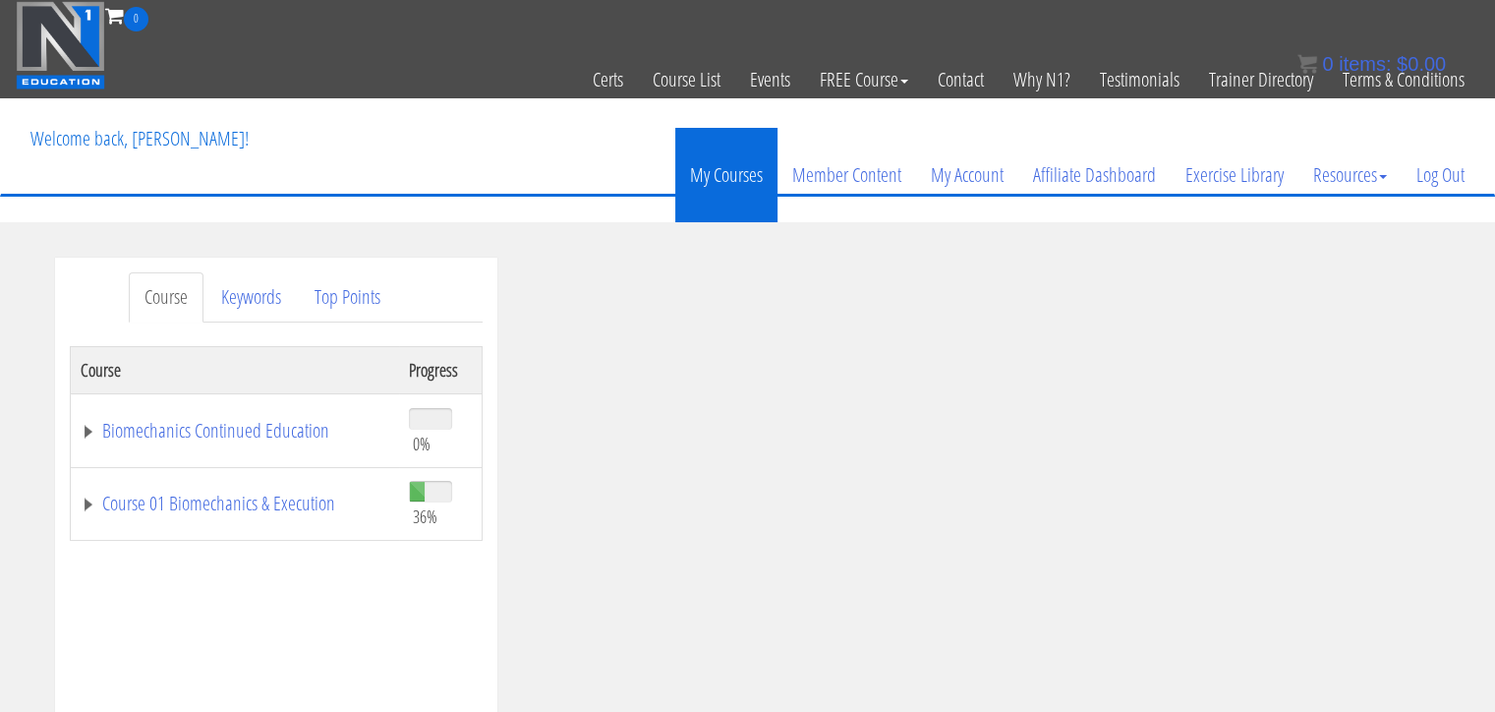
click at [736, 174] on link "My Courses" at bounding box center [726, 175] width 102 height 94
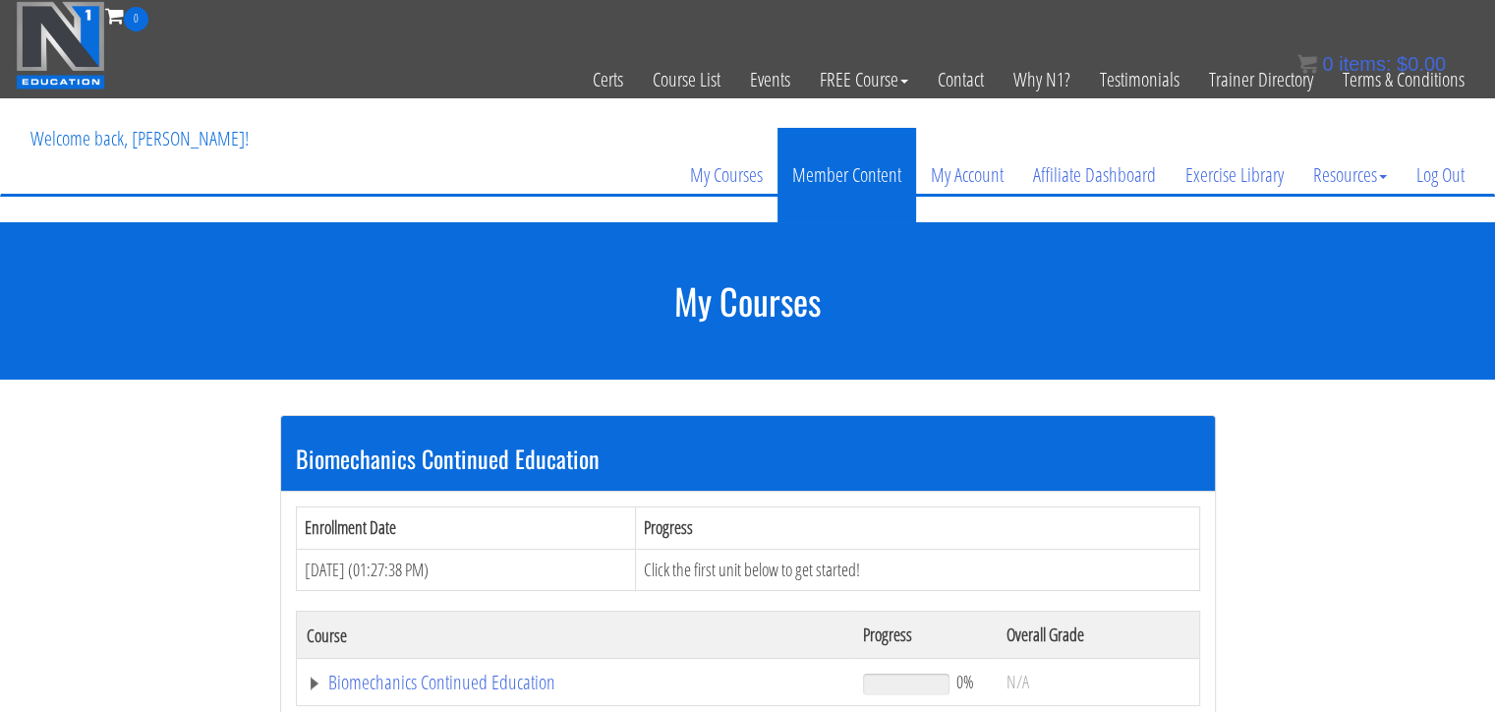
click at [865, 181] on link "Member Content" at bounding box center [847, 175] width 139 height 94
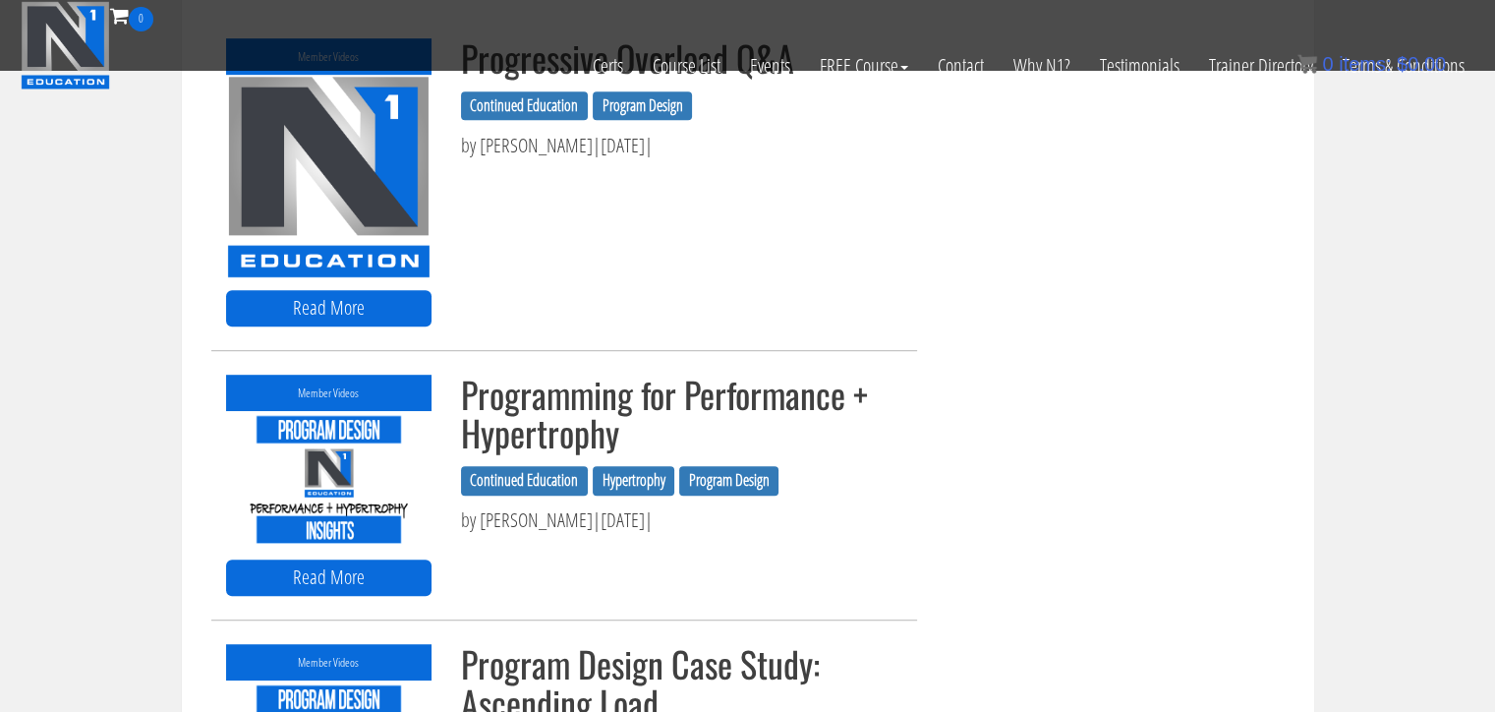
scroll to position [1212, 0]
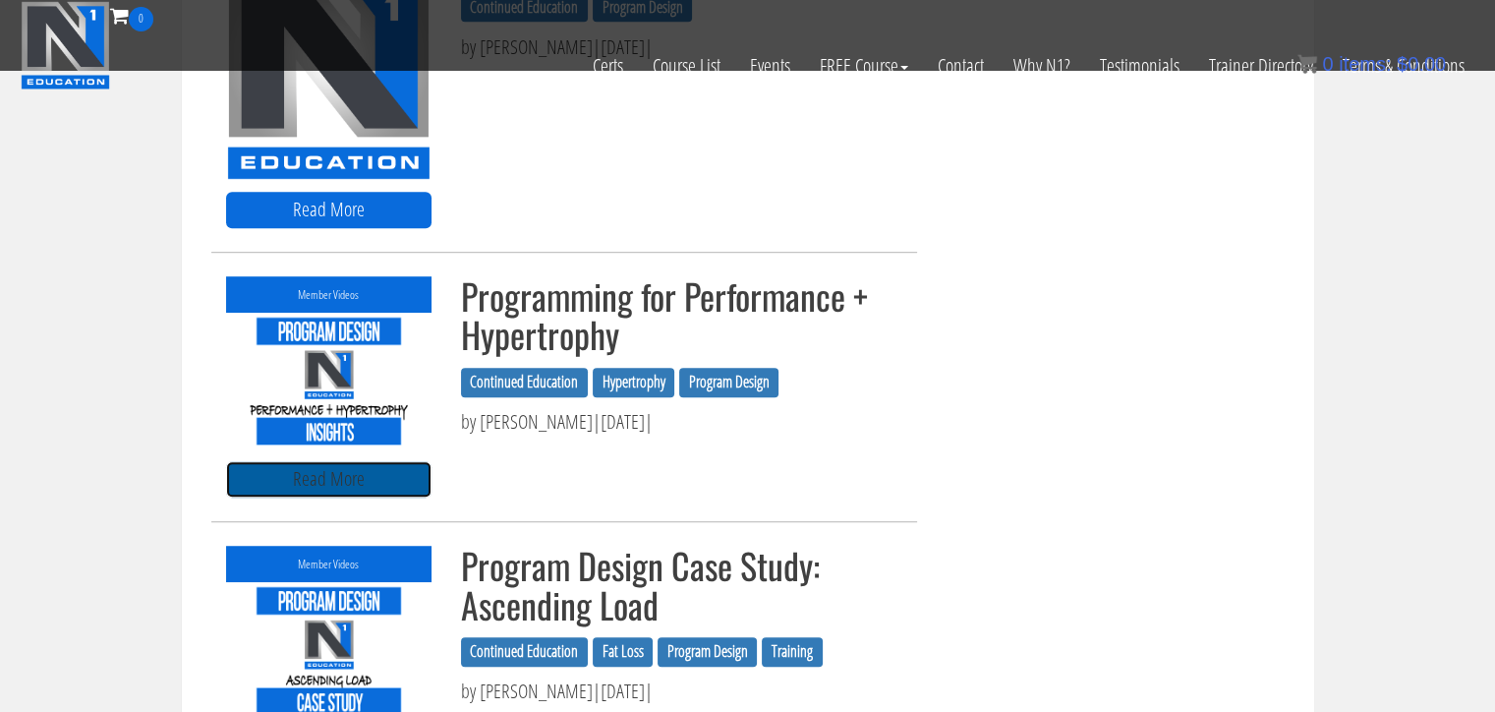
click at [381, 471] on link "Read More" at bounding box center [328, 479] width 205 height 36
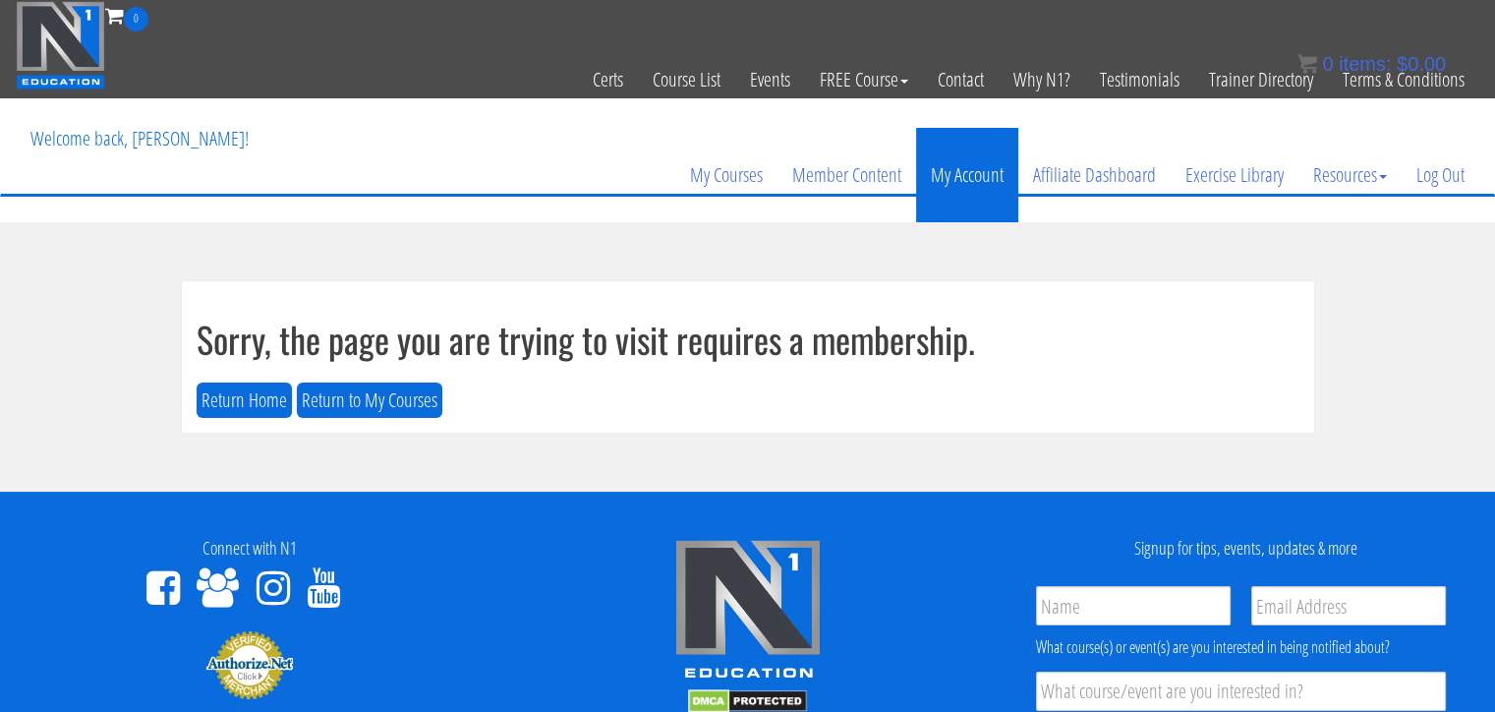
click at [975, 180] on link "My Account" at bounding box center [967, 175] width 102 height 94
